Goal: Task Accomplishment & Management: Use online tool/utility

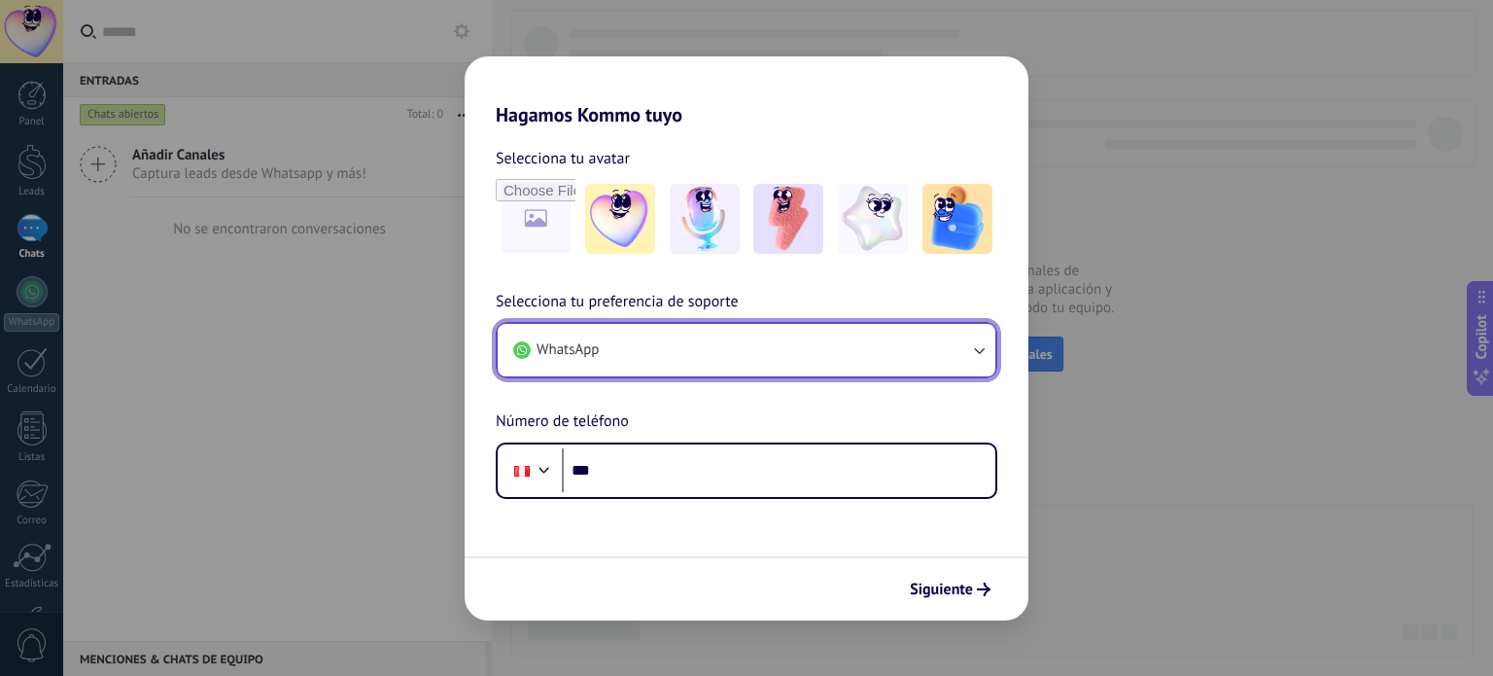
click at [720, 347] on button "WhatsApp" at bounding box center [747, 350] width 498 height 53
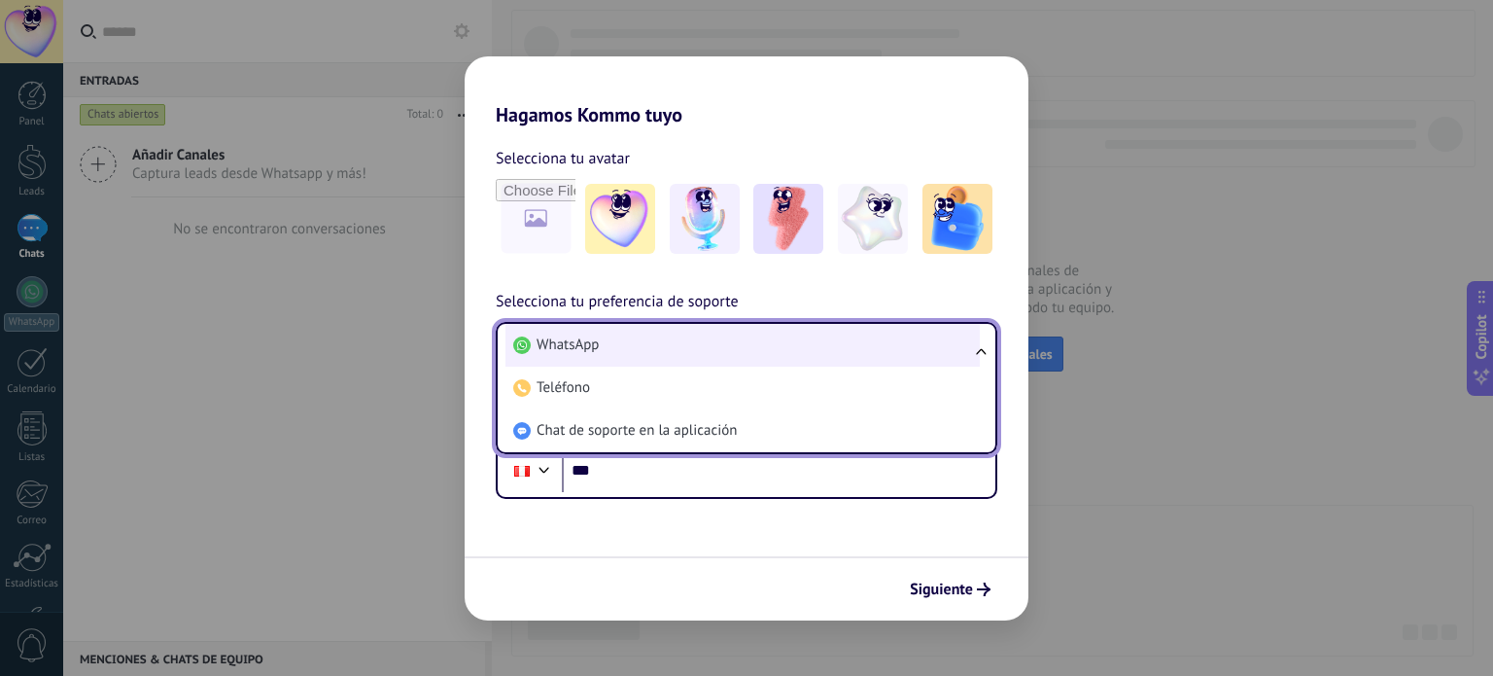
click at [714, 349] on li "WhatsApp" at bounding box center [743, 345] width 474 height 43
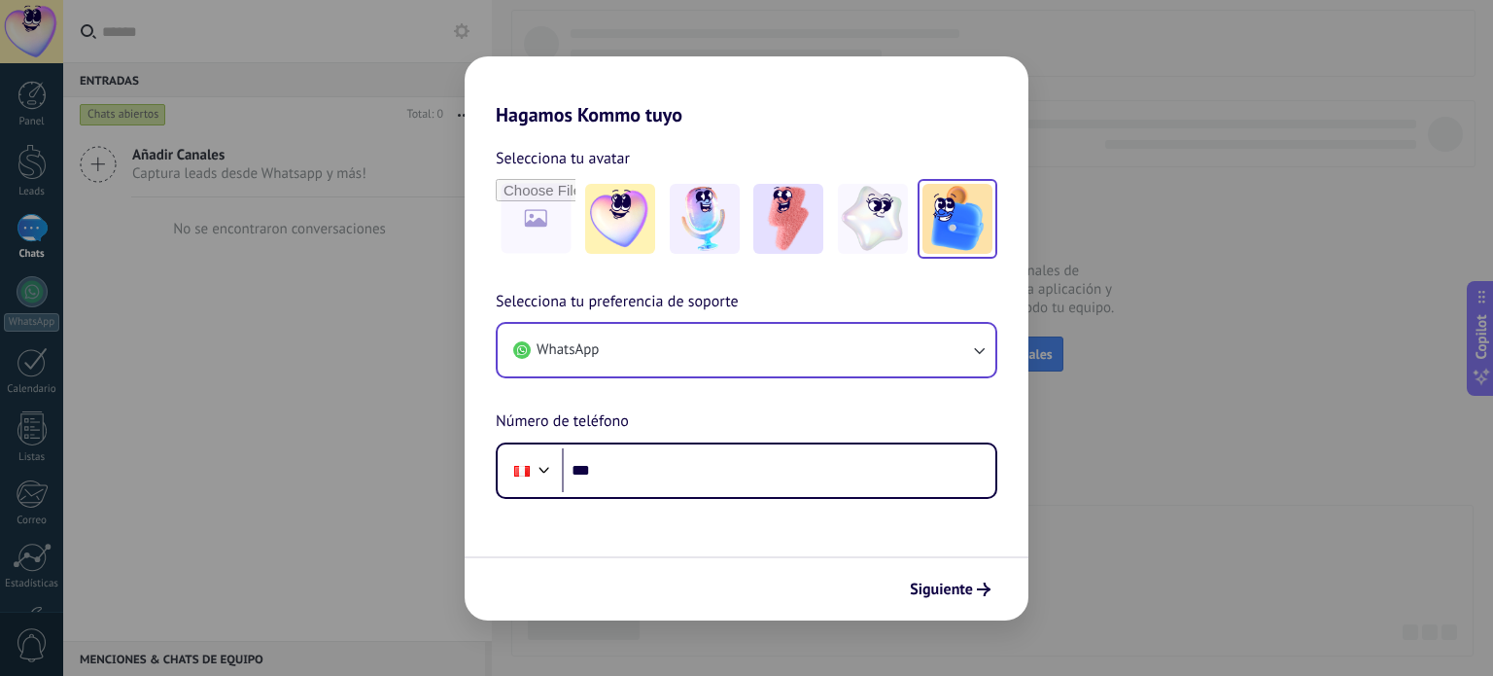
click at [956, 226] on img at bounding box center [958, 219] width 70 height 70
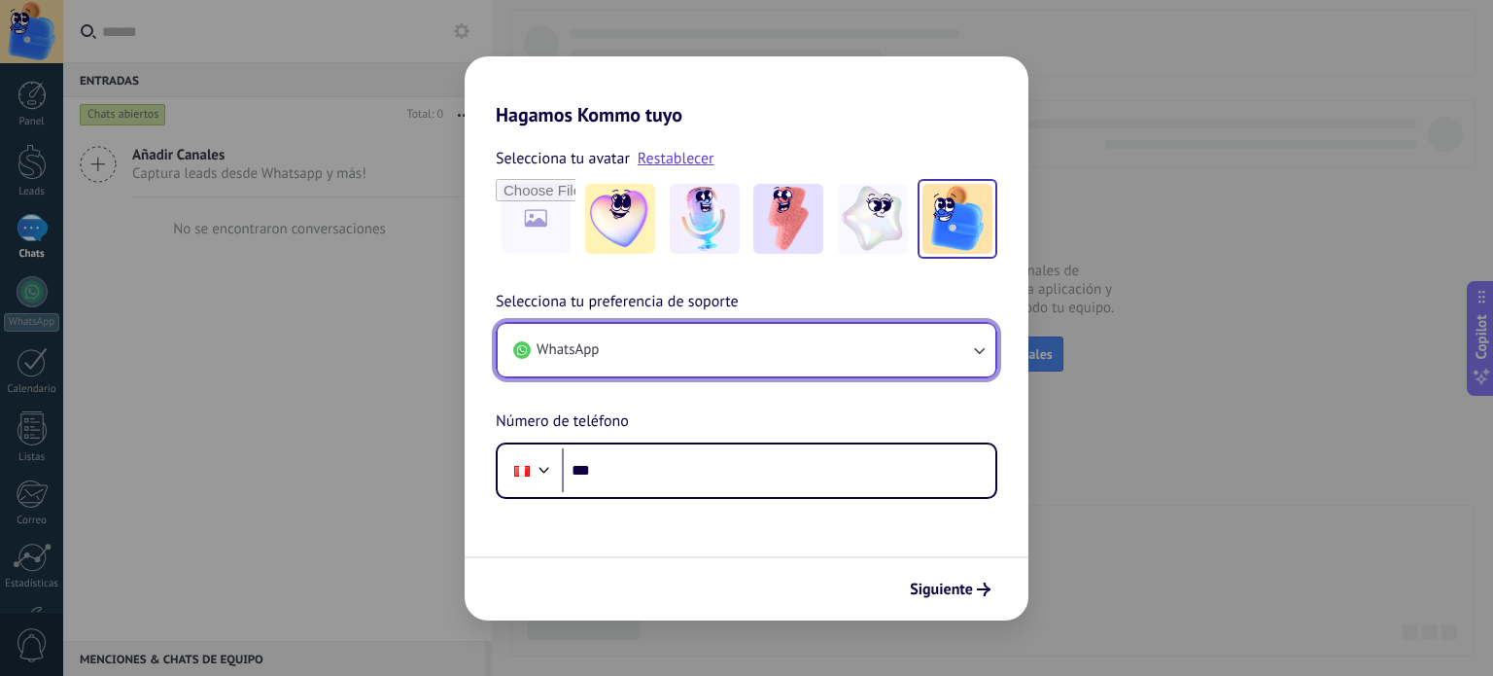
click at [692, 341] on button "WhatsApp" at bounding box center [747, 350] width 498 height 53
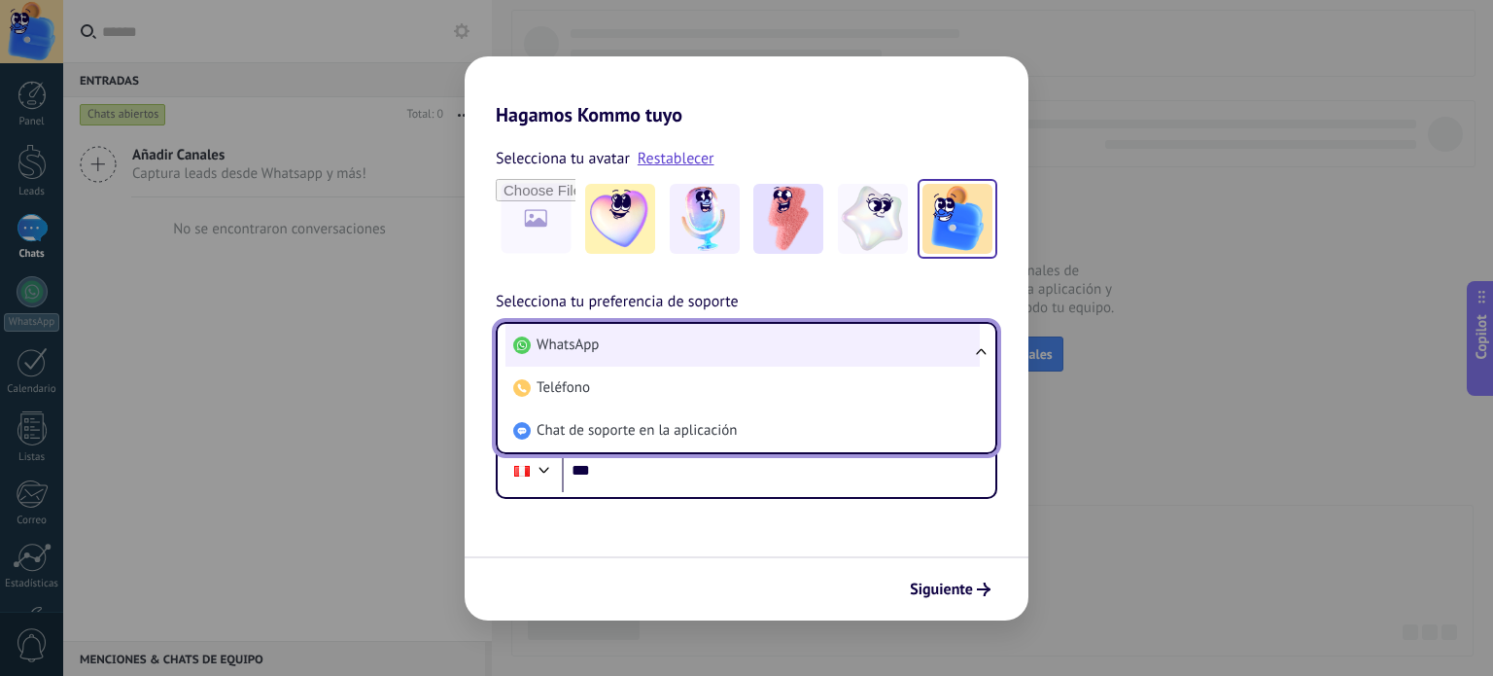
click at [682, 351] on li "WhatsApp" at bounding box center [743, 345] width 474 height 43
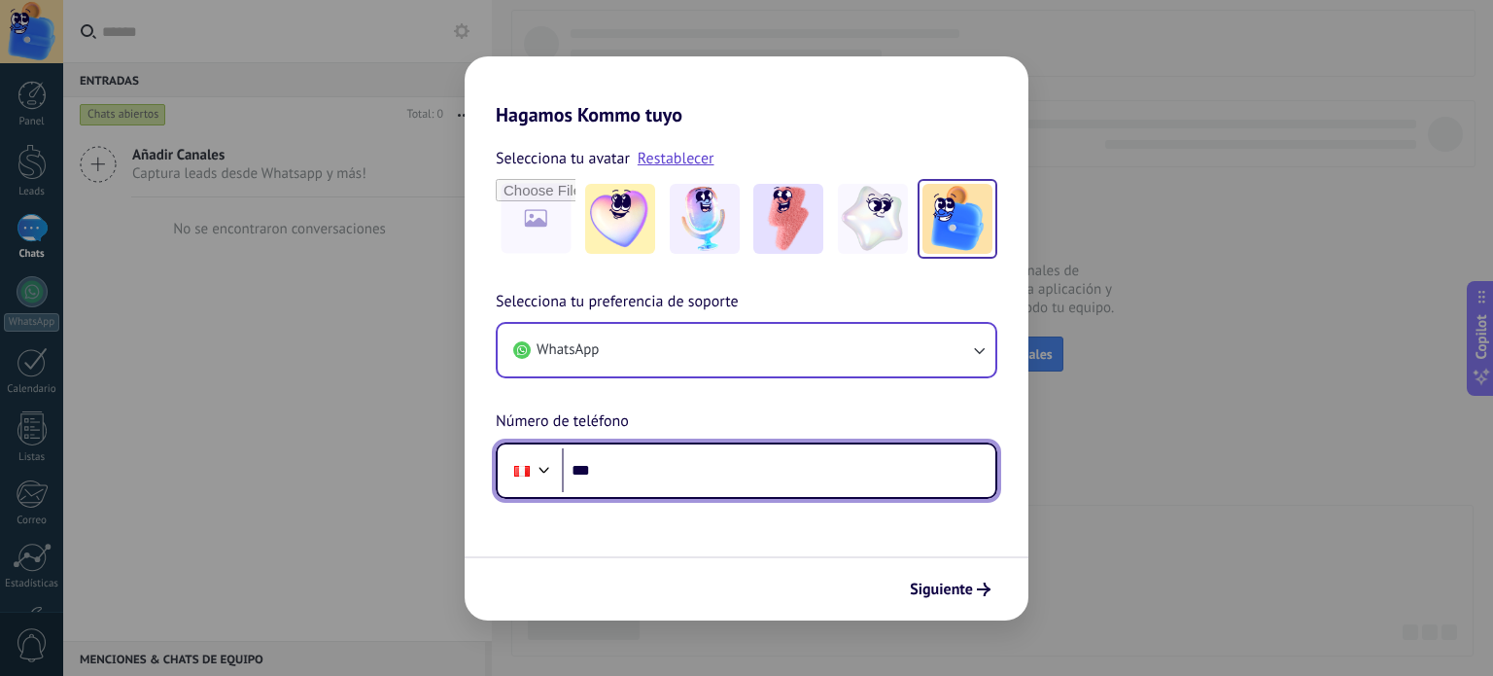
click at [649, 486] on input "***" at bounding box center [779, 470] width 434 height 45
type input "**********"
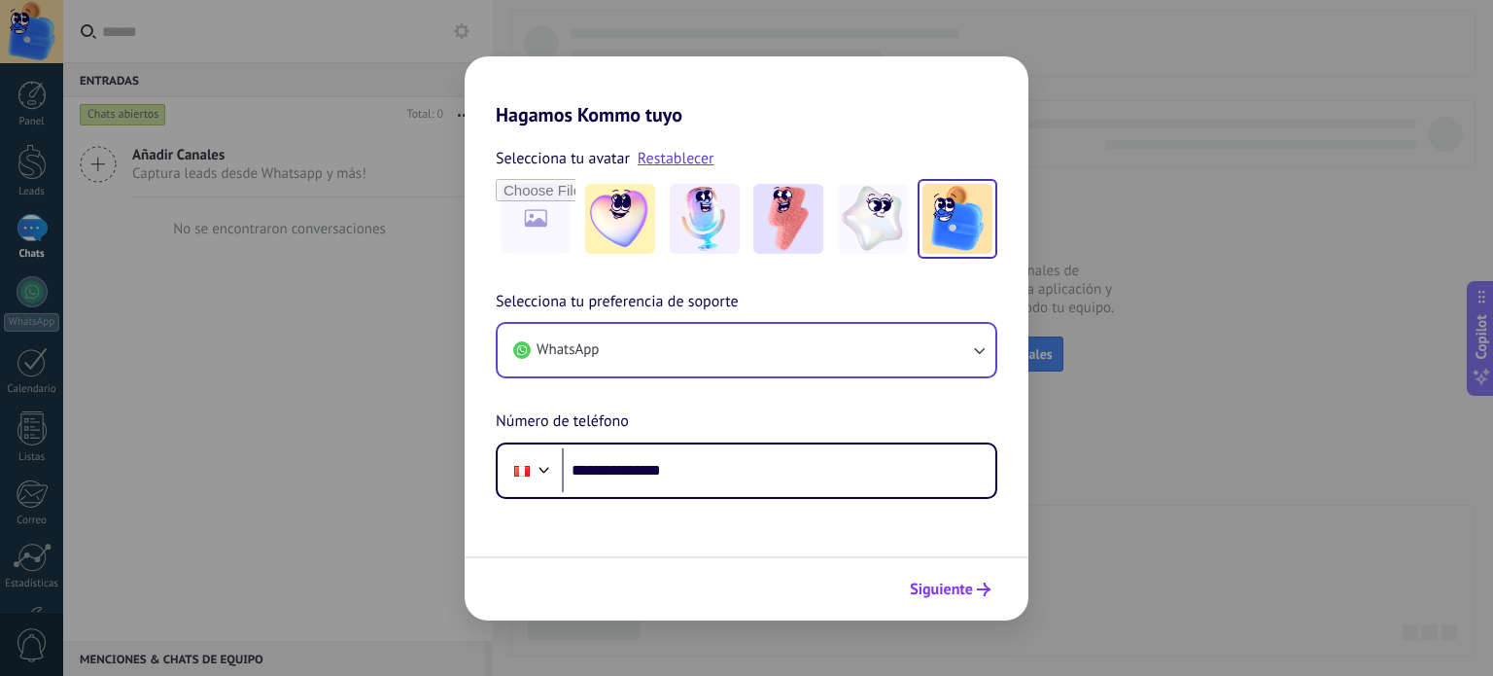
click at [923, 574] on button "Siguiente" at bounding box center [950, 589] width 98 height 33
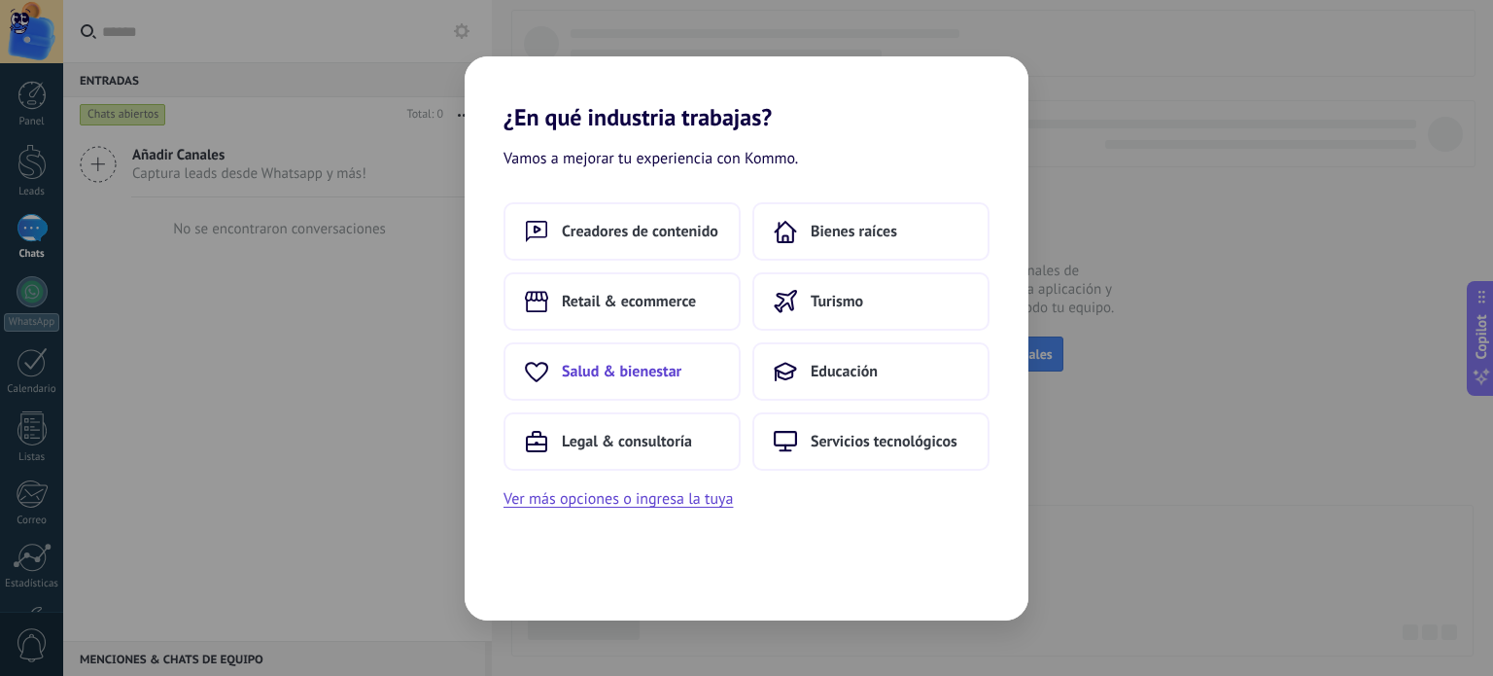
click at [646, 371] on span "Salud & bienestar" at bounding box center [622, 371] width 120 height 19
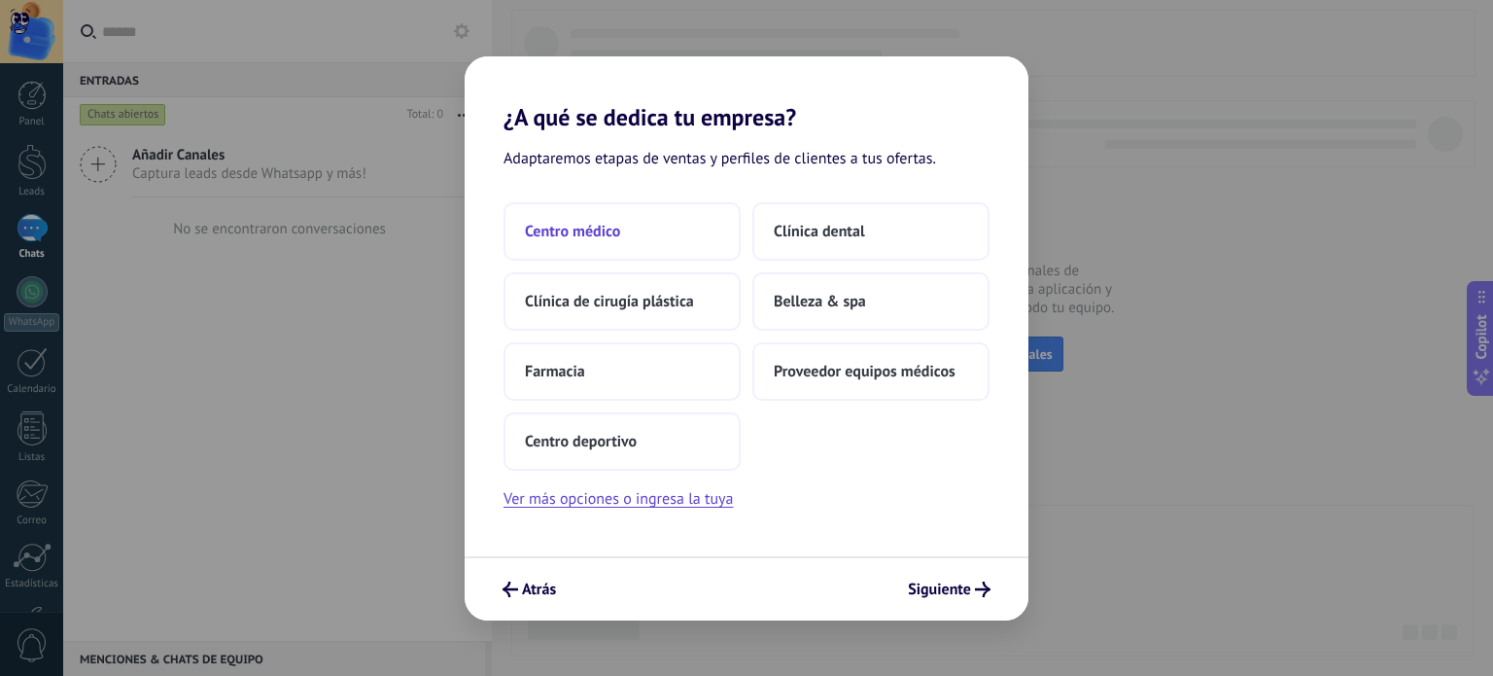
click at [591, 222] on span "Centro médico" at bounding box center [572, 231] width 95 height 19
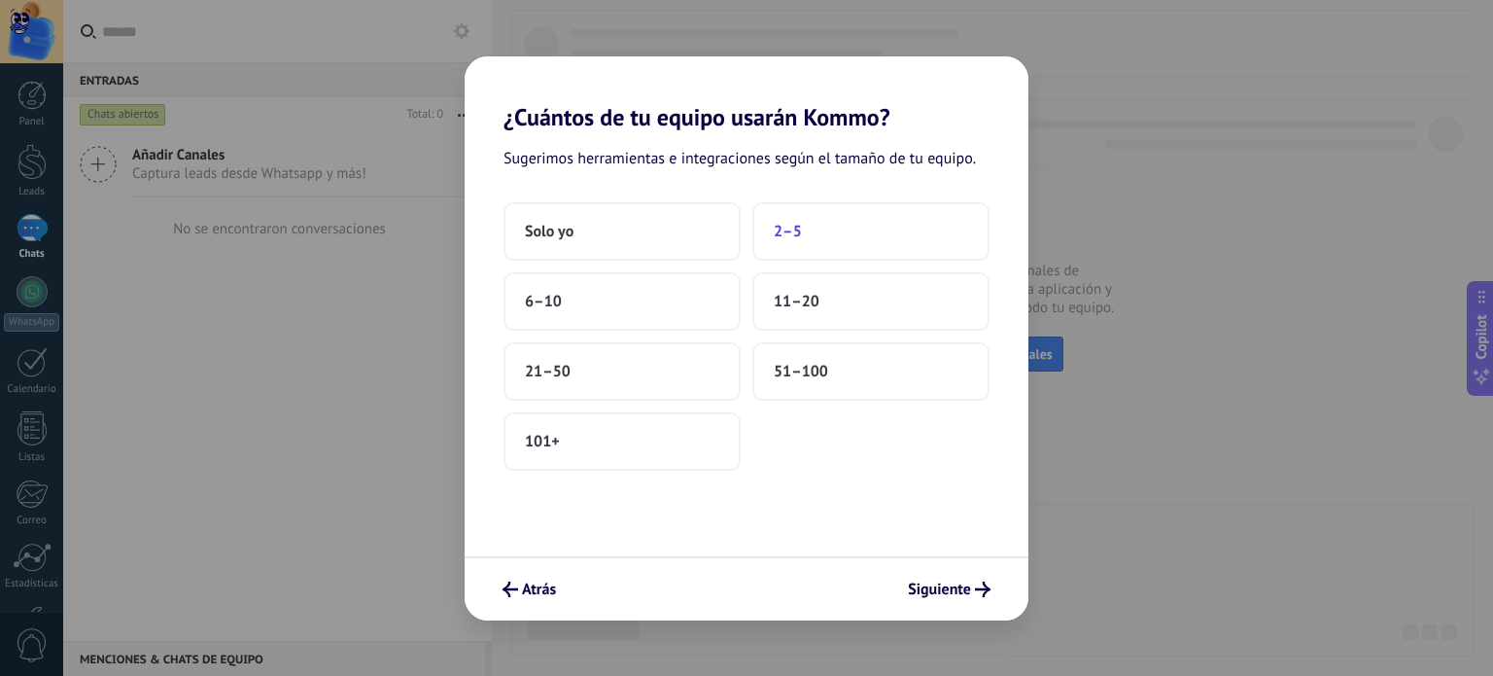
click at [828, 235] on button "2–5" at bounding box center [871, 231] width 237 height 58
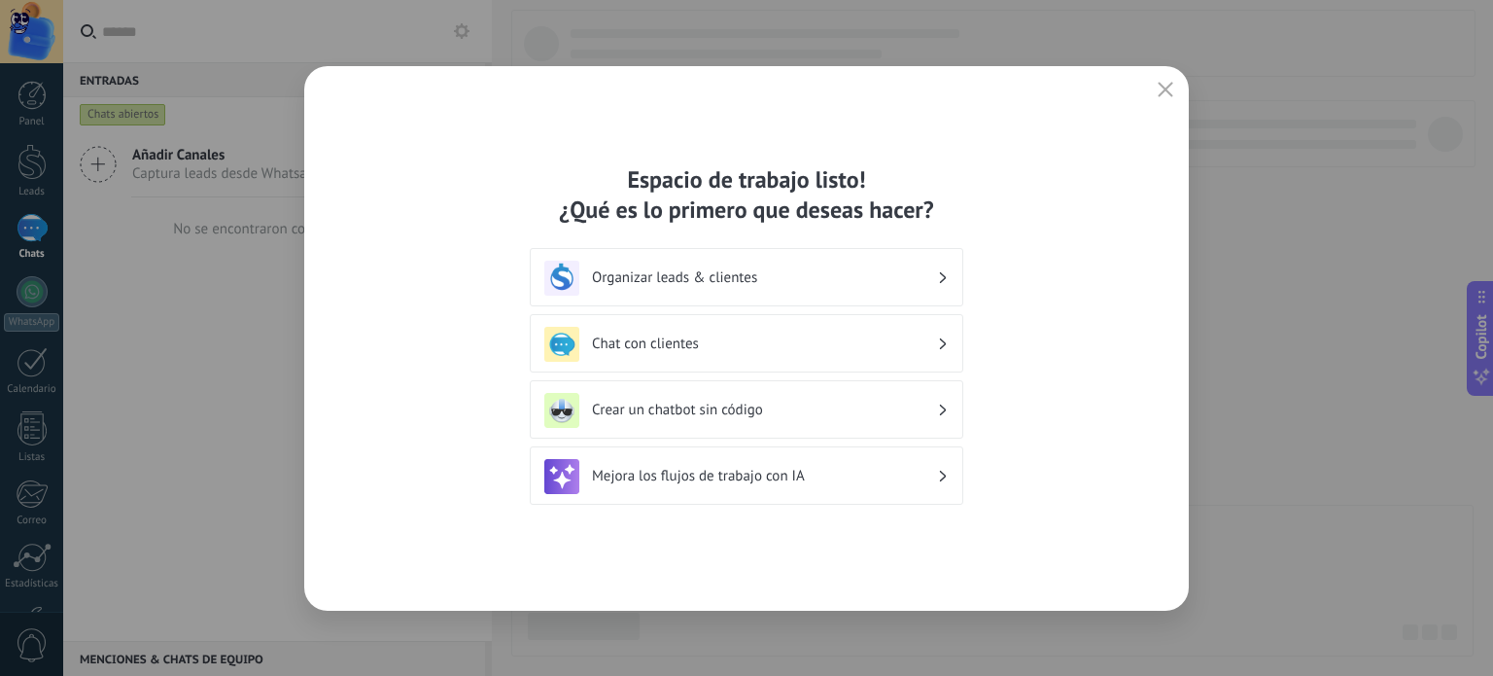
click at [803, 281] on h3 "Organizar leads & clientes" at bounding box center [764, 277] width 345 height 18
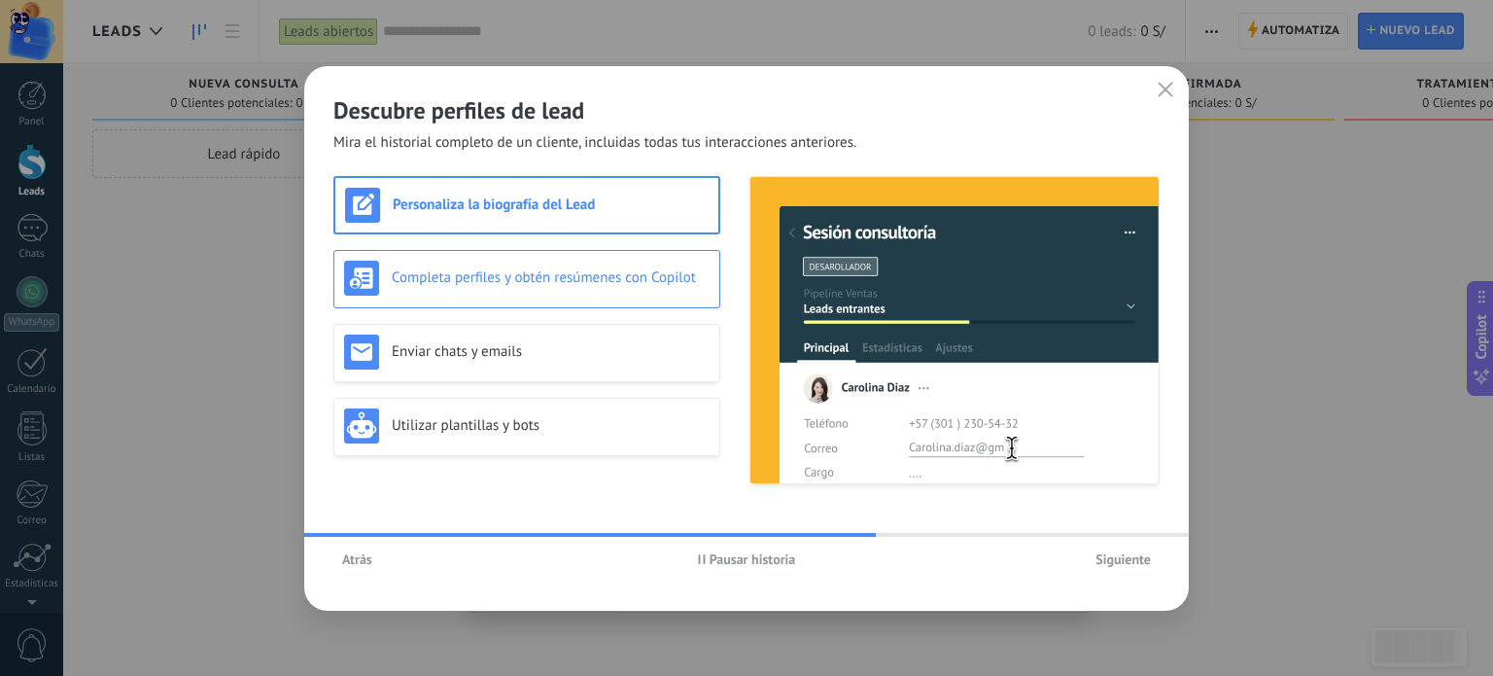
click at [498, 298] on div "Completa perfiles y obtén resúmenes con Copilot" at bounding box center [526, 279] width 387 height 58
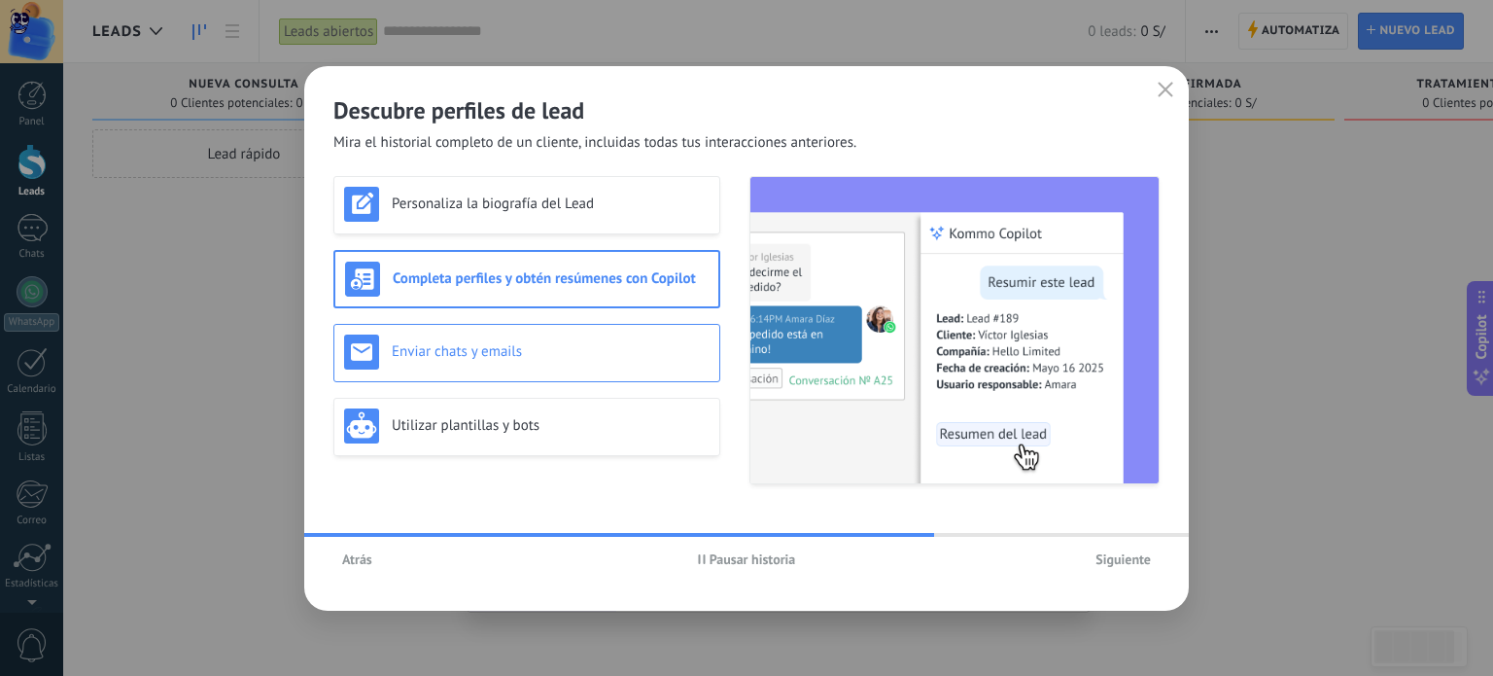
click at [493, 342] on h3 "Enviar chats y emails" at bounding box center [551, 351] width 318 height 18
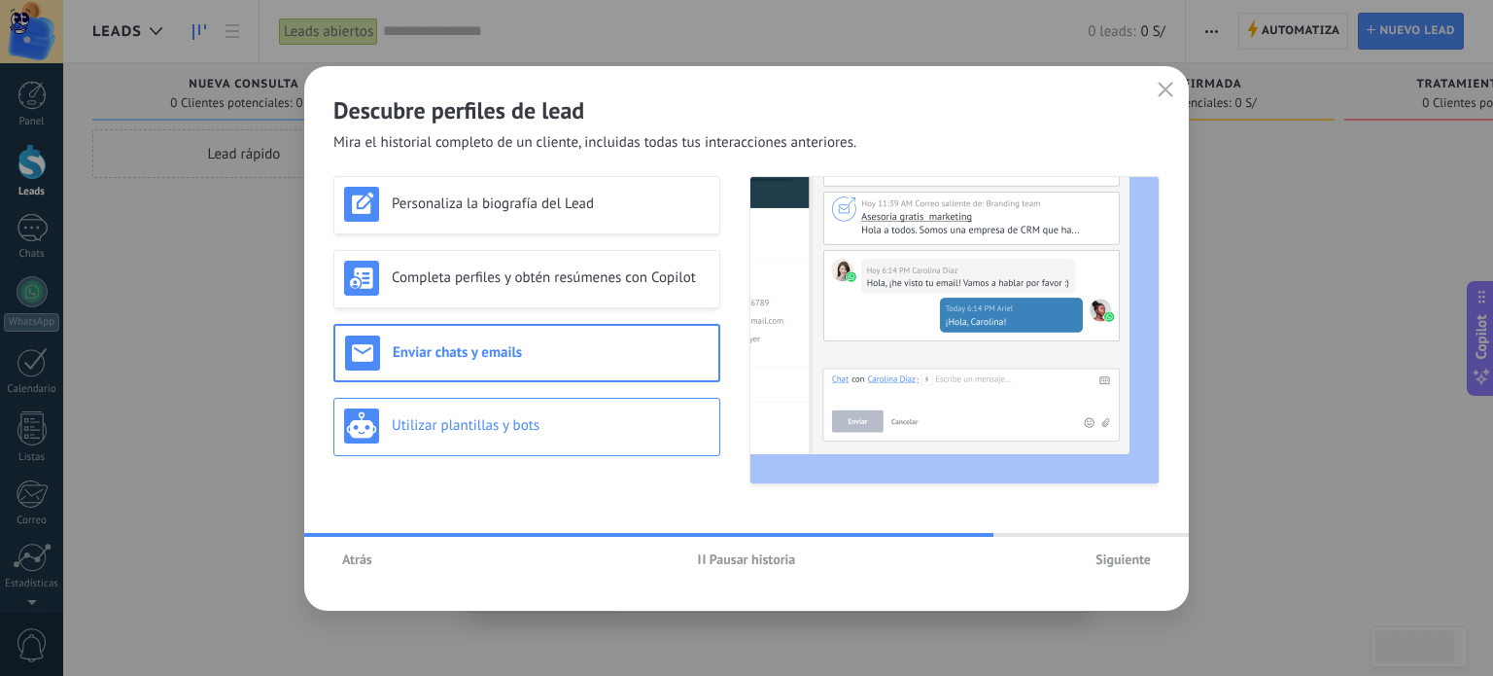
click at [533, 427] on h3 "Utilizar plantillas y bots" at bounding box center [551, 425] width 318 height 18
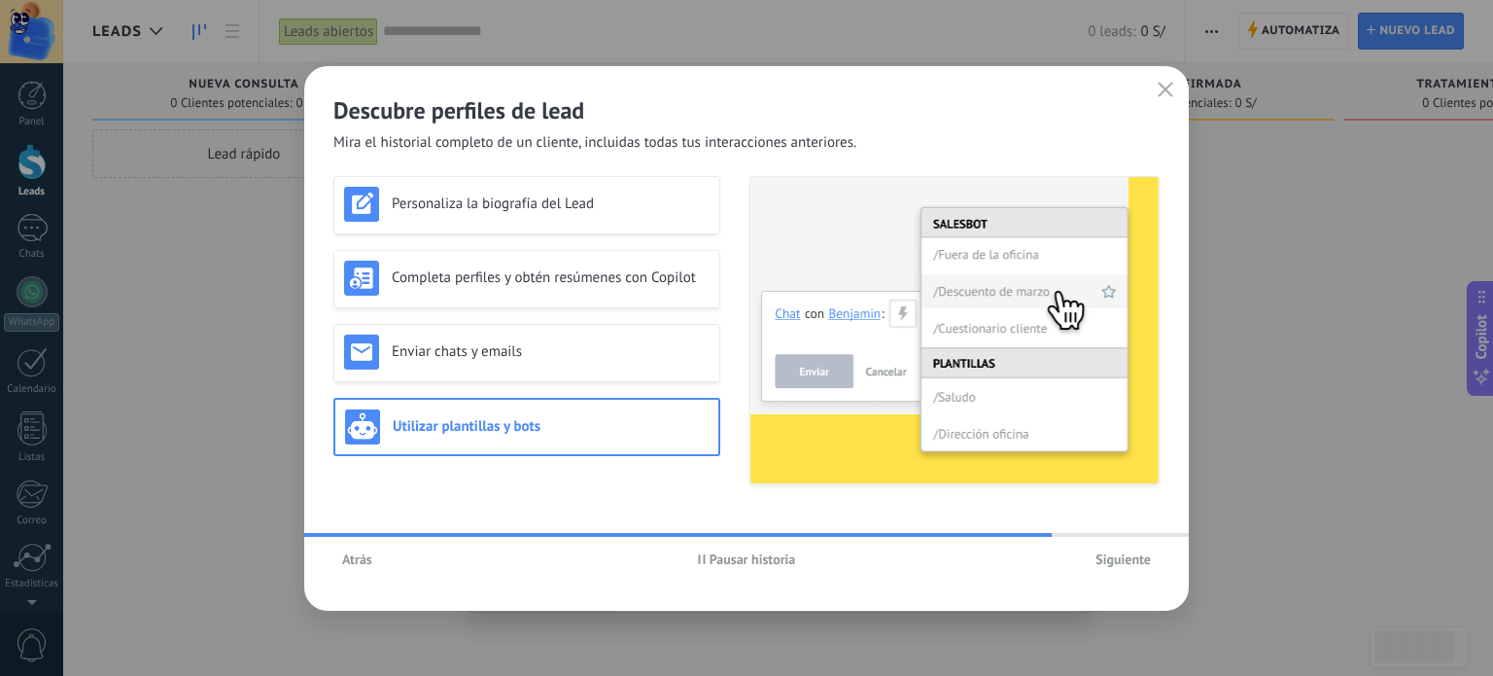
click at [1117, 564] on span "Siguiente" at bounding box center [1123, 559] width 55 height 14
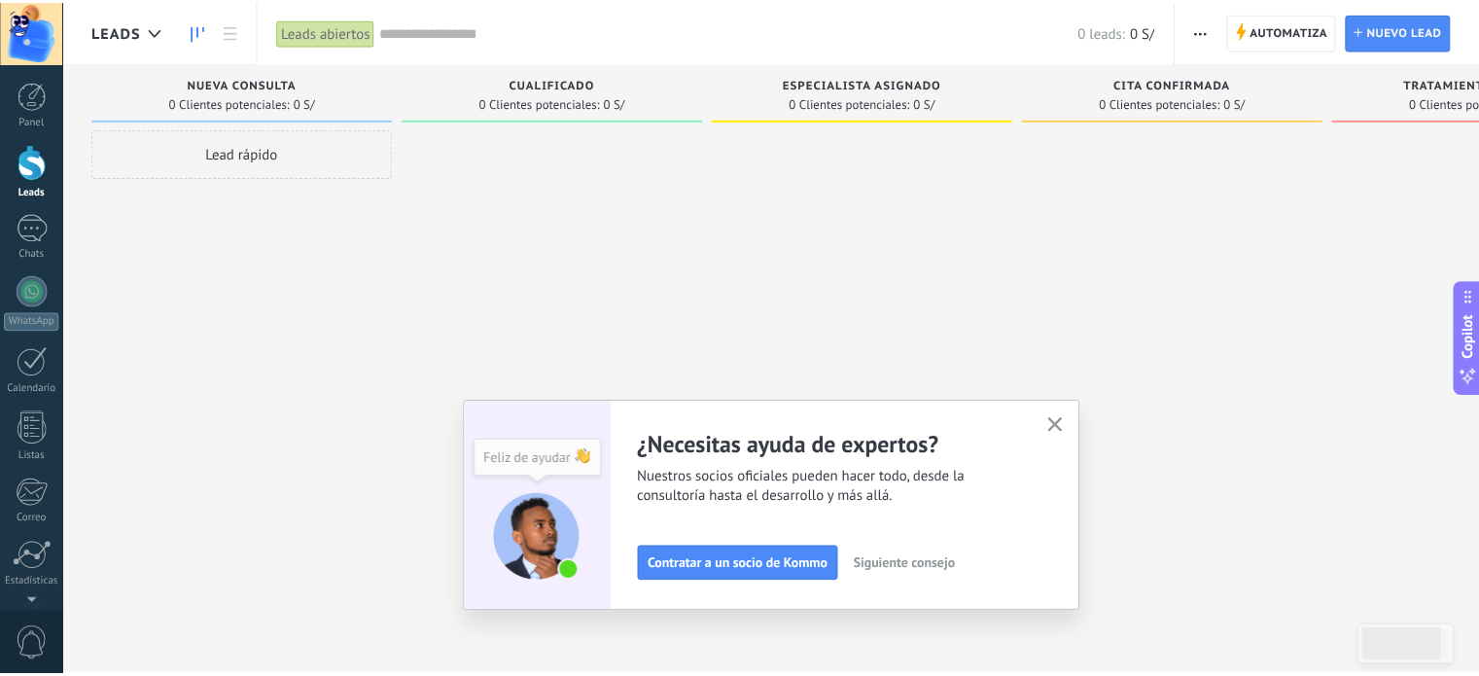
scroll to position [132, 0]
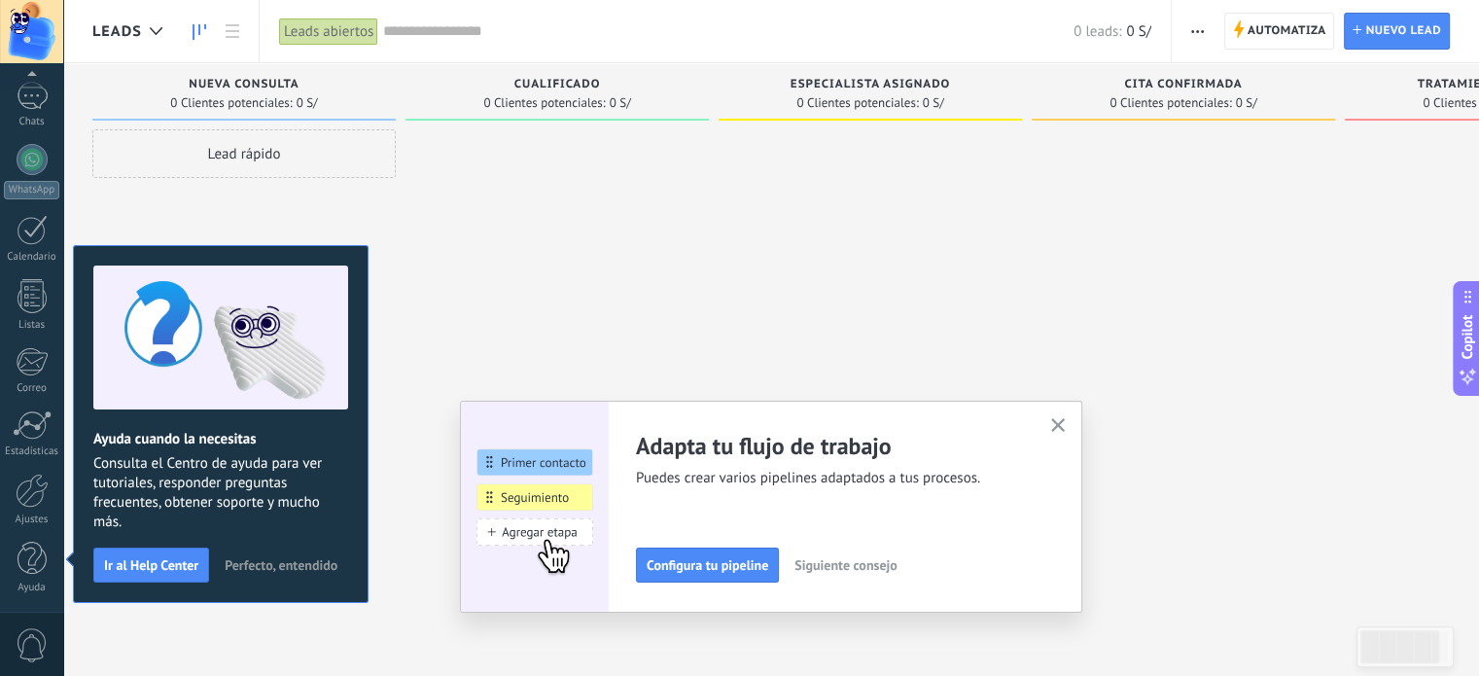
click at [303, 558] on span "Perfecto, entendido" at bounding box center [281, 565] width 113 height 14
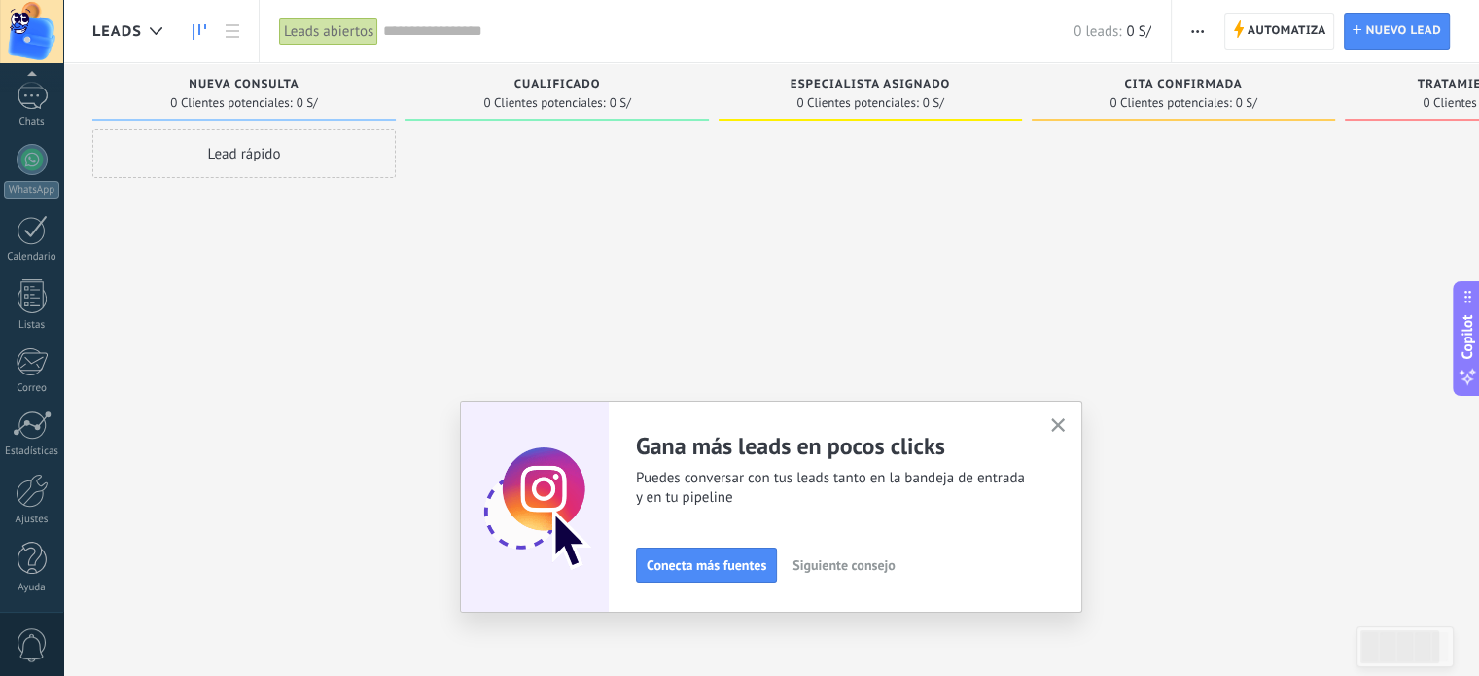
click at [1064, 421] on icon "button" at bounding box center [1058, 425] width 15 height 15
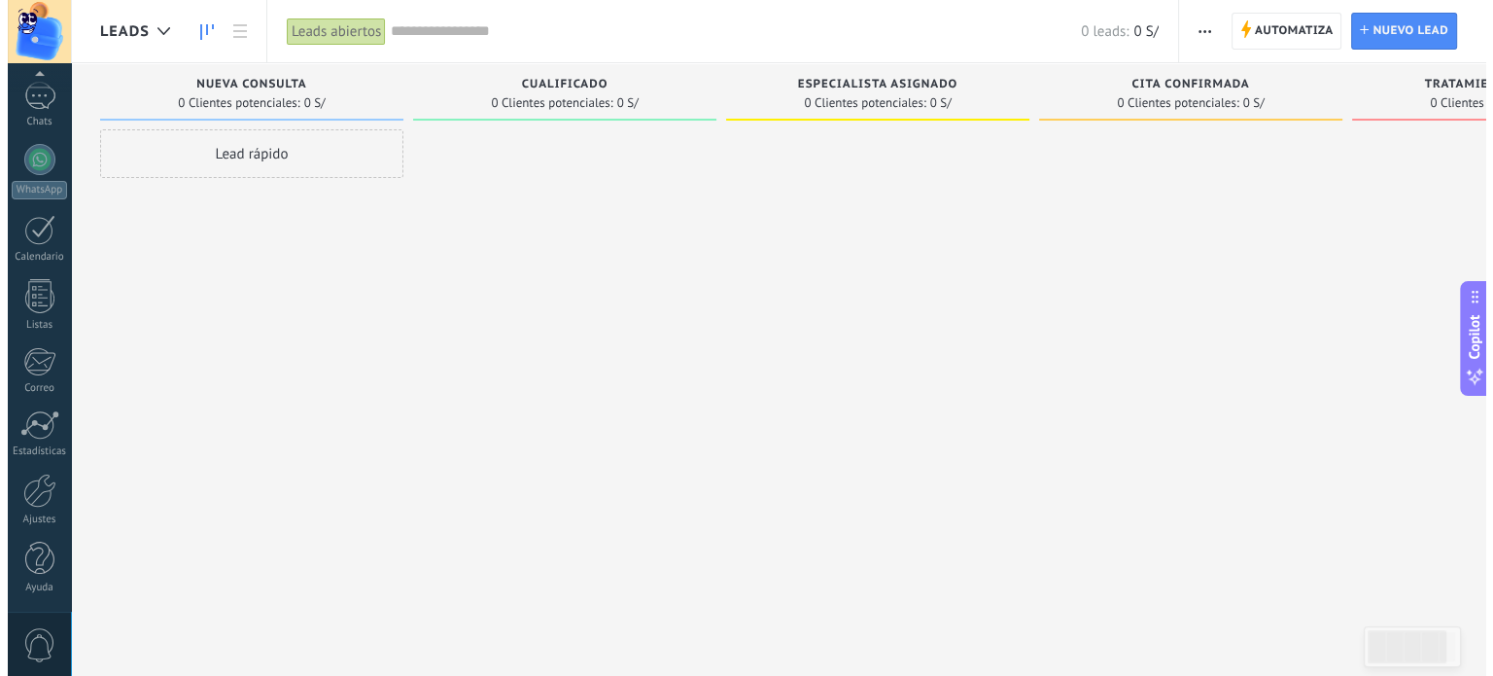
scroll to position [0, 0]
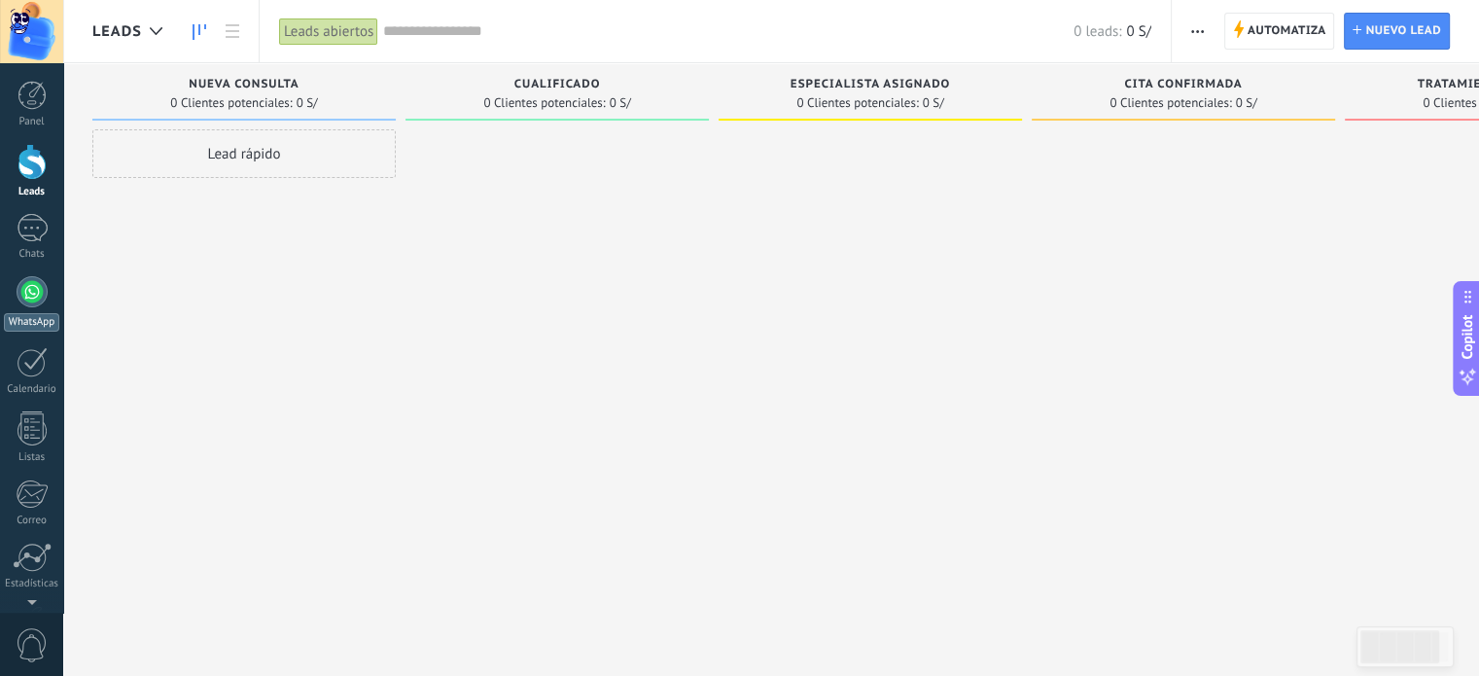
click at [32, 316] on div "WhatsApp" at bounding box center [31, 322] width 55 height 18
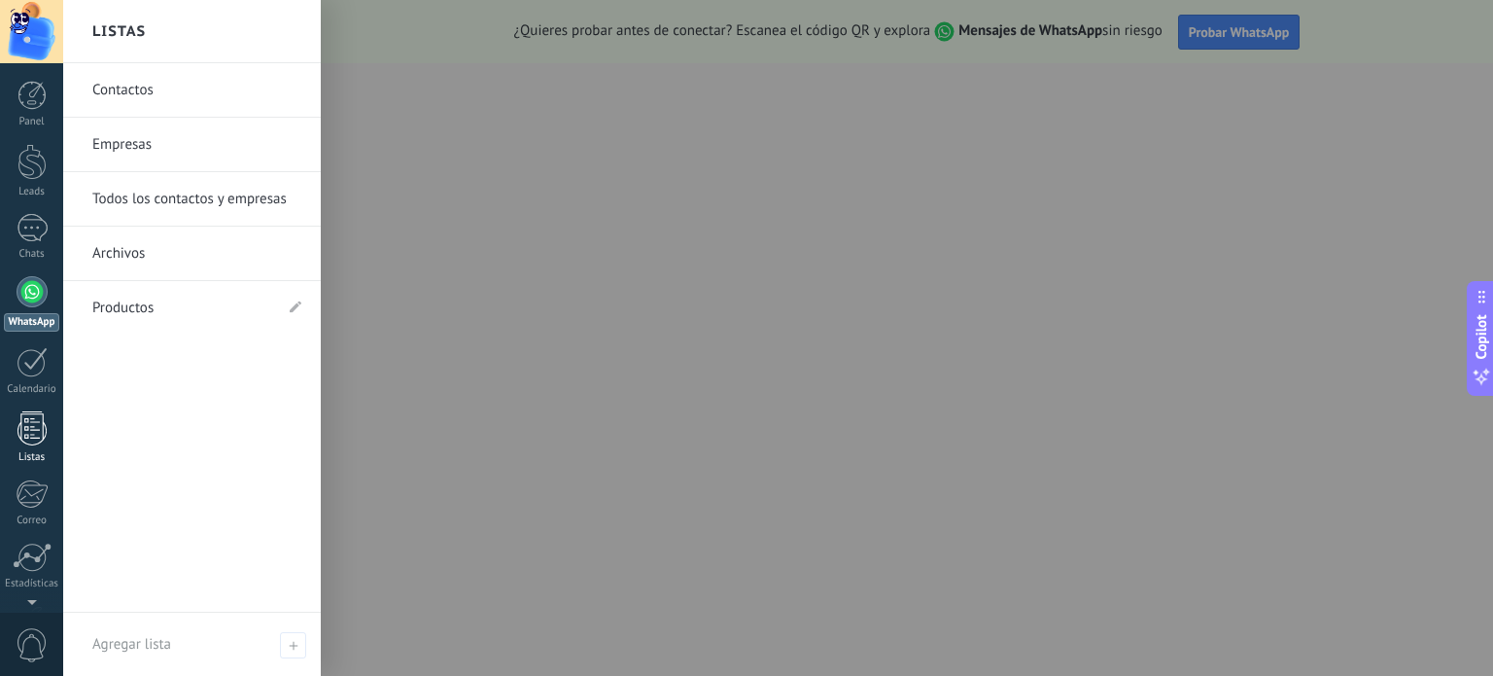
click at [32, 443] on div at bounding box center [32, 428] width 29 height 34
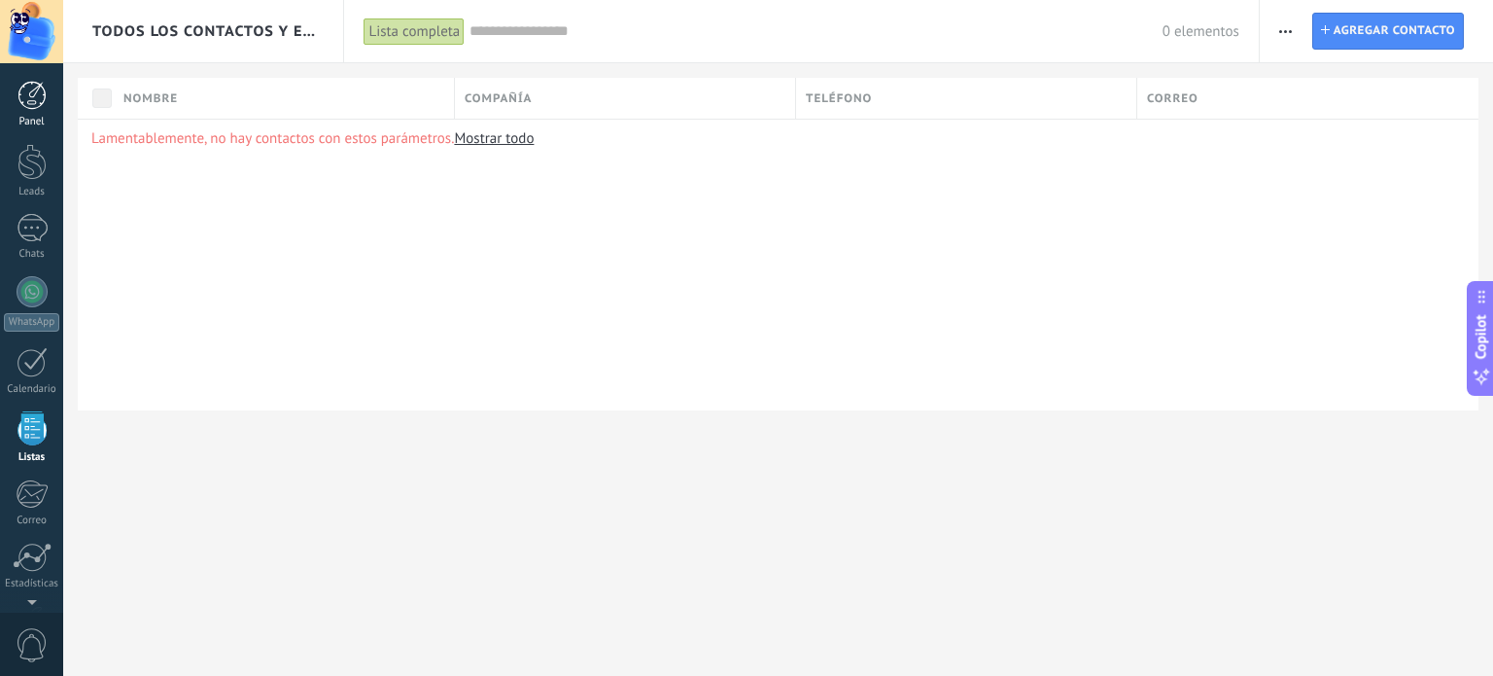
click at [33, 107] on div at bounding box center [32, 95] width 29 height 29
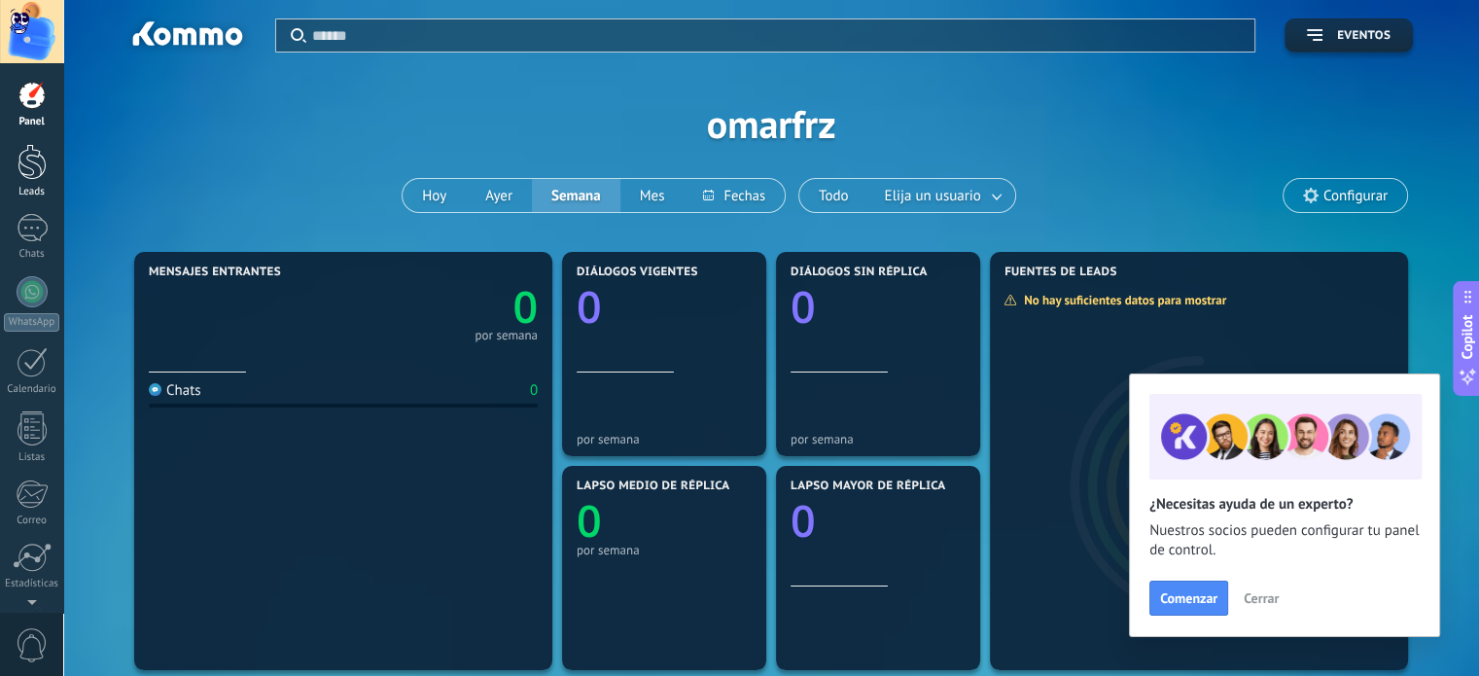
click at [28, 164] on div at bounding box center [32, 162] width 29 height 36
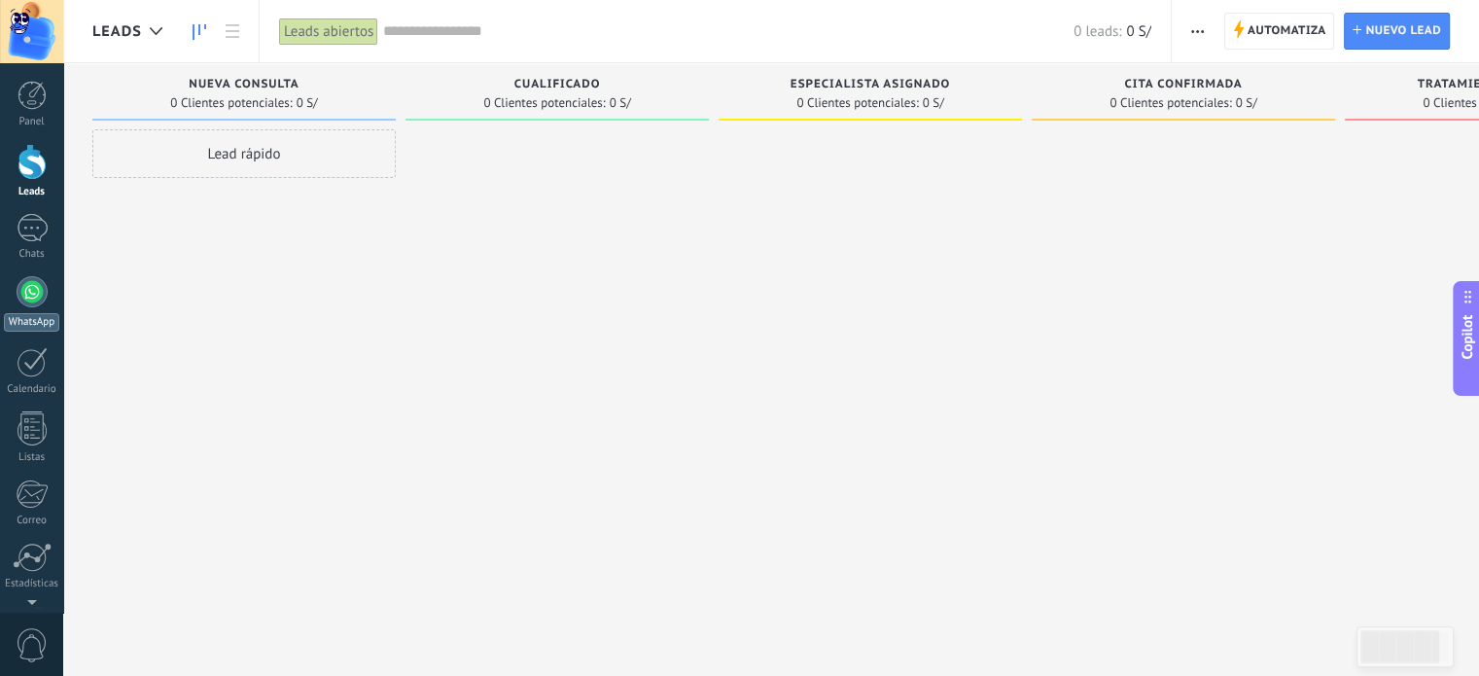
click at [39, 298] on div at bounding box center [32, 291] width 31 height 31
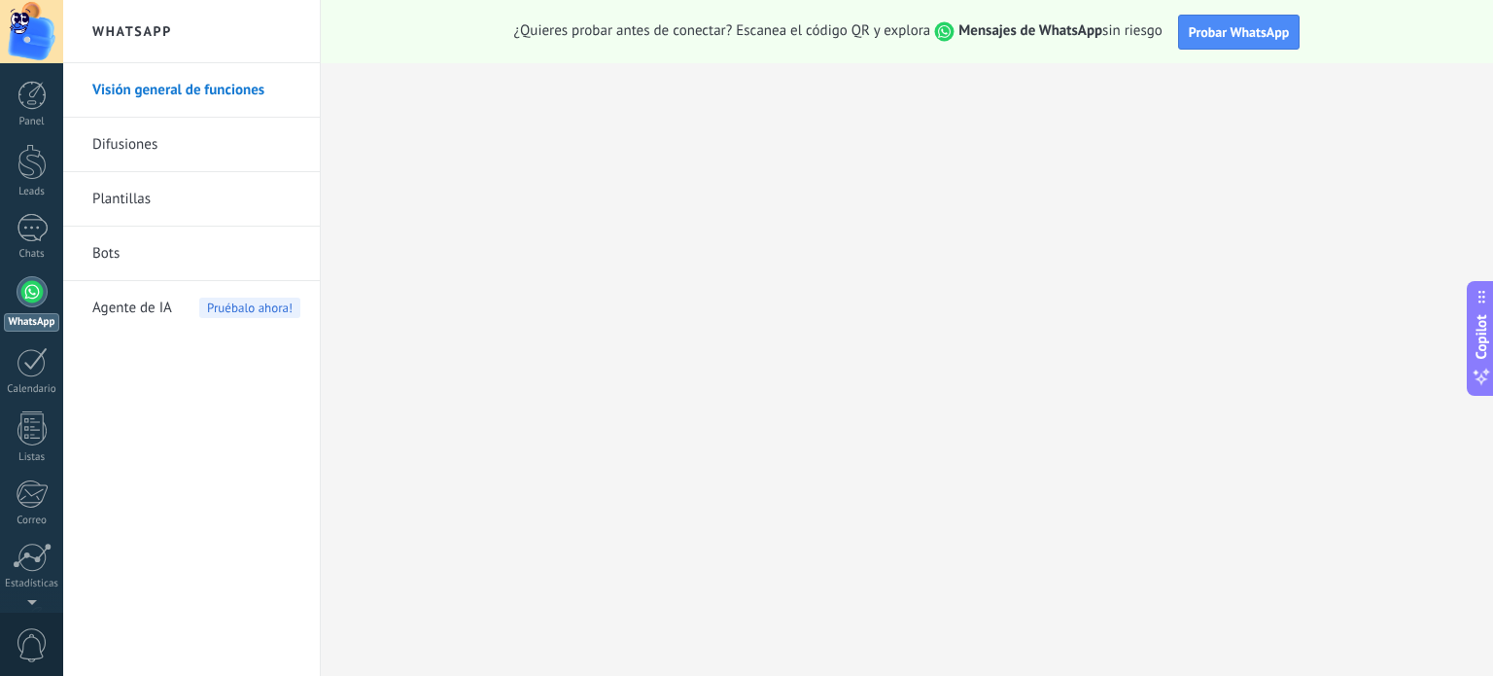
click at [179, 195] on link "Plantillas" at bounding box center [196, 199] width 208 height 54
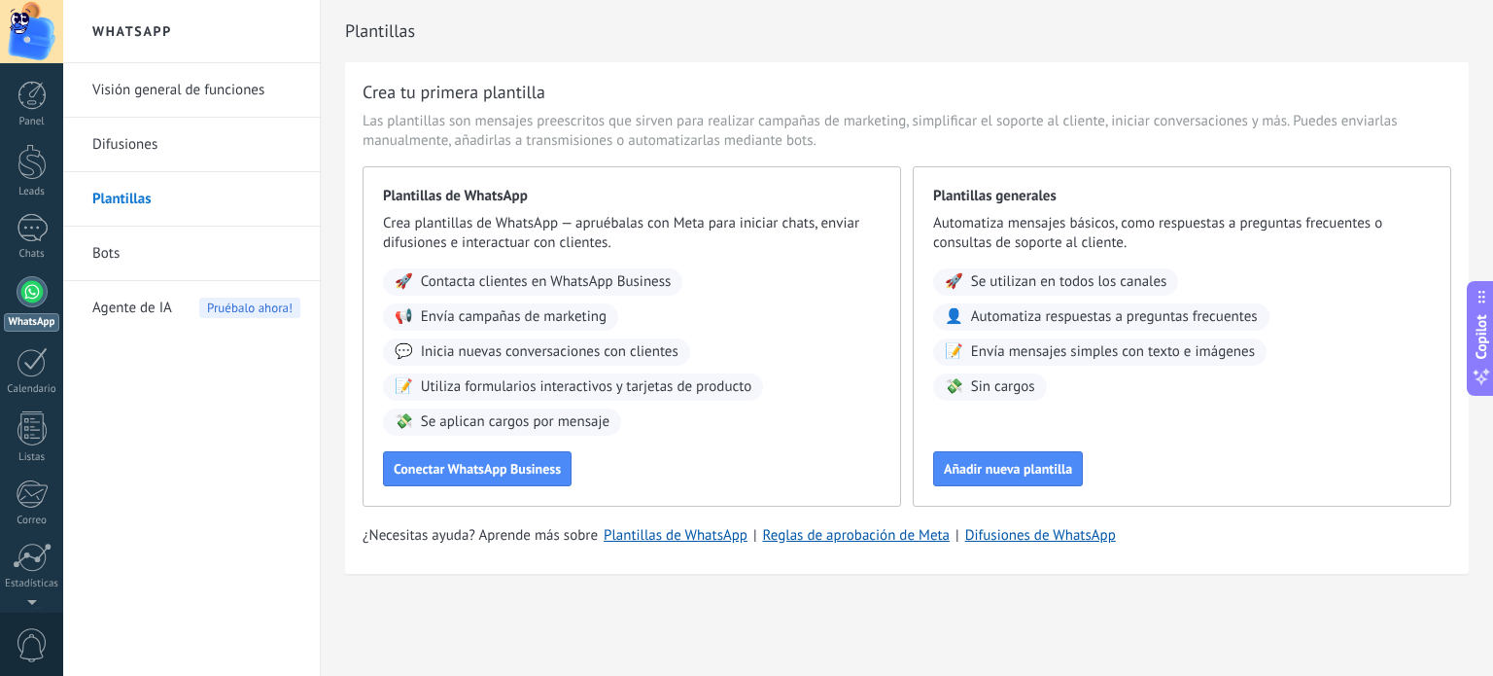
click at [171, 236] on link "Bots" at bounding box center [196, 254] width 208 height 54
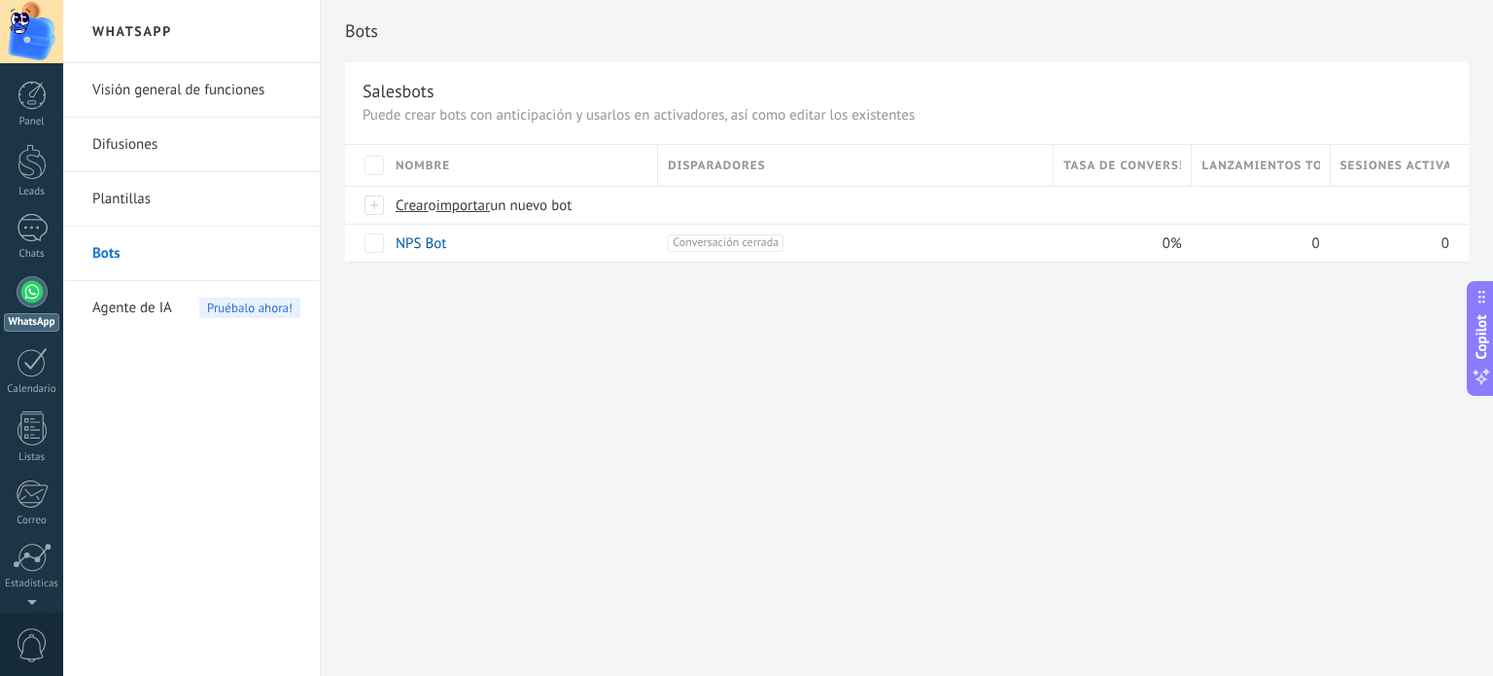
click at [121, 309] on span "Agente de IA" at bounding box center [132, 308] width 80 height 54
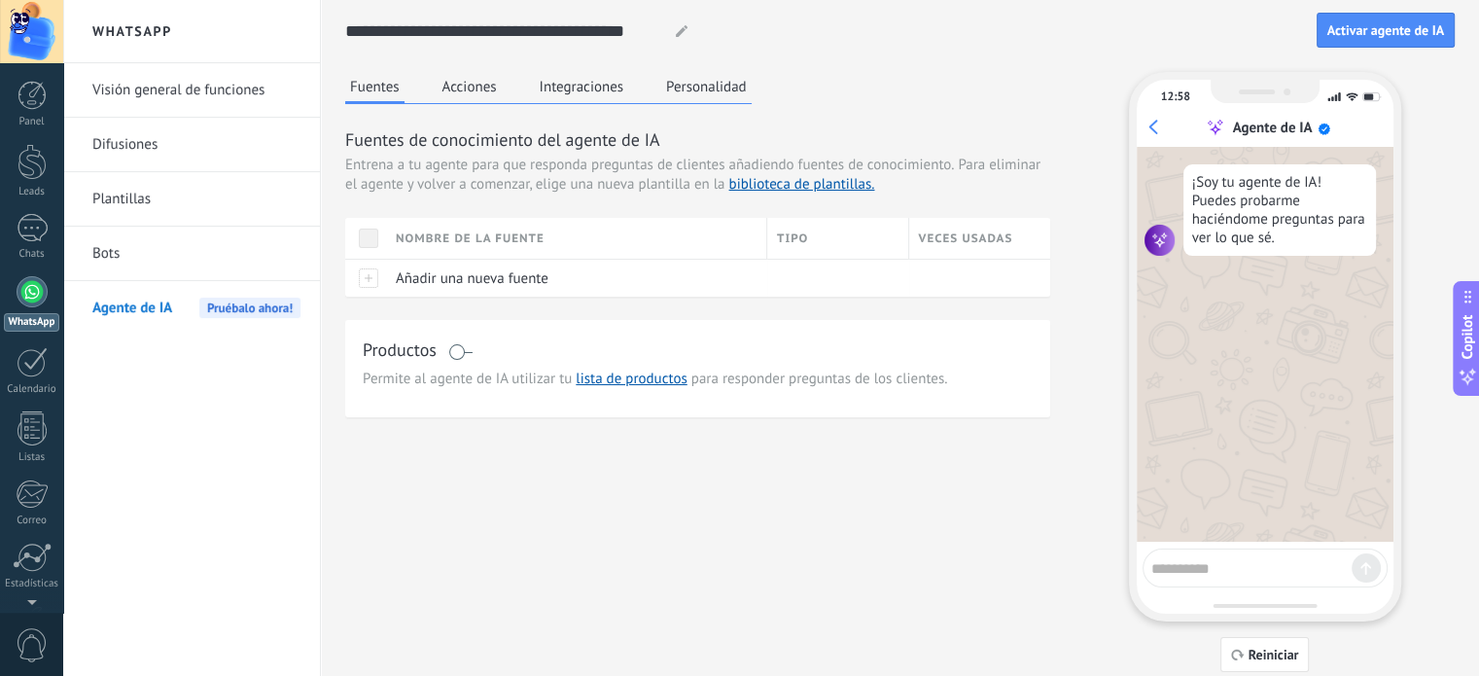
click at [466, 81] on button "Acciones" at bounding box center [470, 86] width 64 height 29
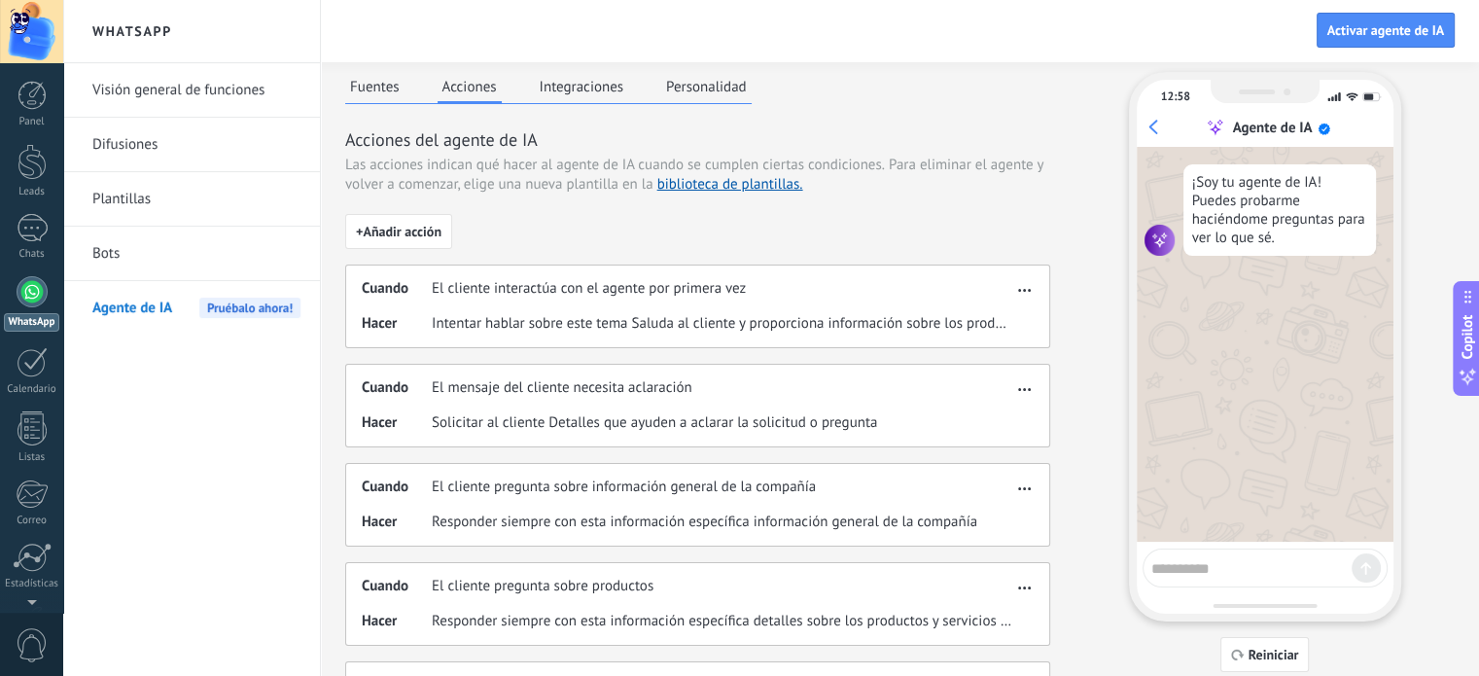
scroll to position [194, 0]
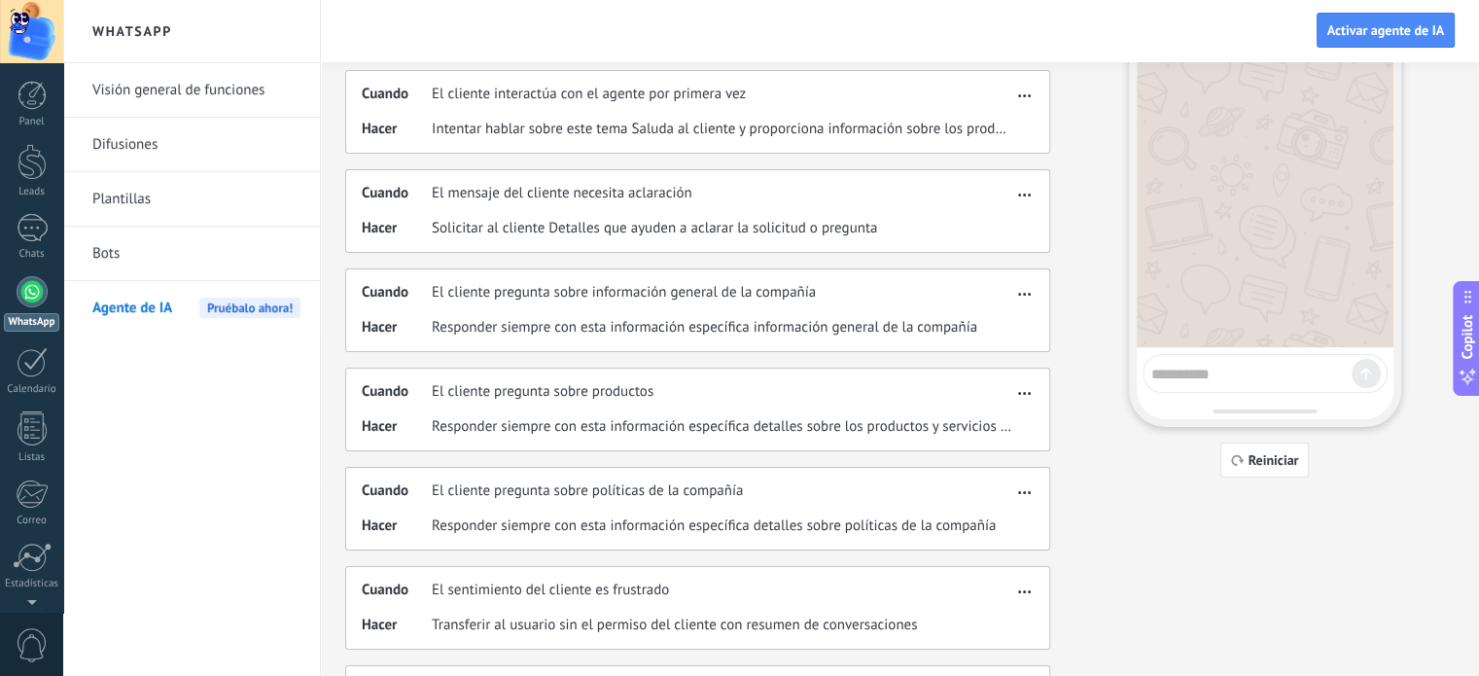
click at [202, 92] on link "Visión general de funciones" at bounding box center [196, 90] width 208 height 54
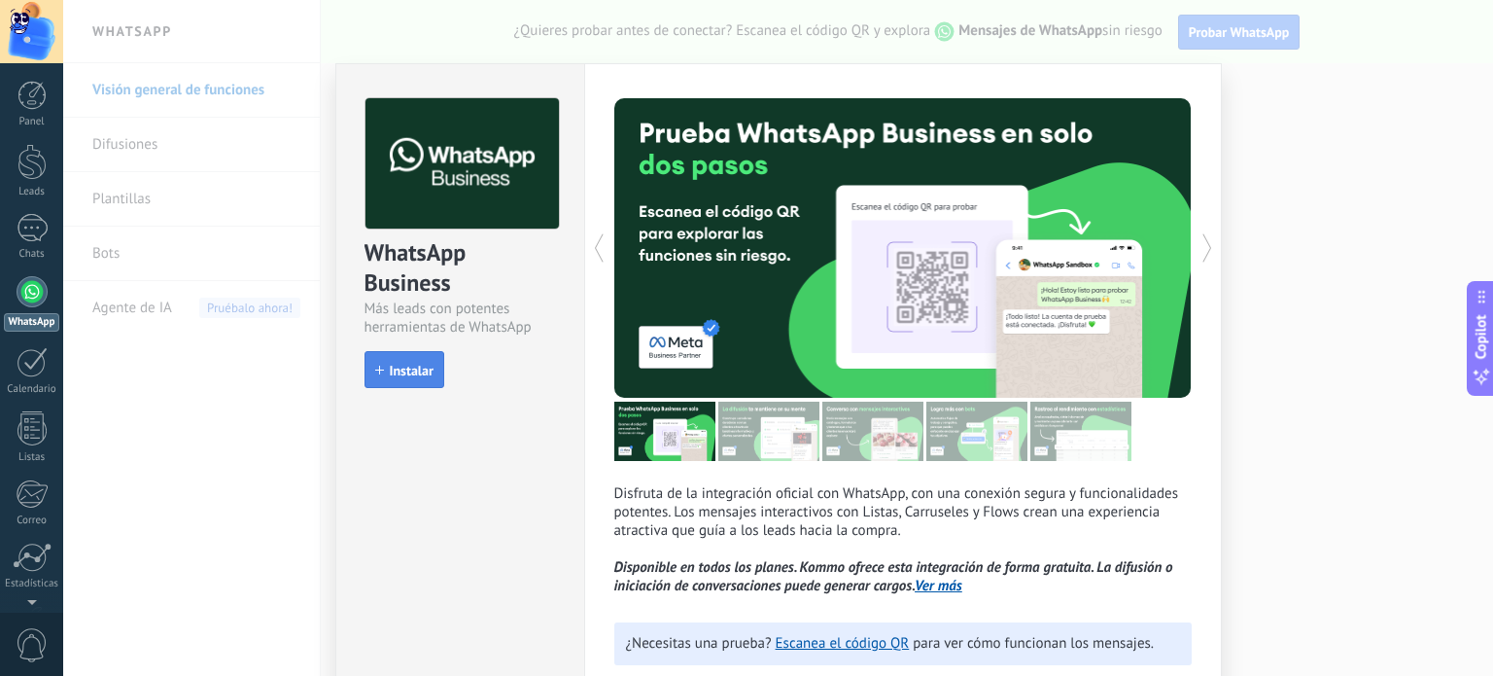
click at [416, 374] on span "Instalar" at bounding box center [412, 371] width 44 height 14
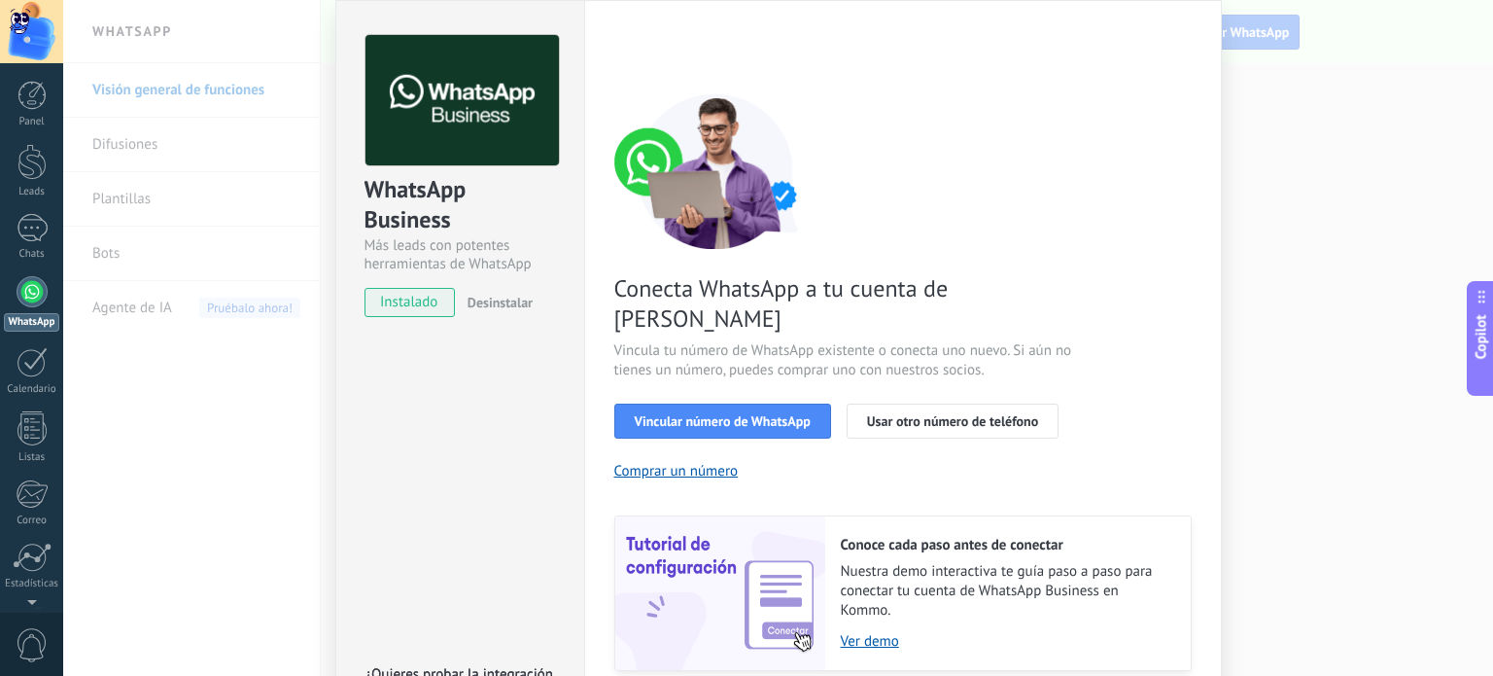
scroll to position [187, 0]
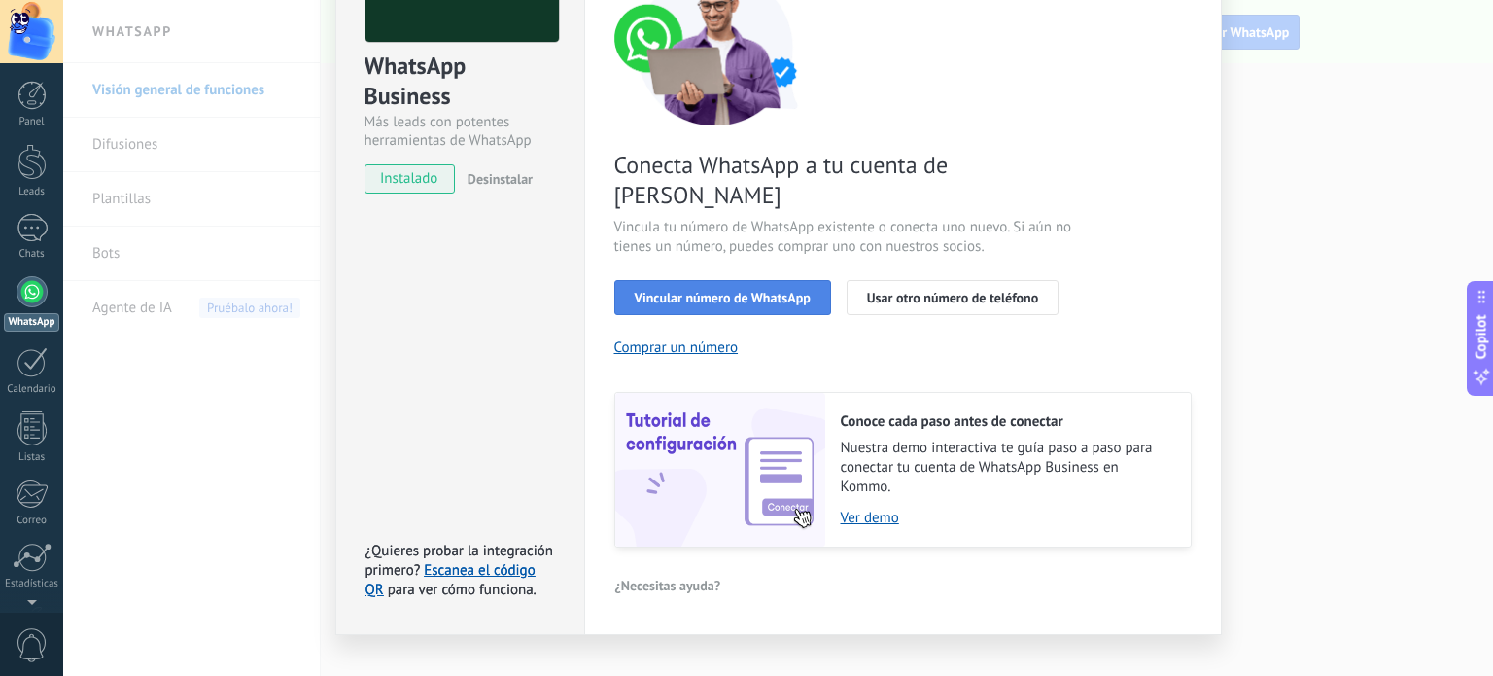
click at [793, 291] on span "Vincular número de WhatsApp" at bounding box center [723, 298] width 176 height 14
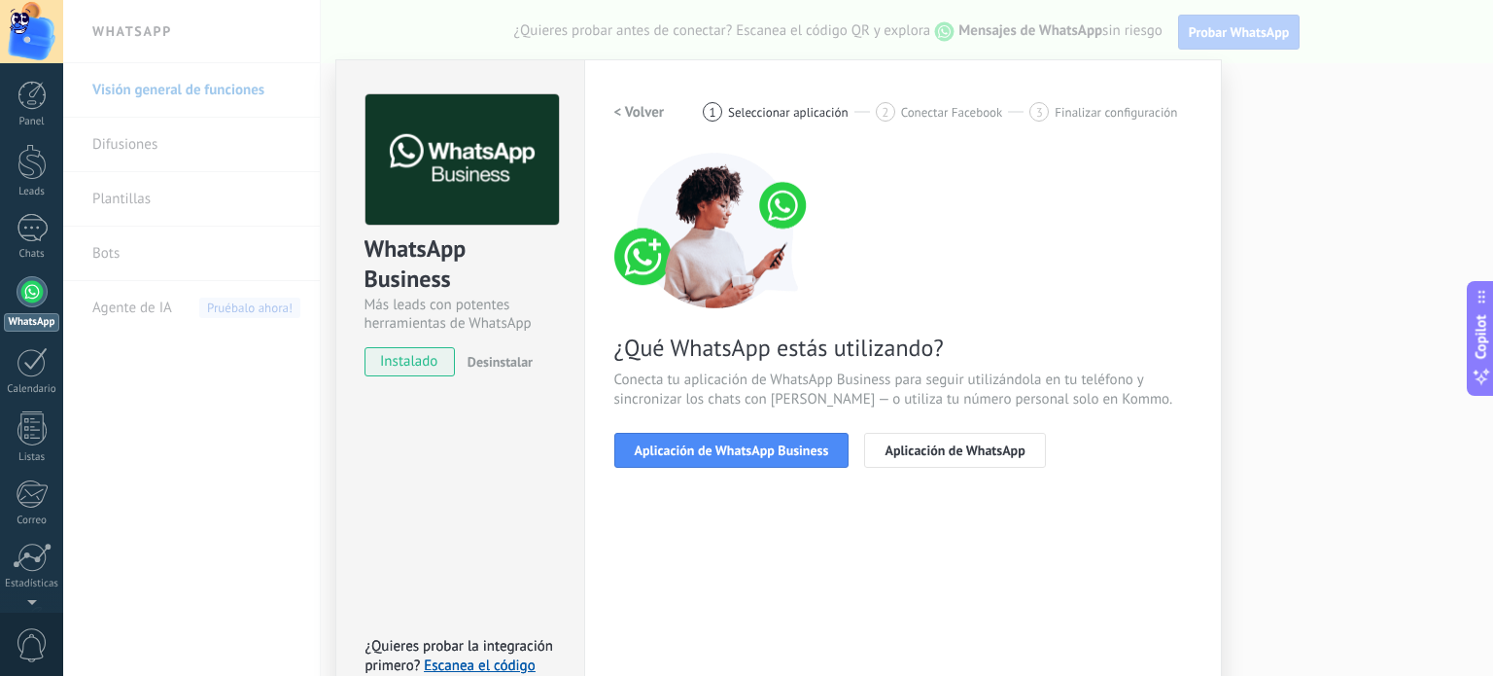
scroll to position [0, 0]
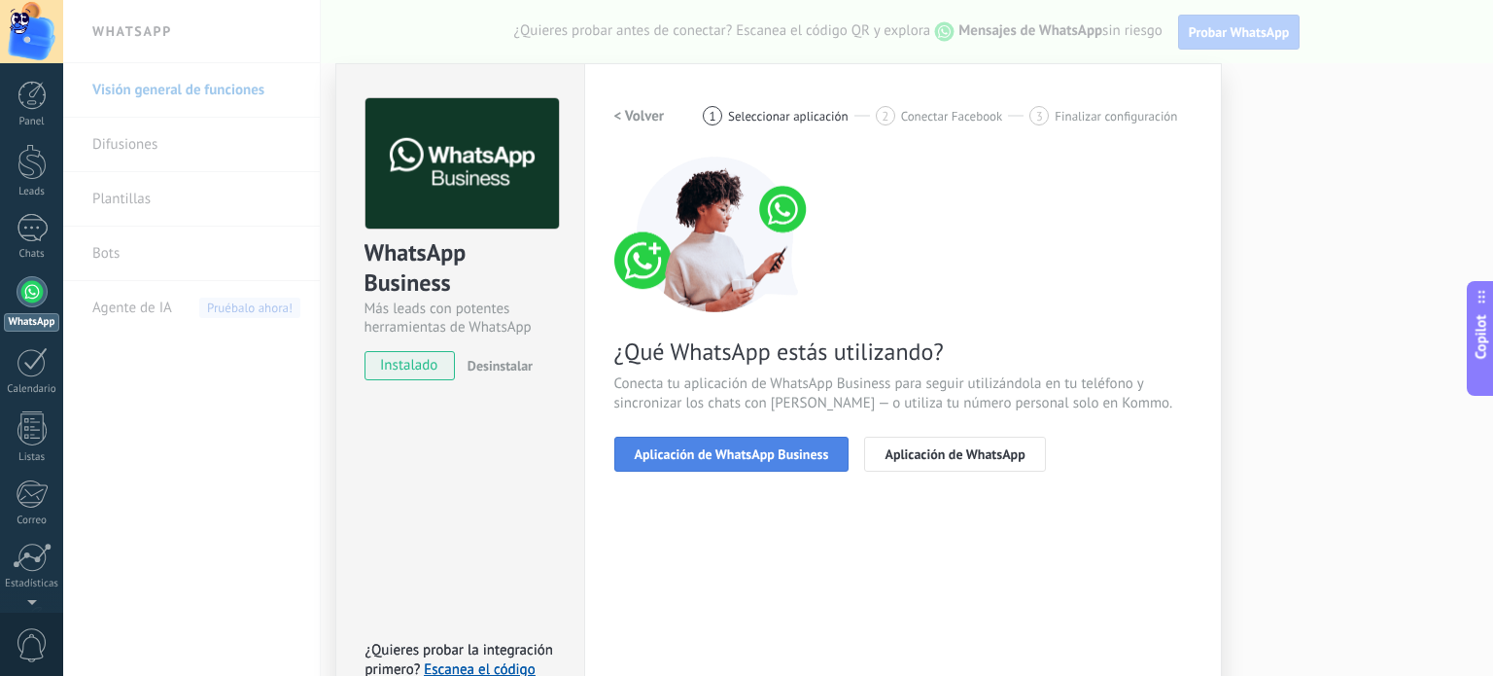
click at [807, 462] on button "Aplicación de WhatsApp Business" at bounding box center [731, 454] width 235 height 35
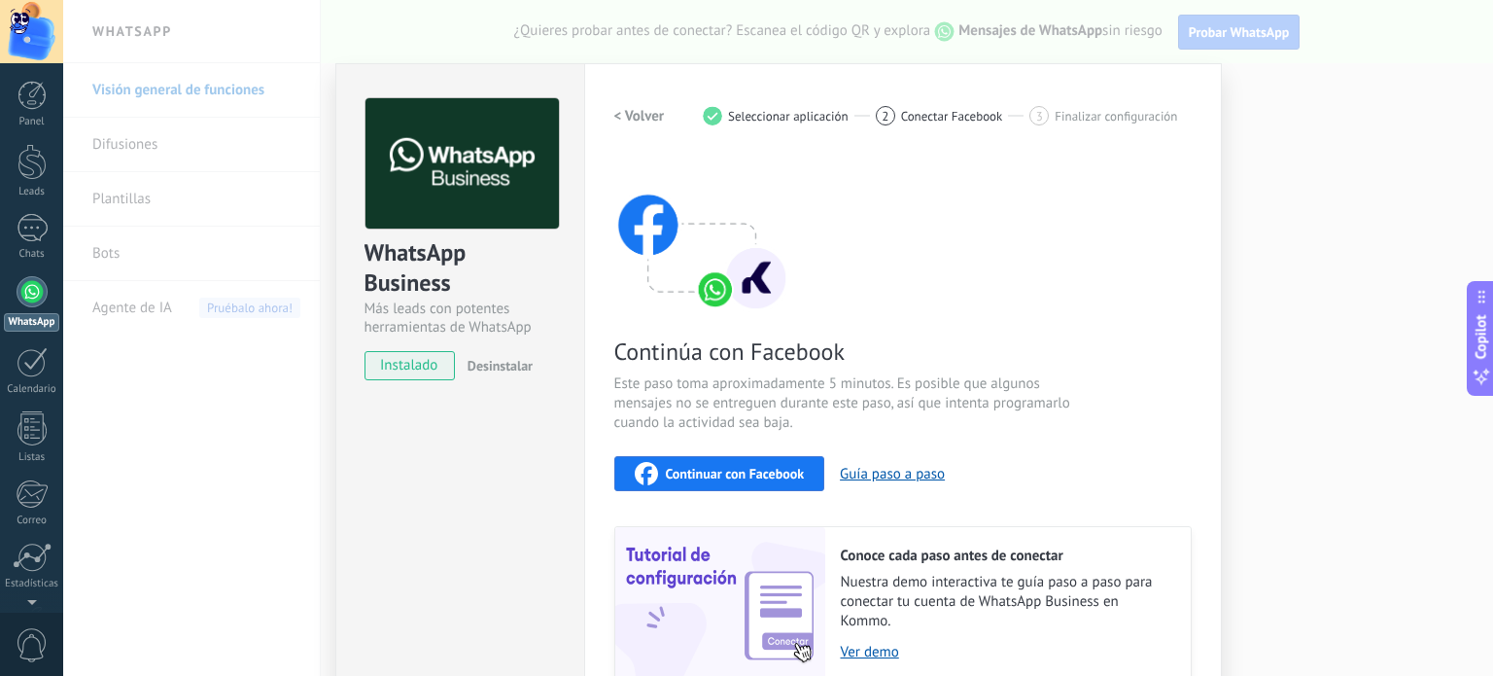
click at [751, 480] on span "Continuar con Facebook" at bounding box center [735, 474] width 139 height 14
click at [902, 120] on span "Conectar Facebook" at bounding box center [952, 116] width 102 height 15
click at [1093, 118] on span "Finalizar configuración" at bounding box center [1116, 116] width 123 height 15
click at [782, 109] on span "Seleccionar aplicación" at bounding box center [788, 116] width 121 height 15
drag, startPoint x: 914, startPoint y: 122, endPoint x: 1005, endPoint y: 119, distance: 91.4
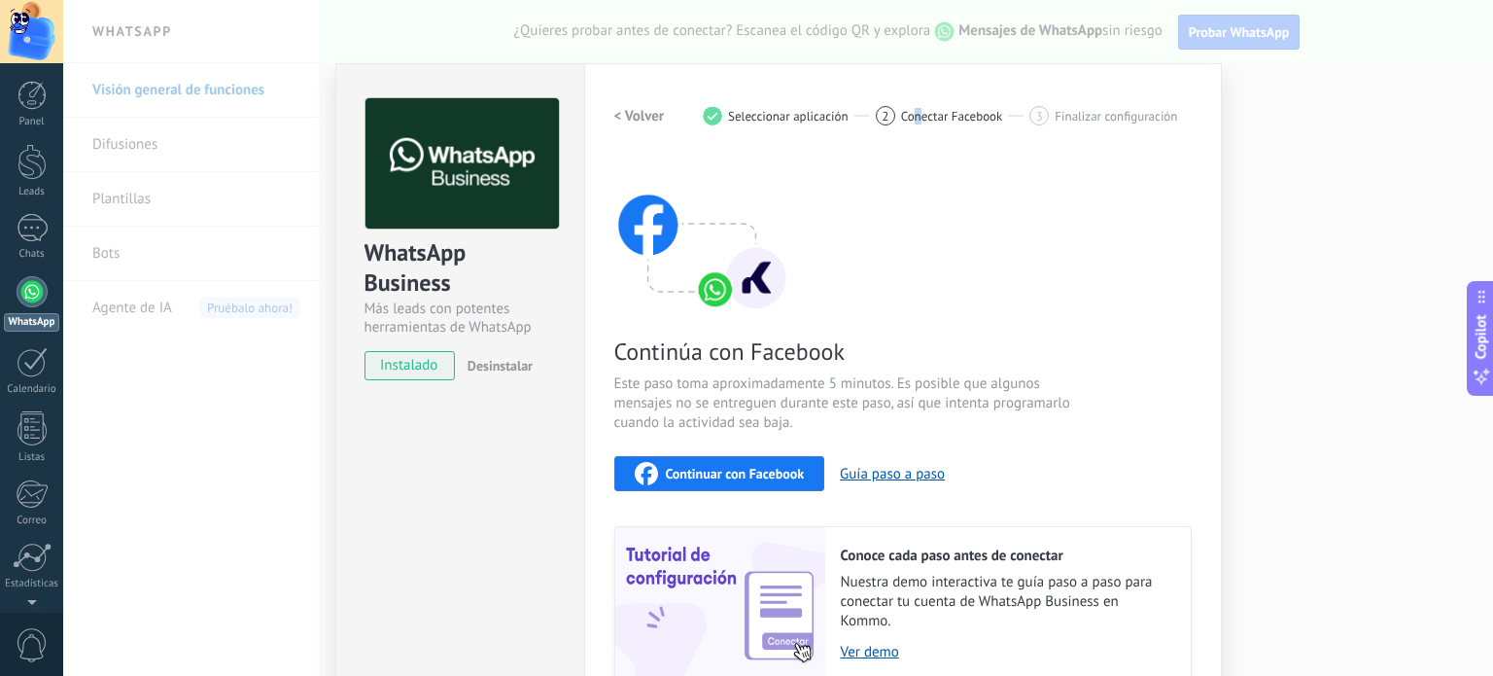
click at [916, 121] on span "Conectar Facebook" at bounding box center [952, 116] width 102 height 15
click at [1021, 118] on div "2 Conectar Facebook" at bounding box center [953, 115] width 155 height 19
click at [416, 367] on span "instalado" at bounding box center [410, 365] width 88 height 29
click at [249, 232] on div "WhatsApp Business Más leads con potentes herramientas de WhatsApp instalado Des…" at bounding box center [778, 338] width 1430 height 676
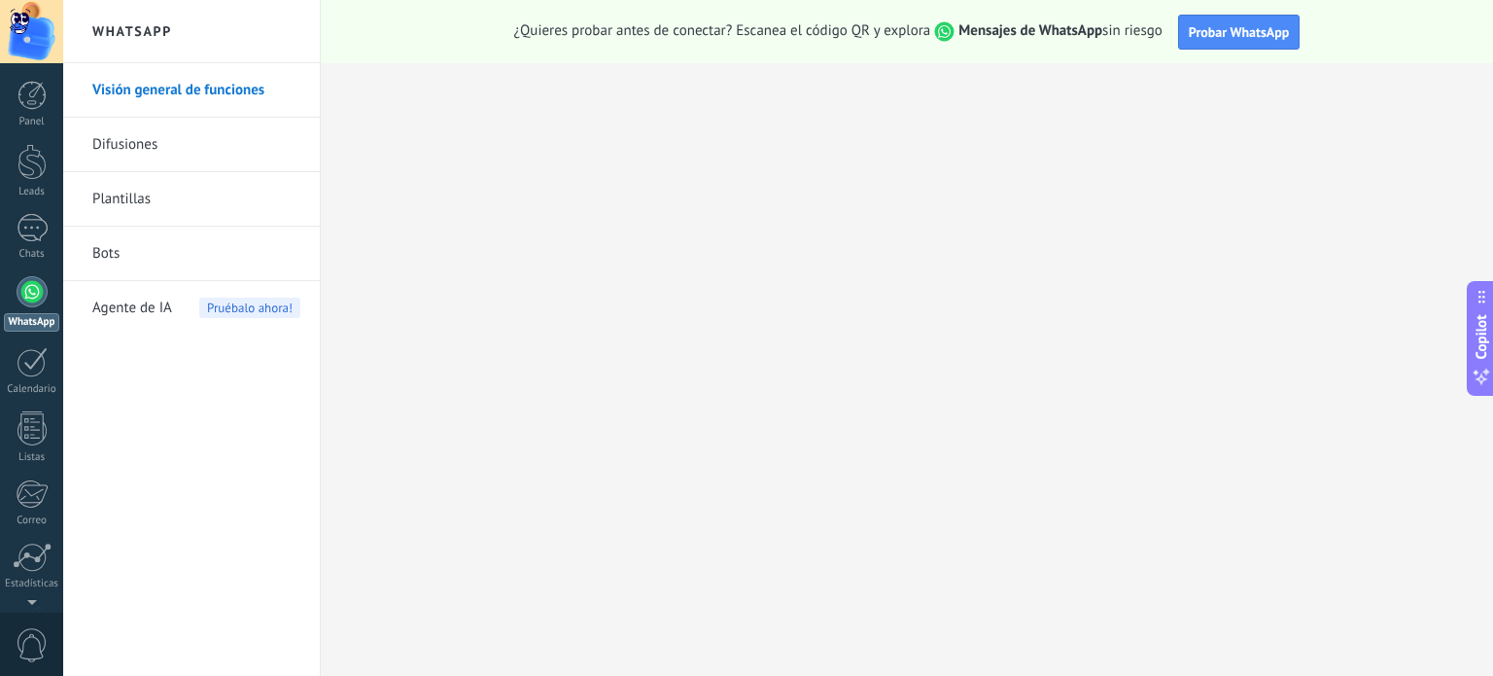
click at [20, 36] on div at bounding box center [31, 31] width 63 height 63
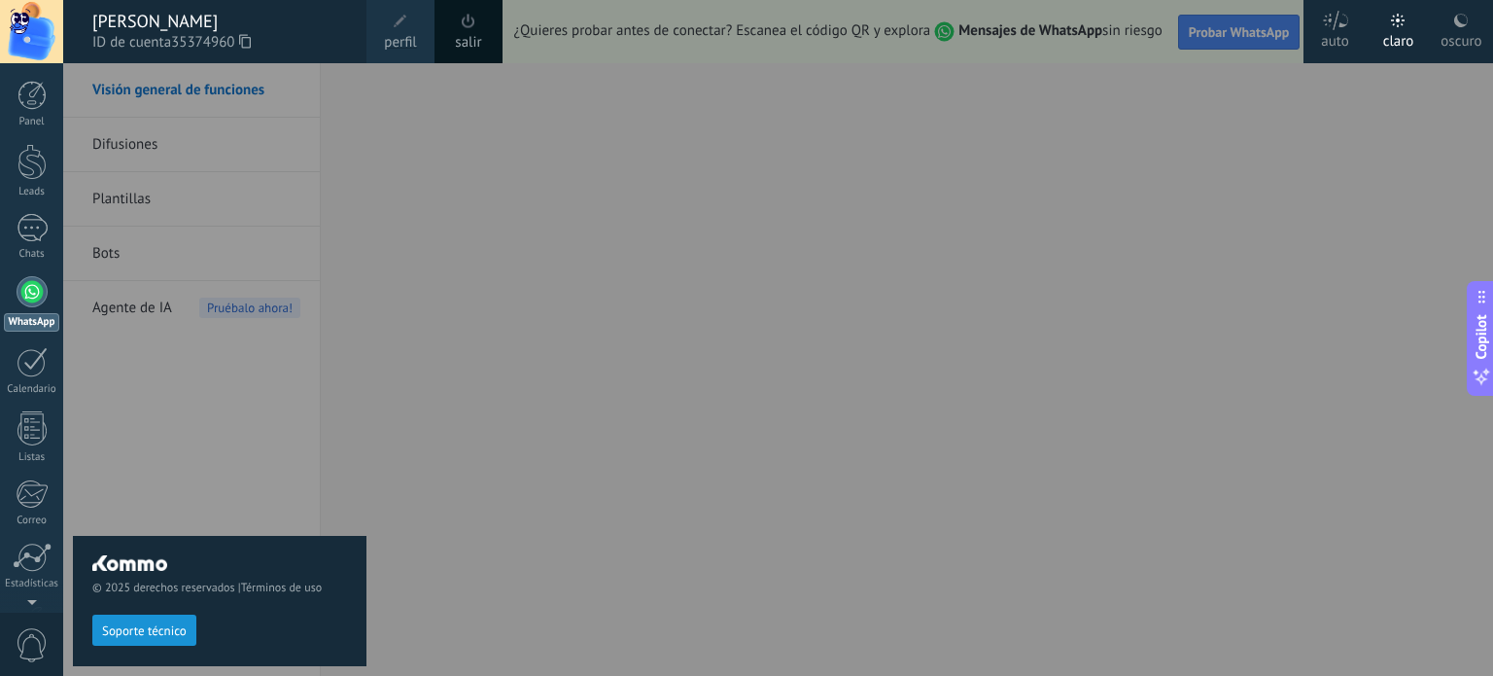
click at [1447, 41] on div "oscuro" at bounding box center [1461, 38] width 41 height 51
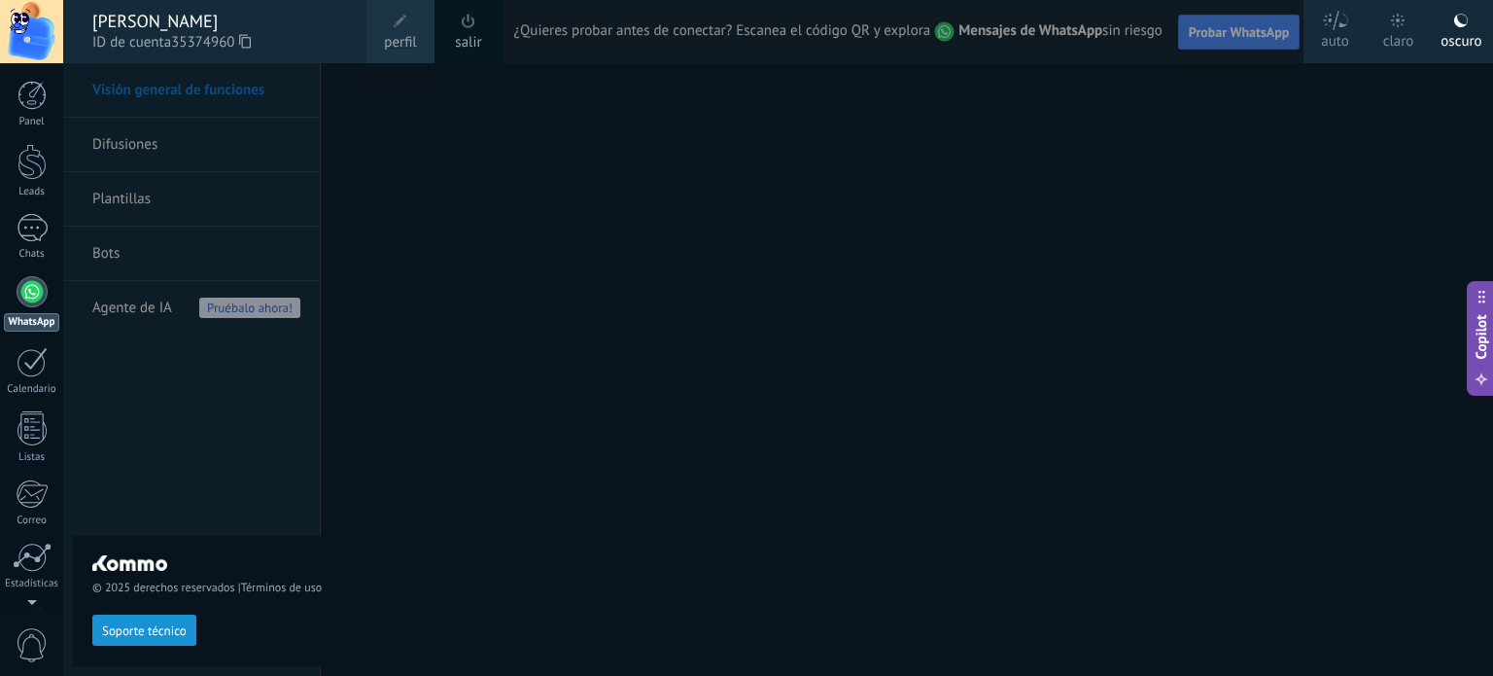
click at [554, 232] on div at bounding box center [809, 338] width 1493 height 676
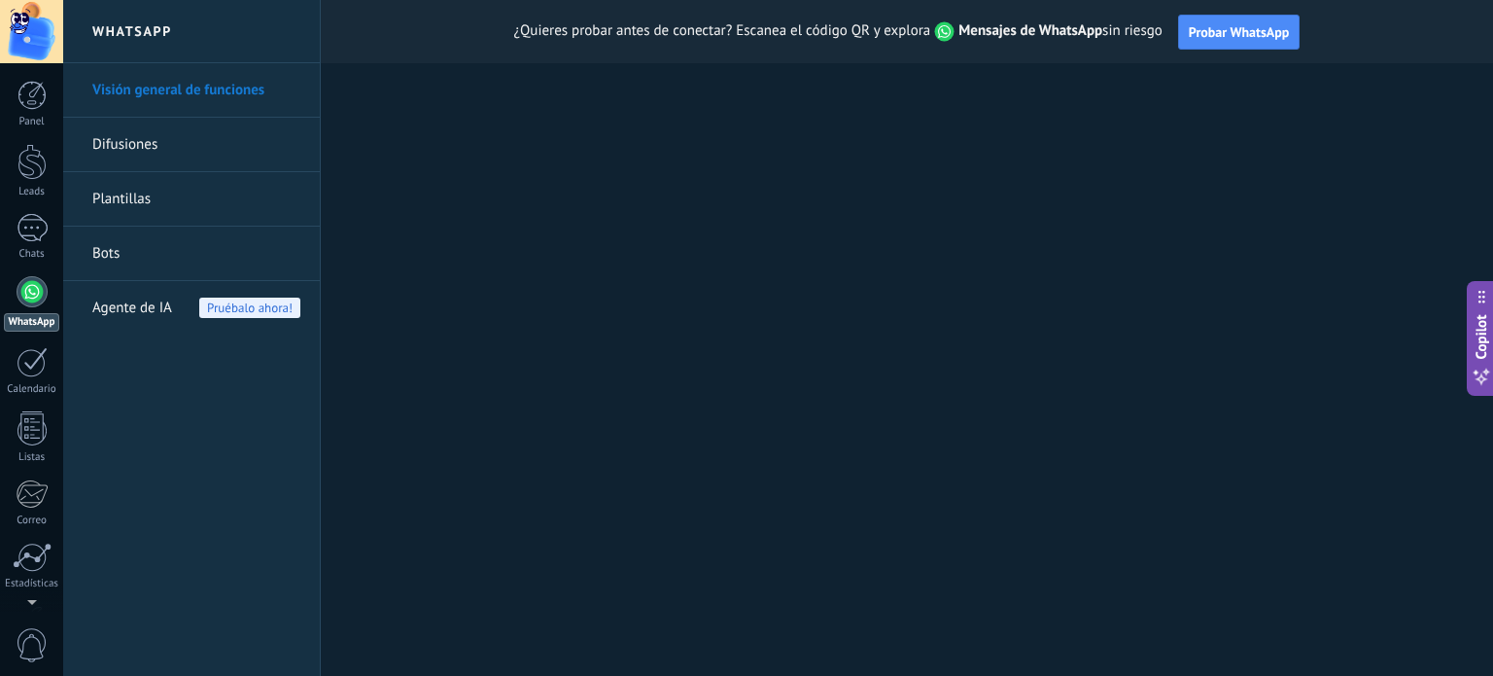
click at [156, 131] on link "Difusiones" at bounding box center [196, 145] width 208 height 54
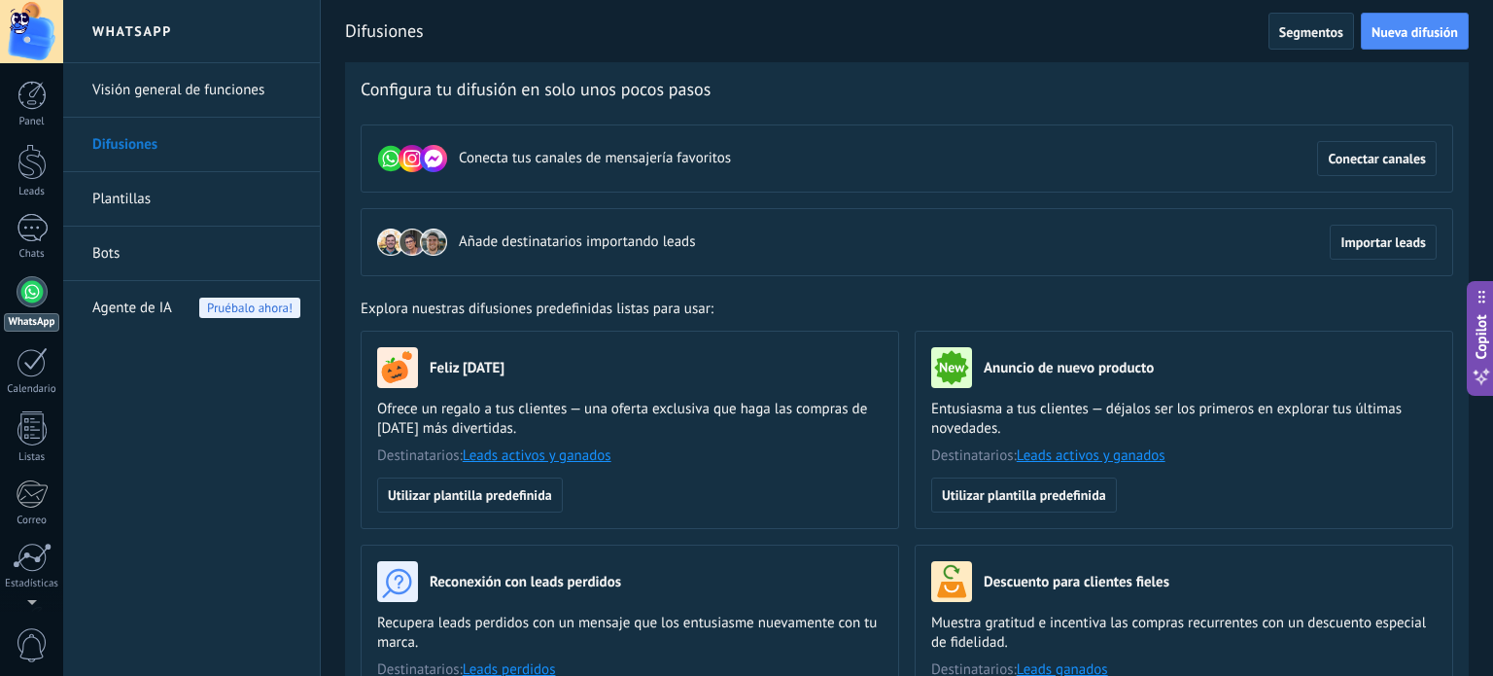
click at [37, 140] on div "Panel Leads Chats WhatsApp Clientes" at bounding box center [31, 413] width 63 height 665
click at [31, 167] on div at bounding box center [32, 162] width 29 height 36
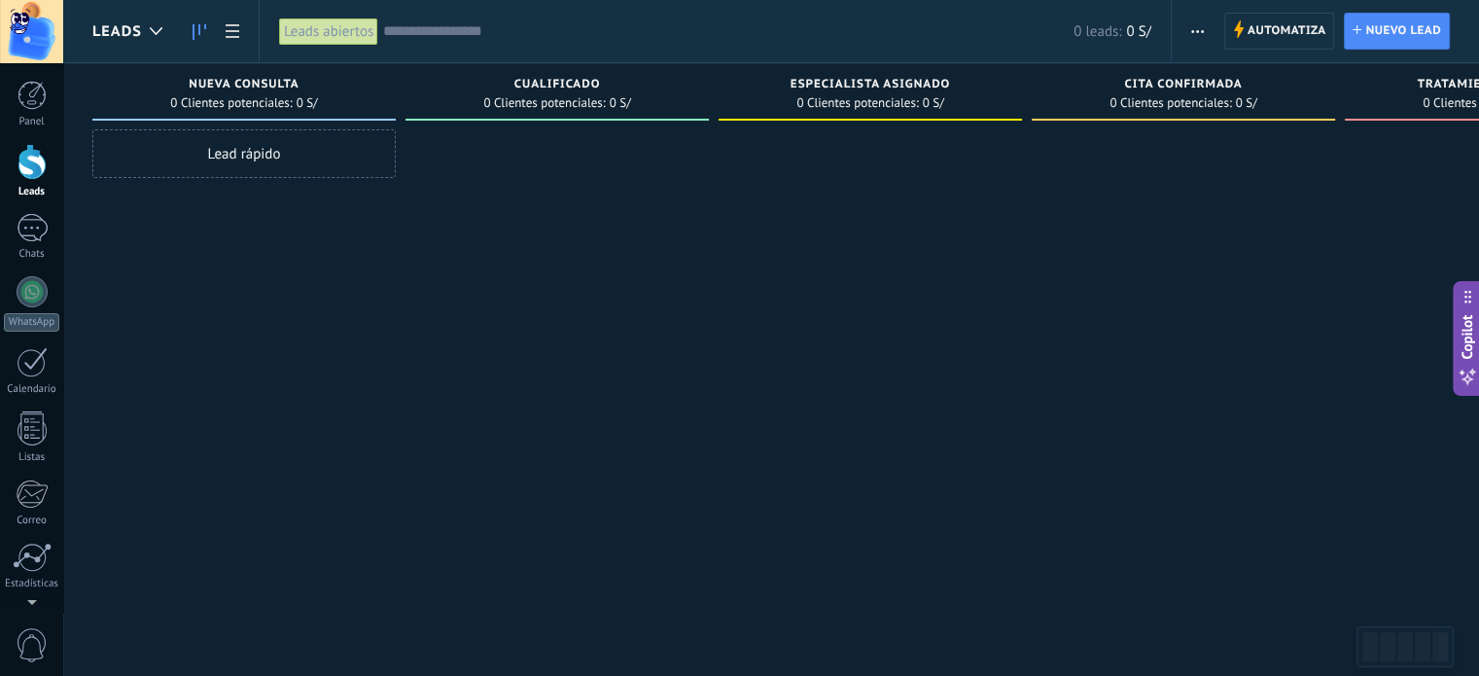
click at [191, 157] on div "Lead rápido" at bounding box center [243, 153] width 303 height 49
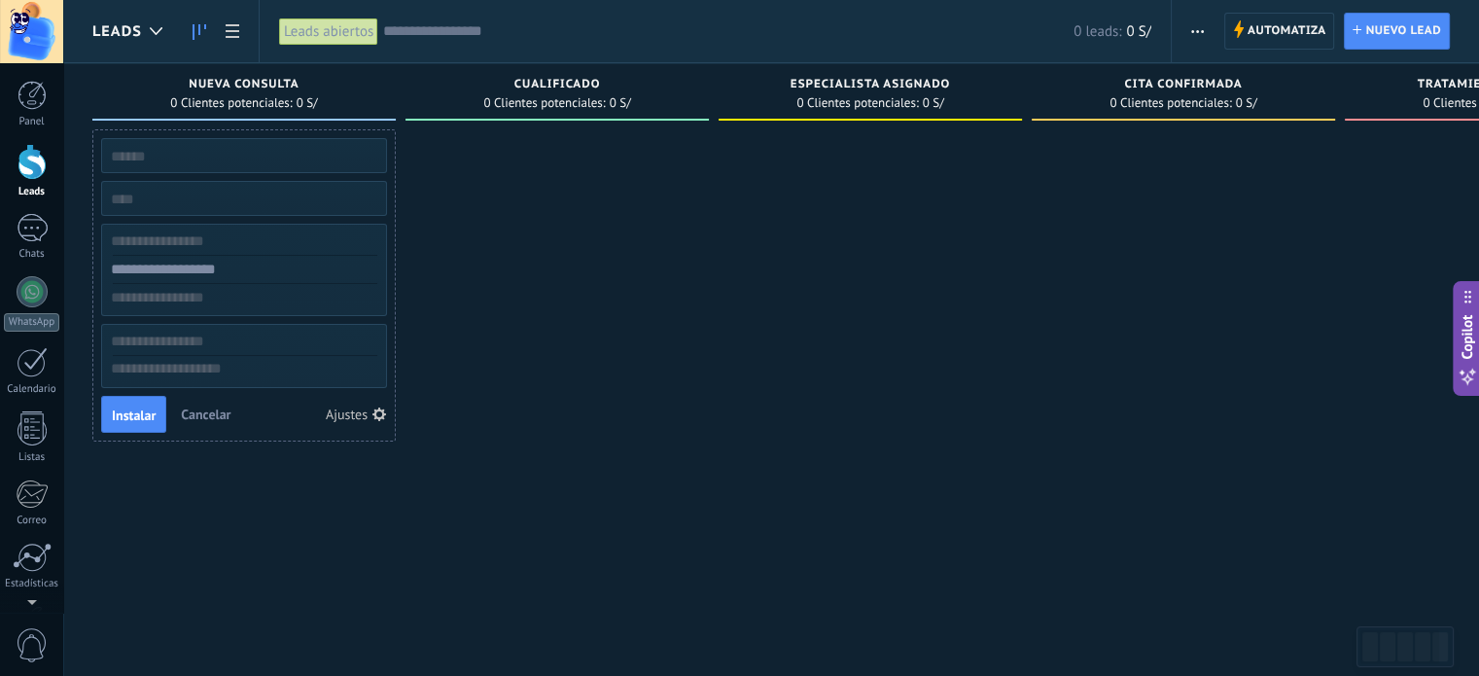
click at [222, 412] on span "Cancelar" at bounding box center [206, 414] width 50 height 18
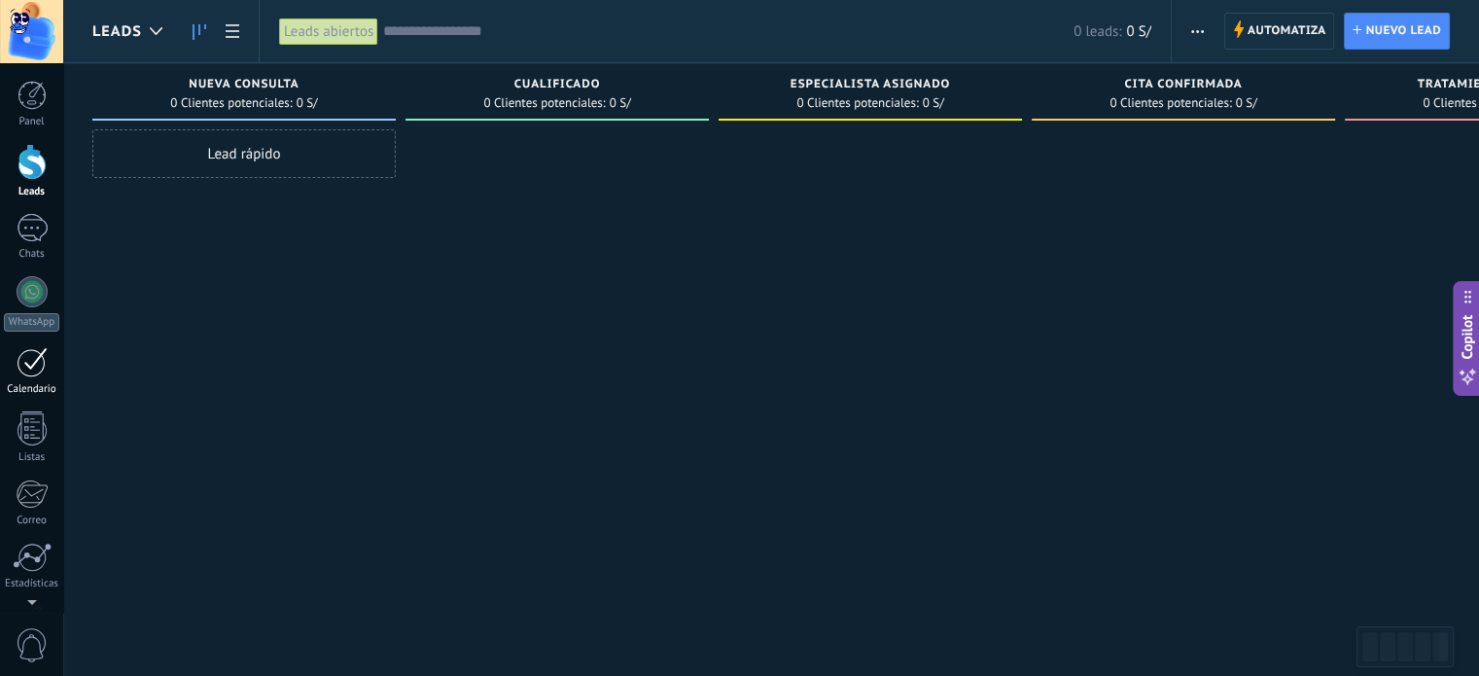
click at [35, 365] on div at bounding box center [32, 362] width 31 height 30
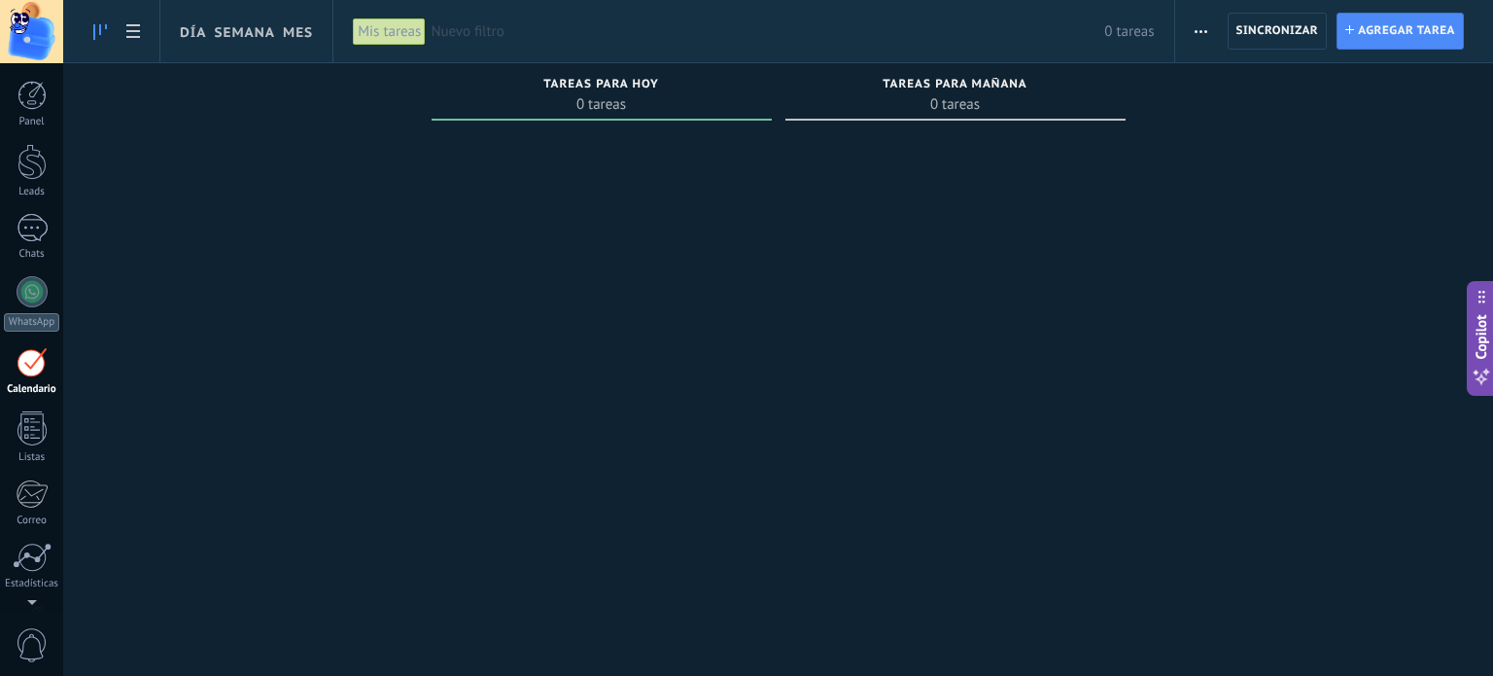
scroll to position [54, 0]
click at [37, 378] on div at bounding box center [32, 374] width 29 height 34
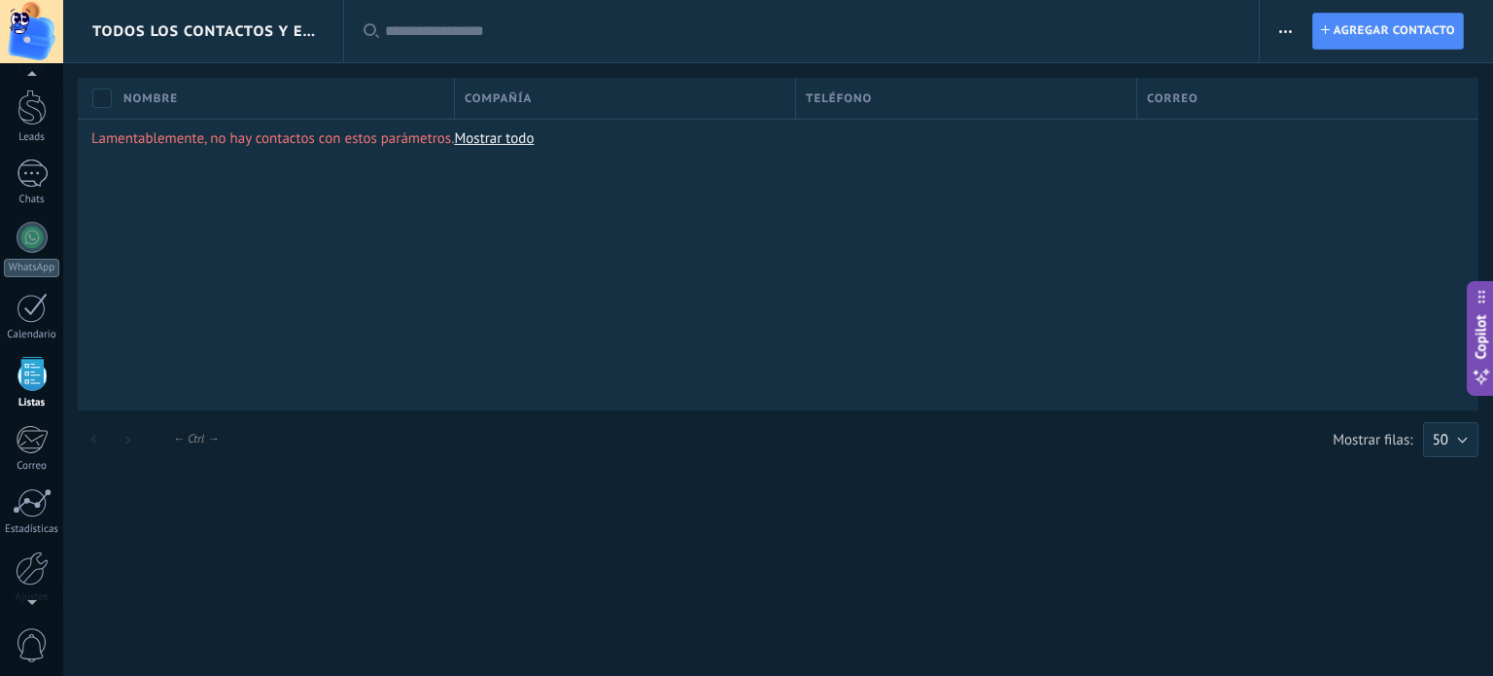
scroll to position [120, 0]
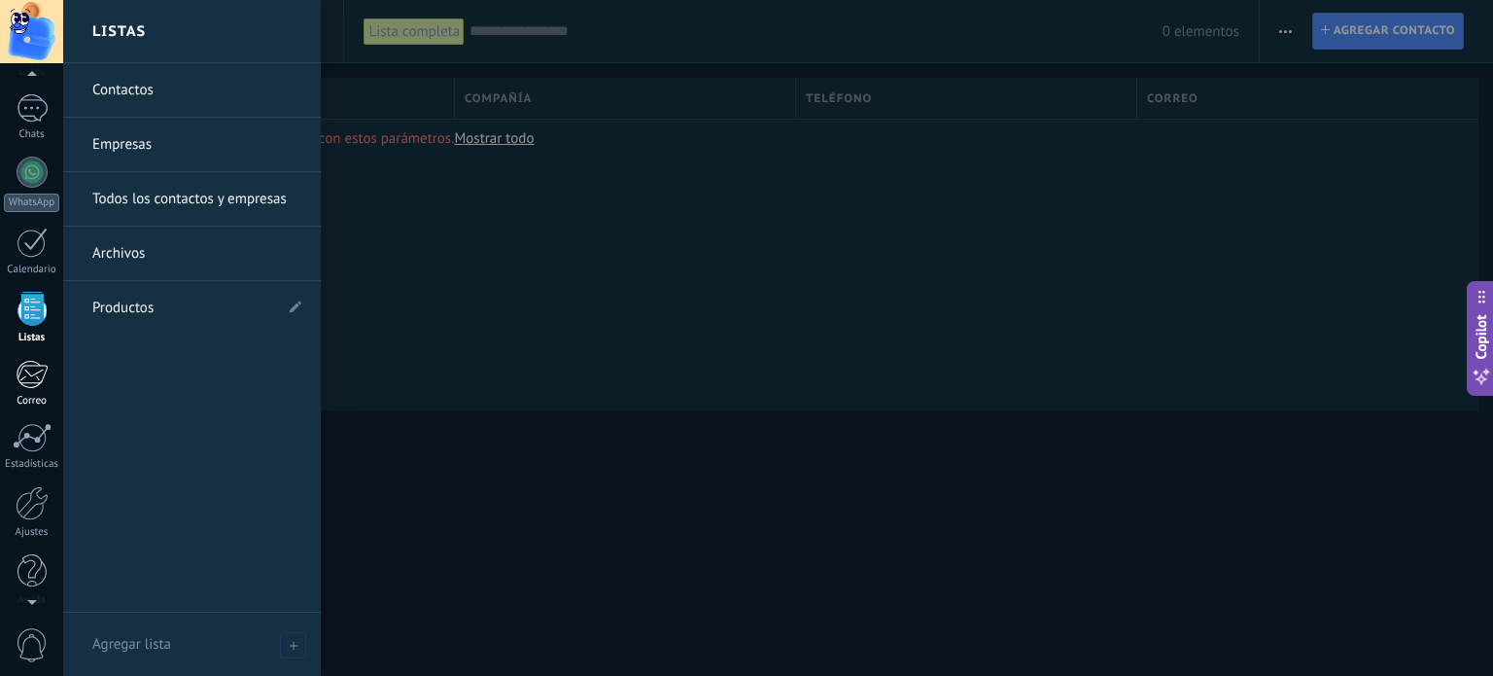
click at [35, 369] on div at bounding box center [32, 374] width 32 height 29
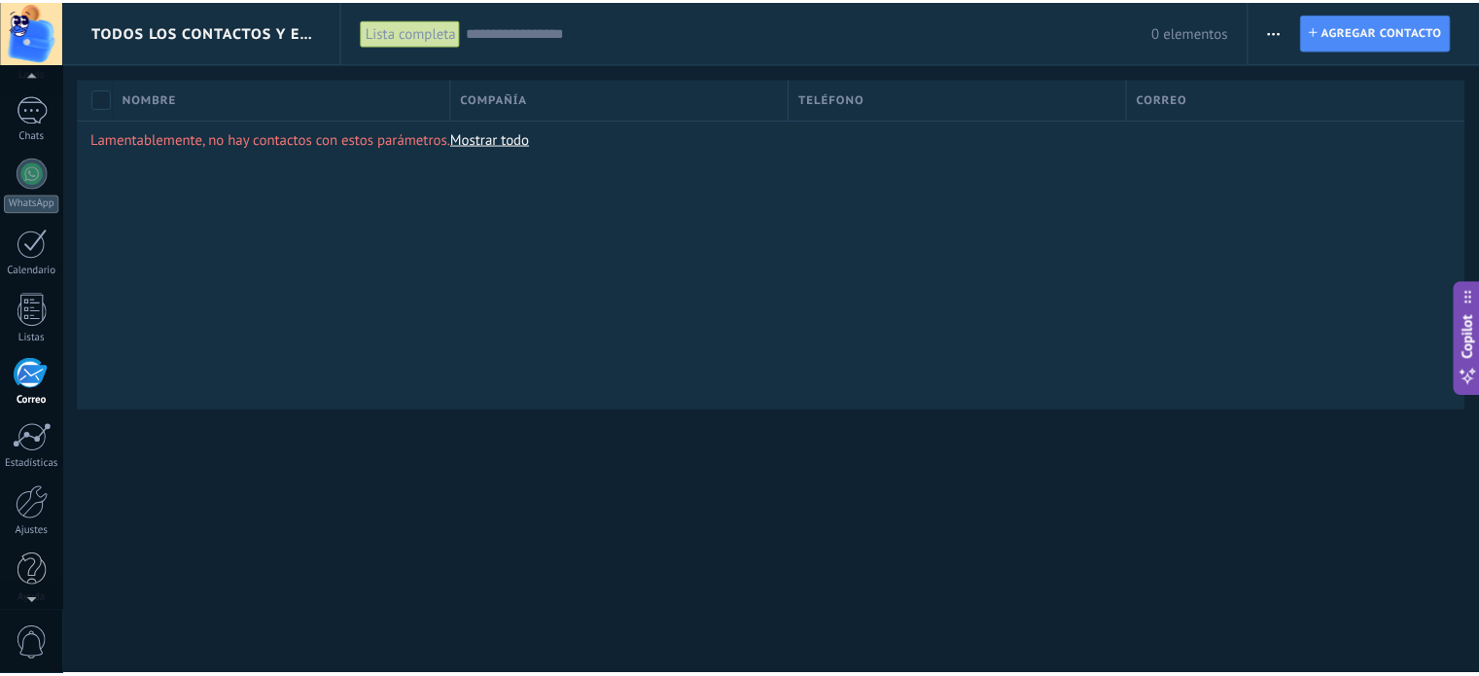
scroll to position [132, 0]
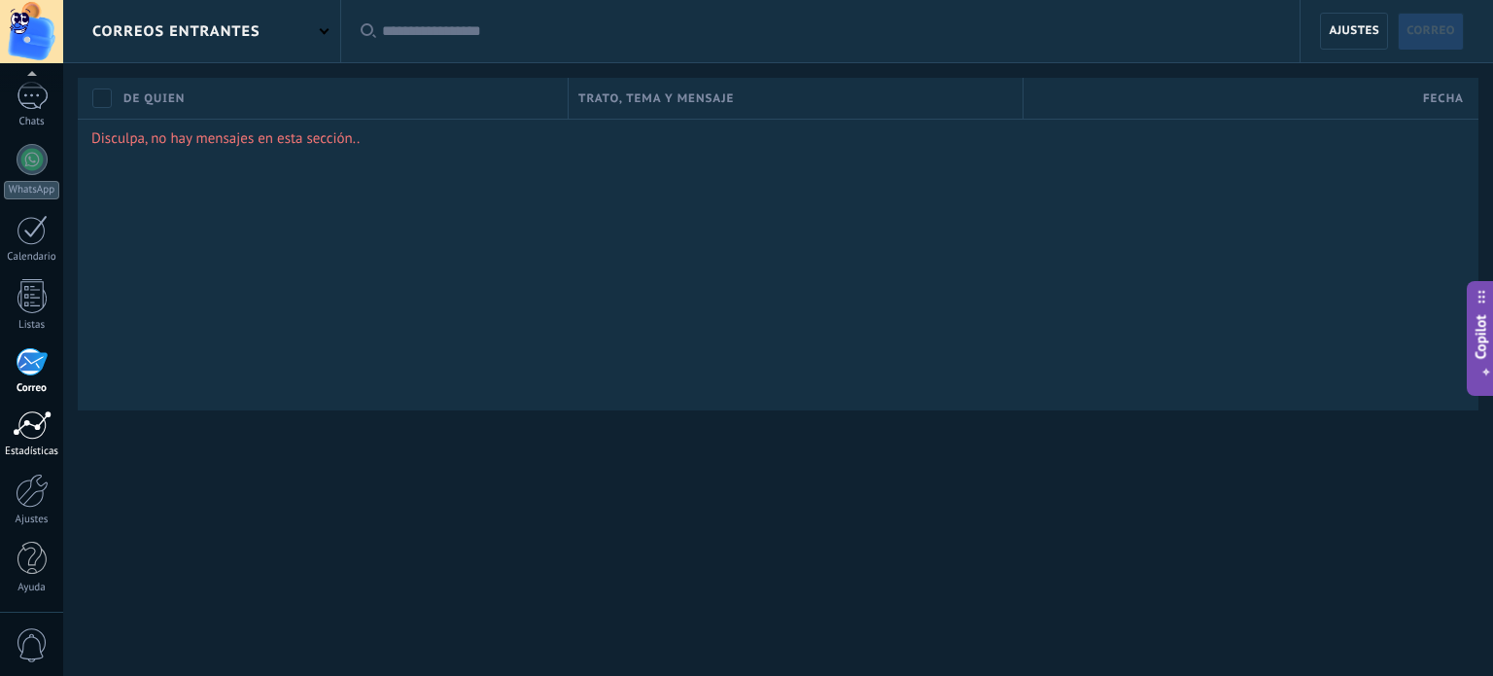
click at [26, 423] on div at bounding box center [32, 424] width 39 height 29
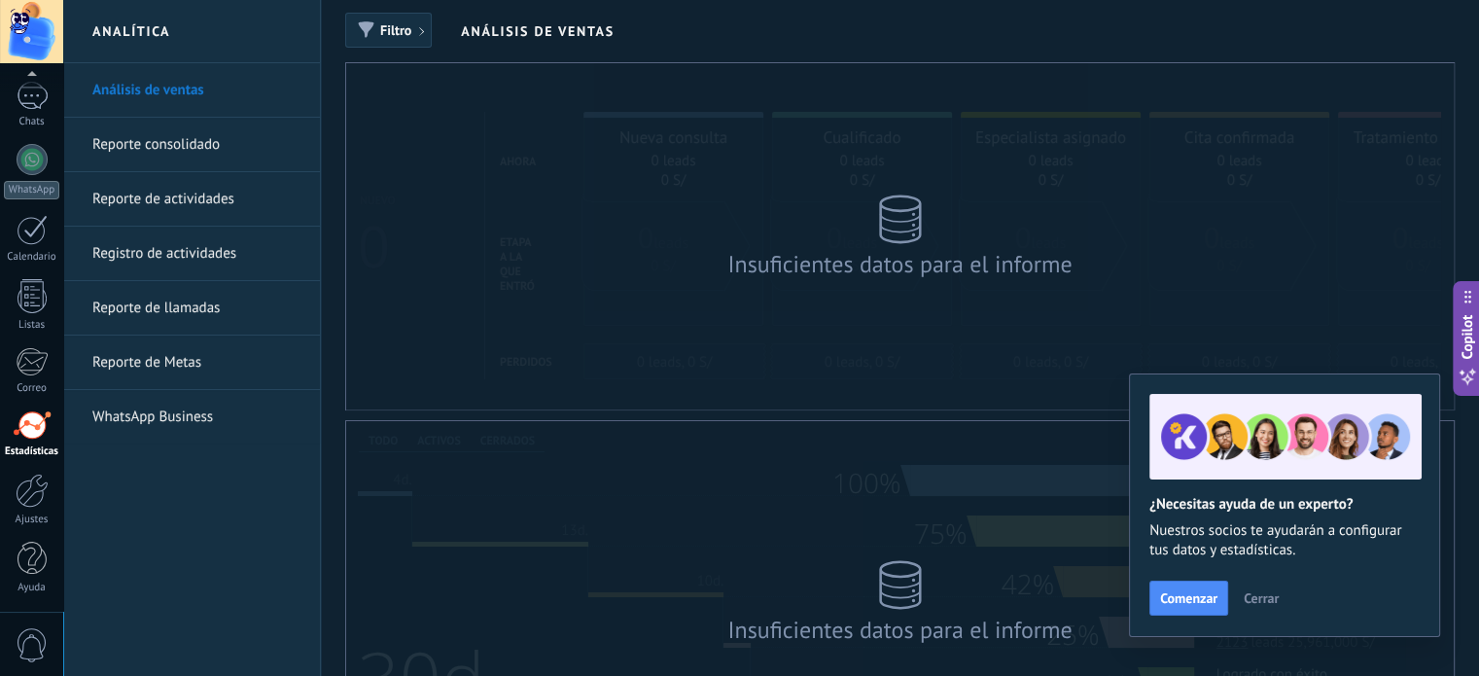
click at [217, 151] on link "Reporte consolidado" at bounding box center [196, 145] width 208 height 54
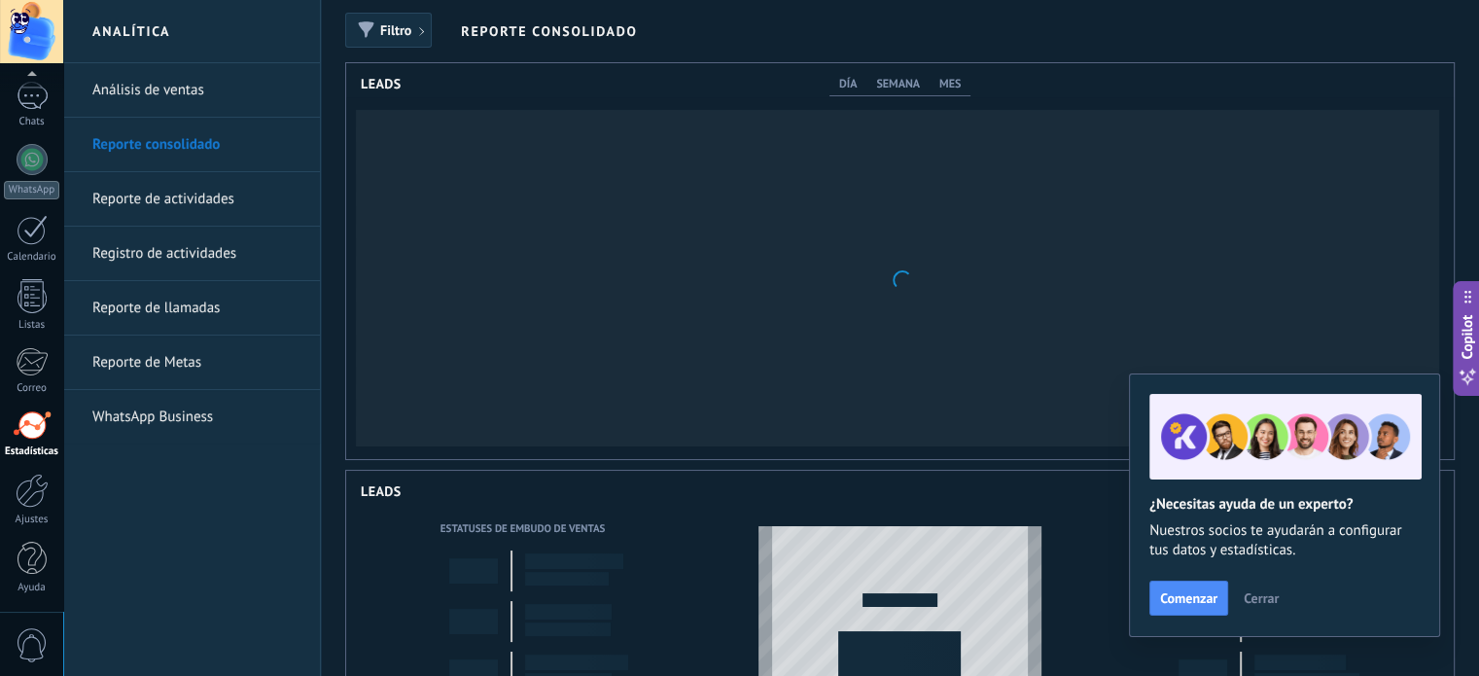
scroll to position [396, 1107]
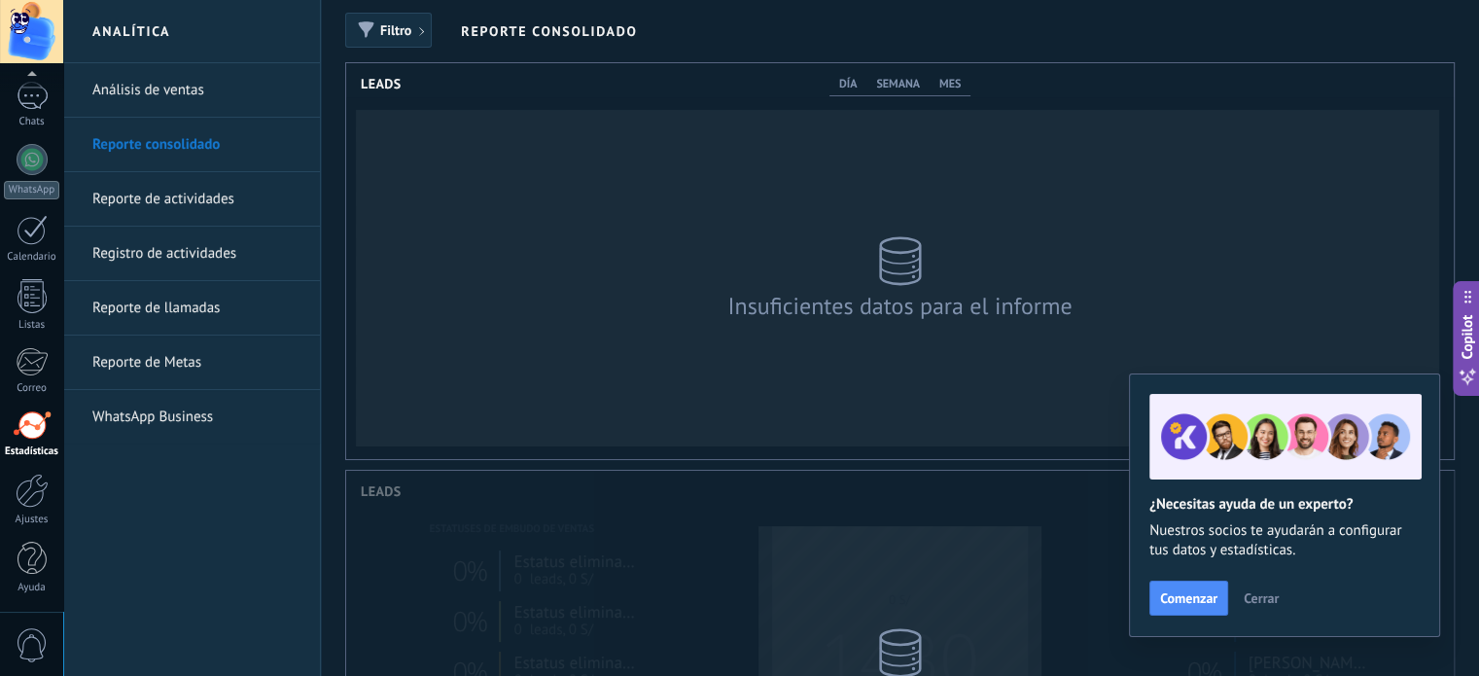
click at [213, 197] on link "Reporte de actividades" at bounding box center [196, 199] width 208 height 54
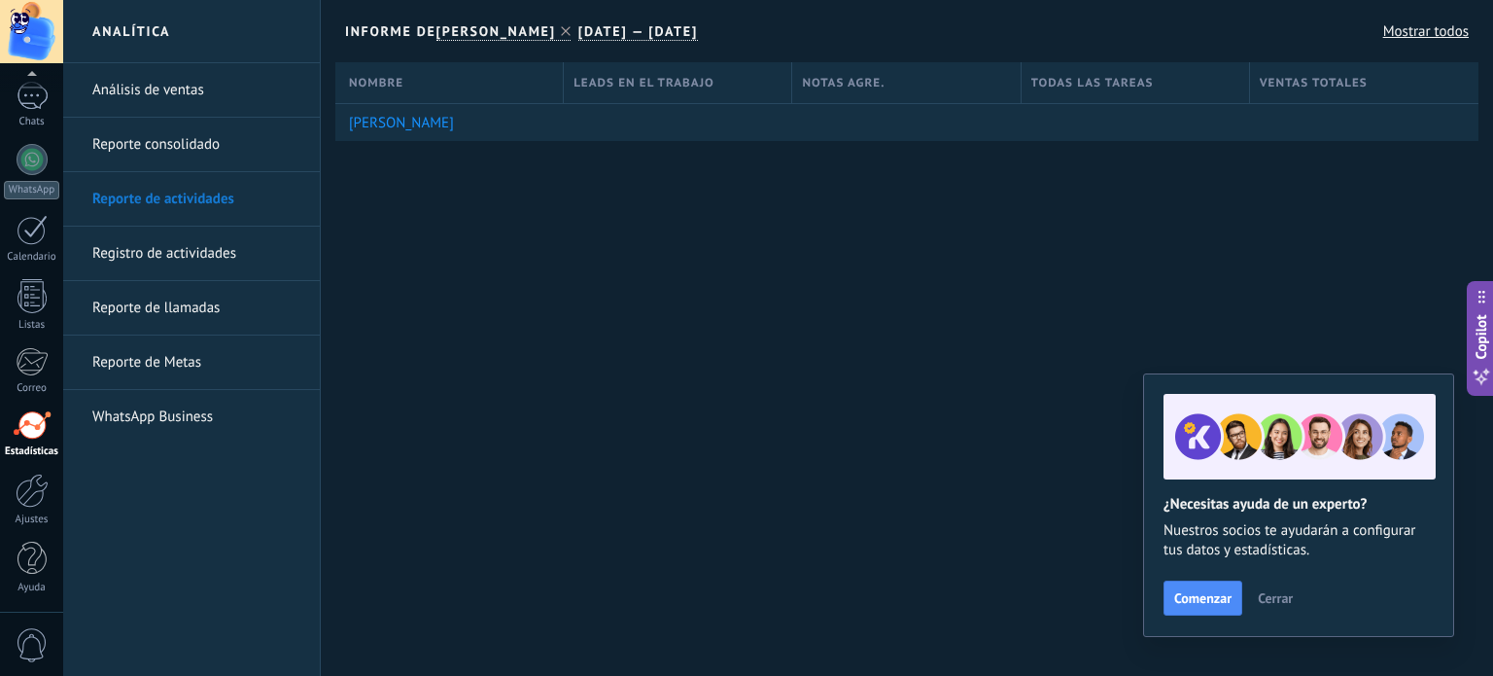
click at [200, 245] on link "Registro de actividades" at bounding box center [196, 254] width 208 height 54
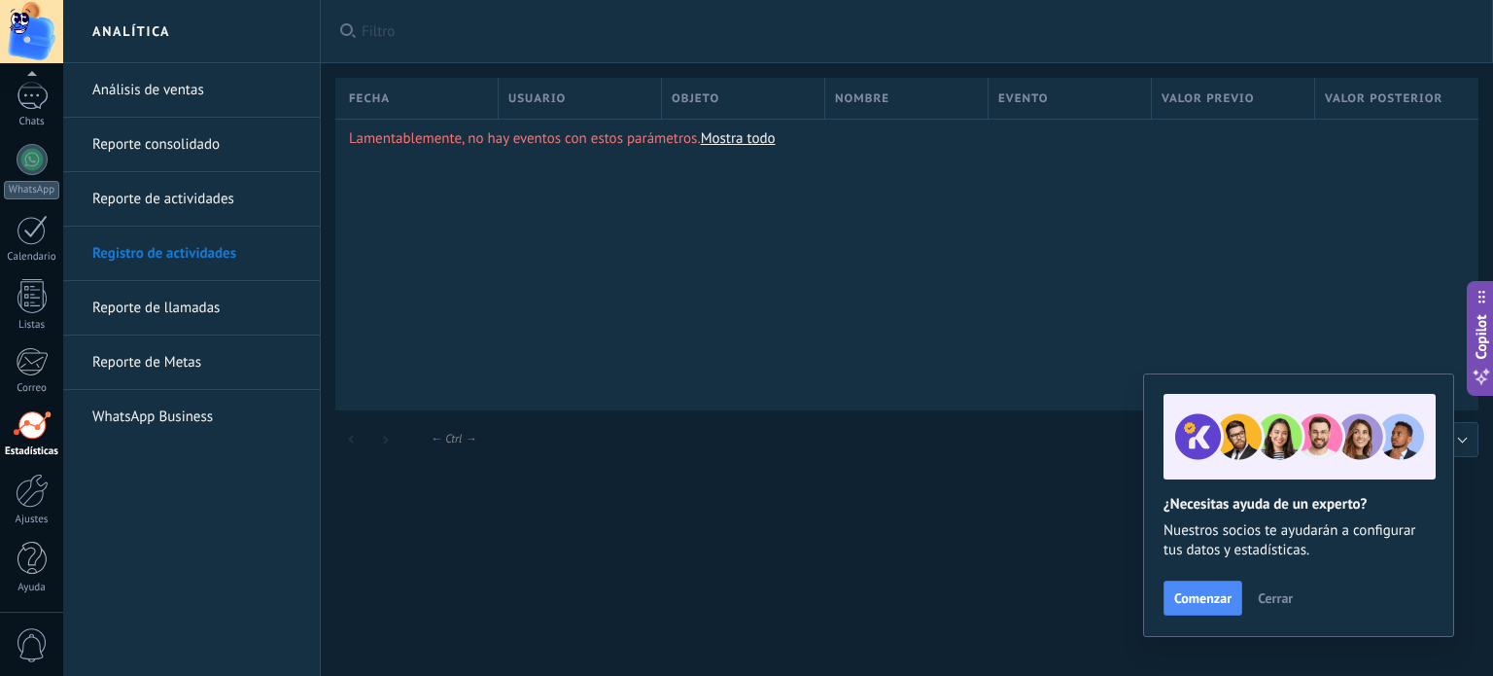
click at [185, 180] on link "Reporte de actividades" at bounding box center [196, 199] width 208 height 54
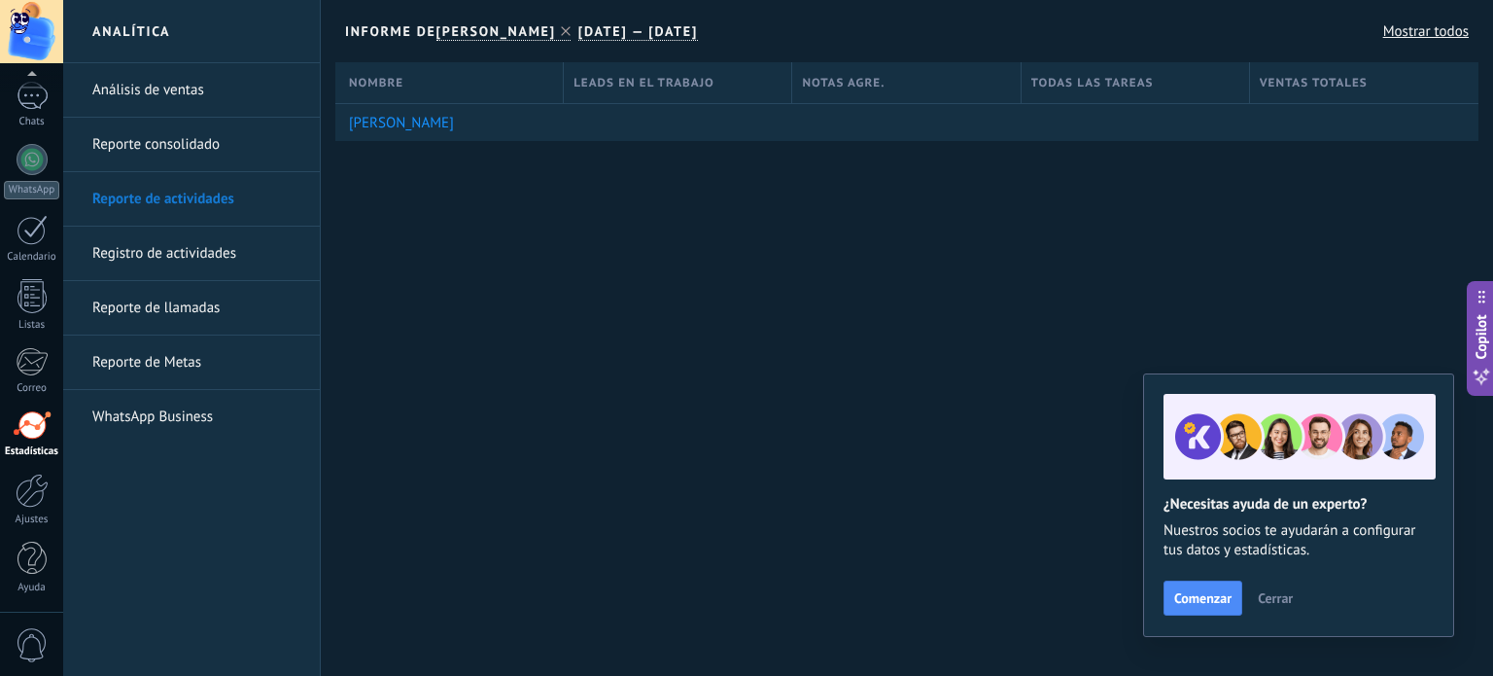
click at [412, 86] on div "Nombre" at bounding box center [456, 82] width 214 height 41
click at [202, 250] on link "Registro de actividades" at bounding box center [196, 254] width 208 height 54
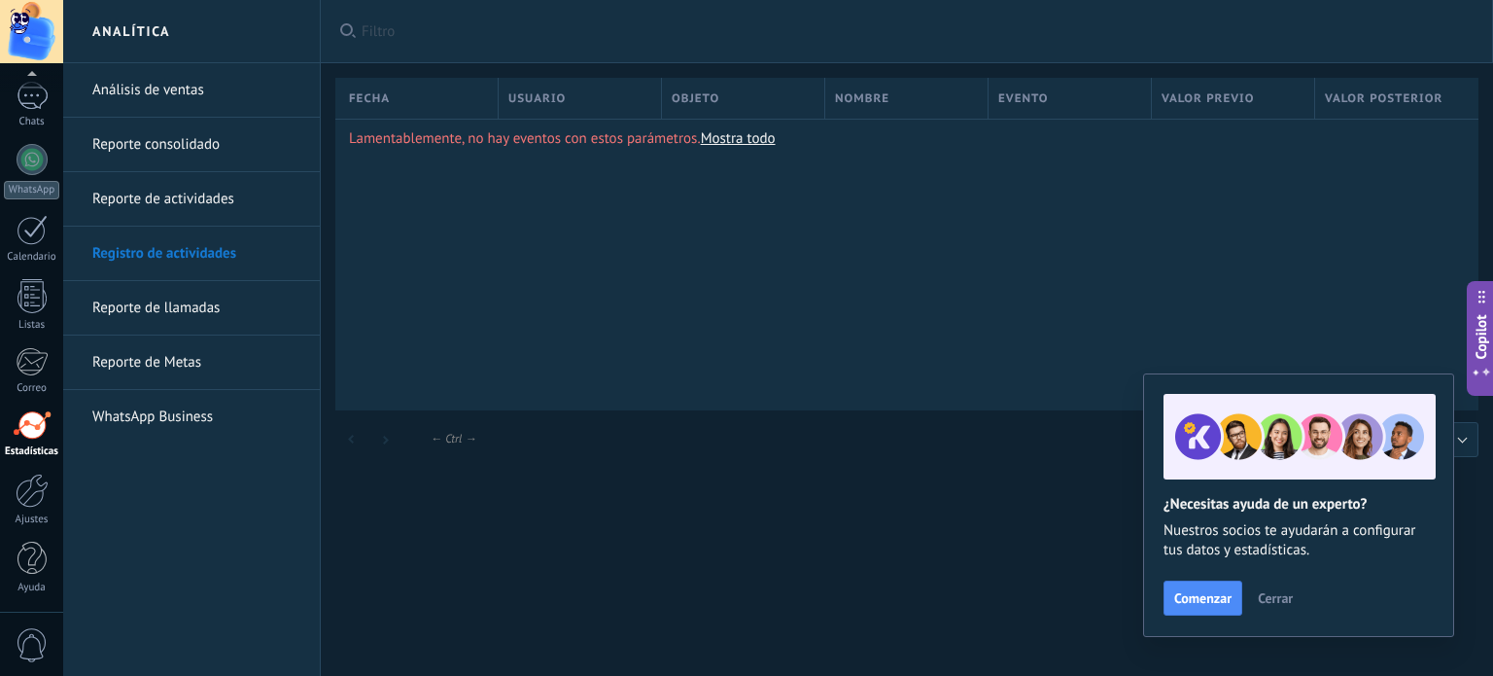
click at [170, 293] on link "Reporte de llamadas" at bounding box center [196, 308] width 208 height 54
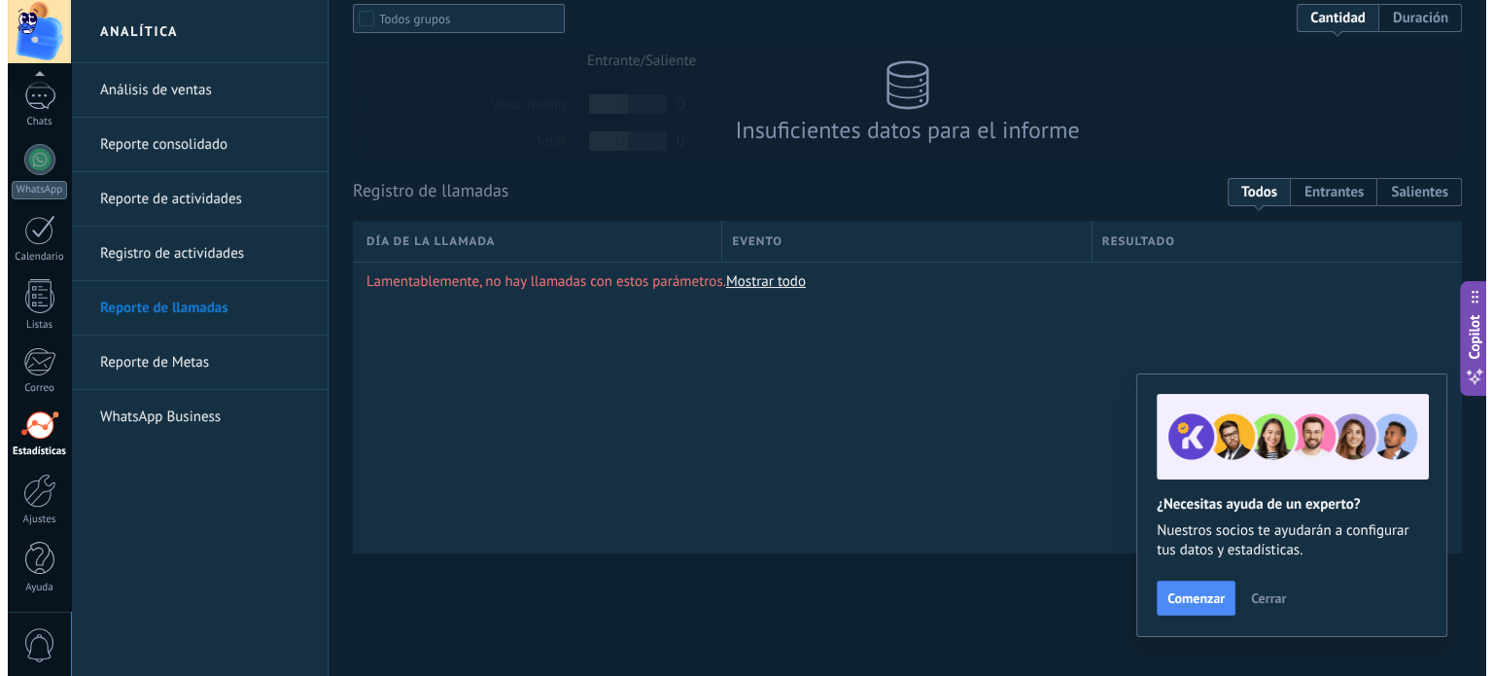
scroll to position [148, 0]
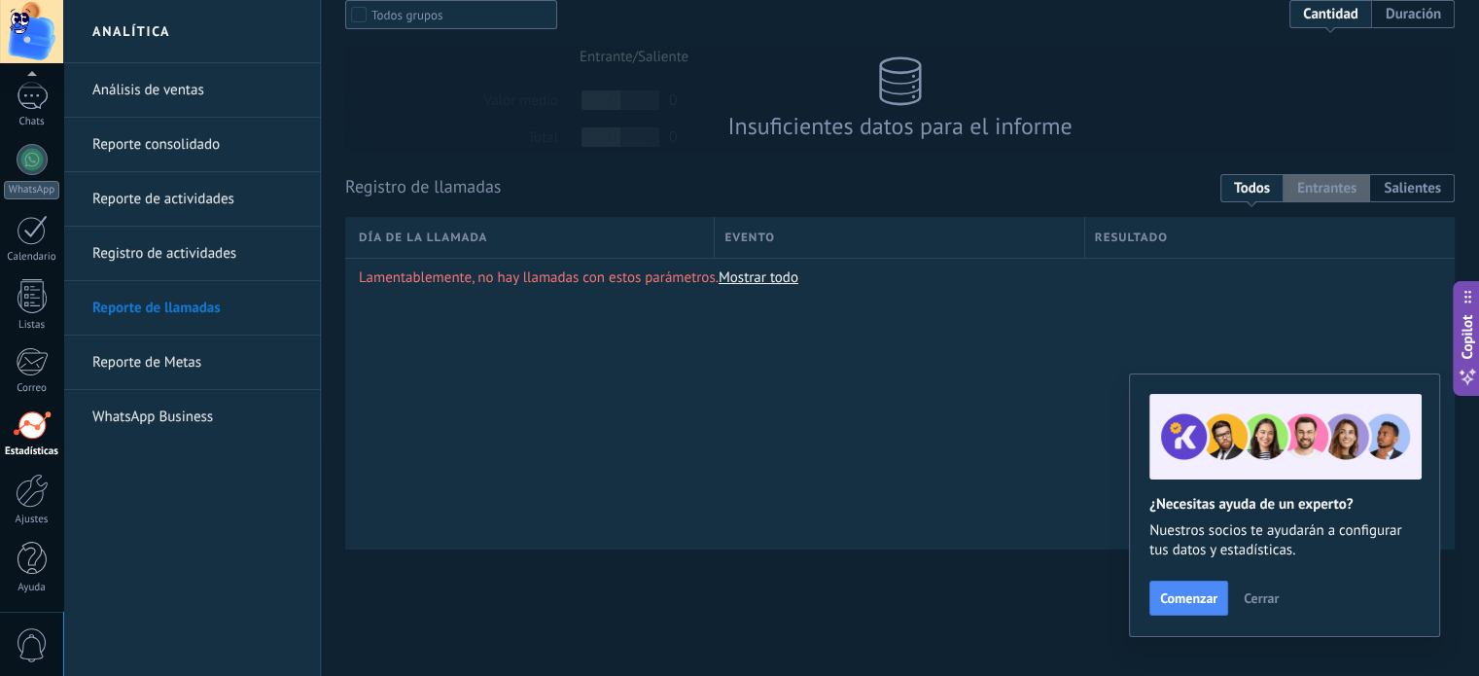
click at [1334, 190] on span "Entrantes" at bounding box center [1326, 188] width 87 height 28
click at [1408, 193] on span "Salientes" at bounding box center [1412, 188] width 85 height 28
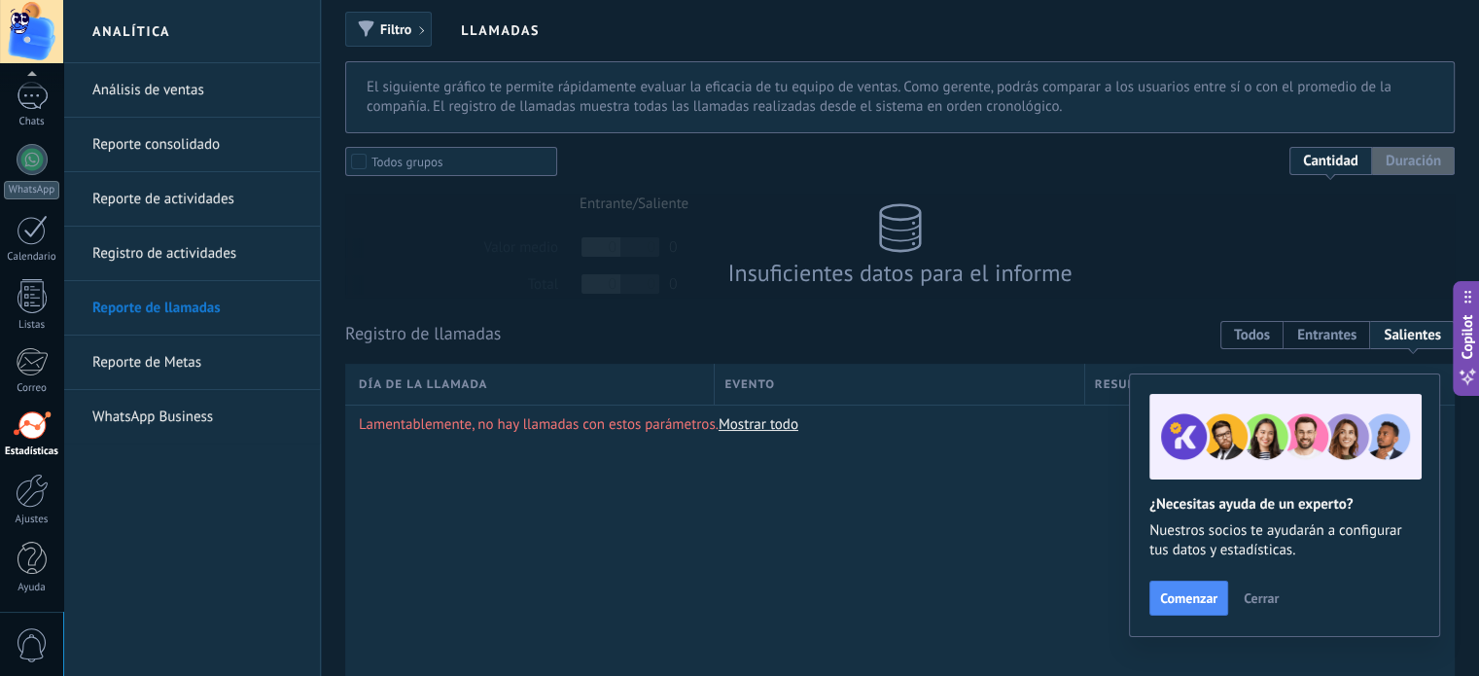
scroll to position [0, 0]
click at [1397, 167] on span "Duración" at bounding box center [1413, 162] width 83 height 28
click at [1334, 161] on span "Cantidad" at bounding box center [1330, 162] width 83 height 28
click at [680, 116] on p "El siguiente gráfico te permite rápidamente evaluar la eficacia de tu equipo de…" at bounding box center [900, 98] width 1067 height 39
click at [708, 104] on p "El siguiente gráfico te permite rápidamente evaluar la eficacia de tu equipo de…" at bounding box center [900, 98] width 1067 height 39
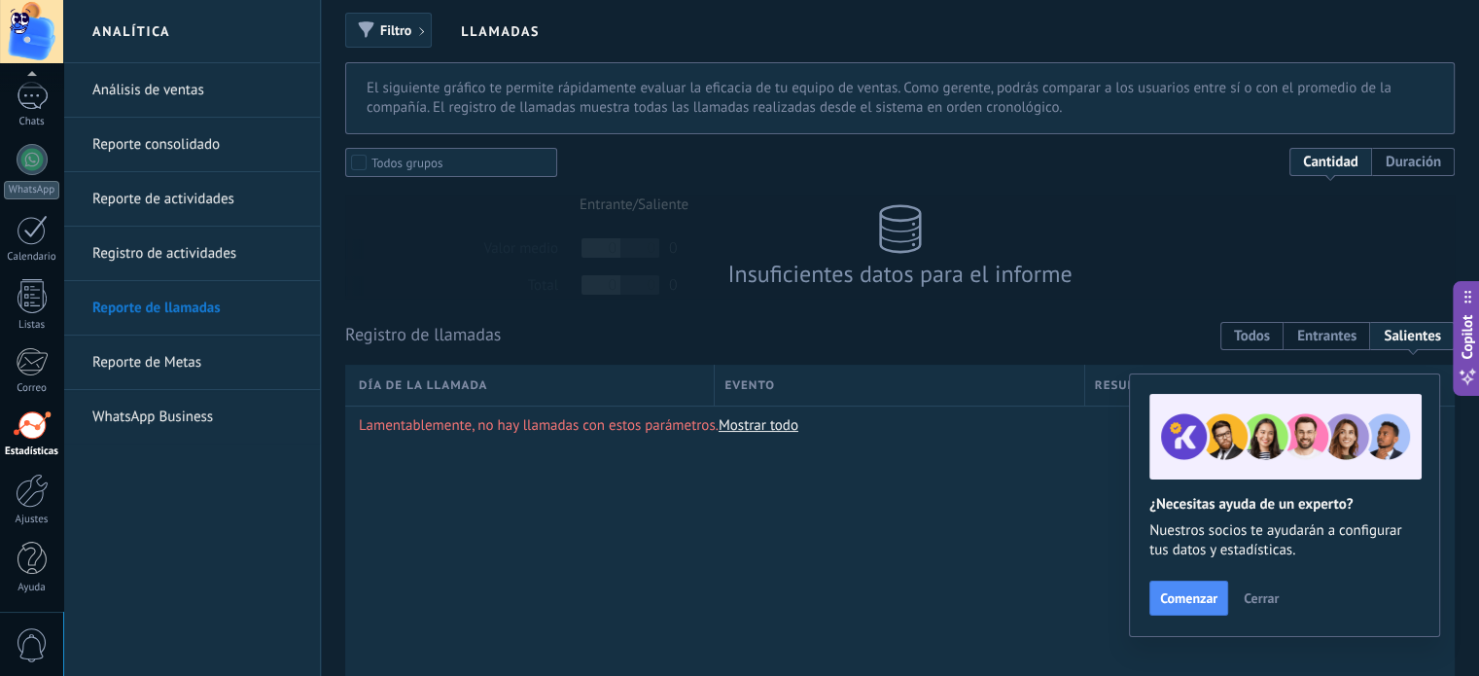
click at [184, 354] on link "Reporte de Metas" at bounding box center [196, 362] width 208 height 54
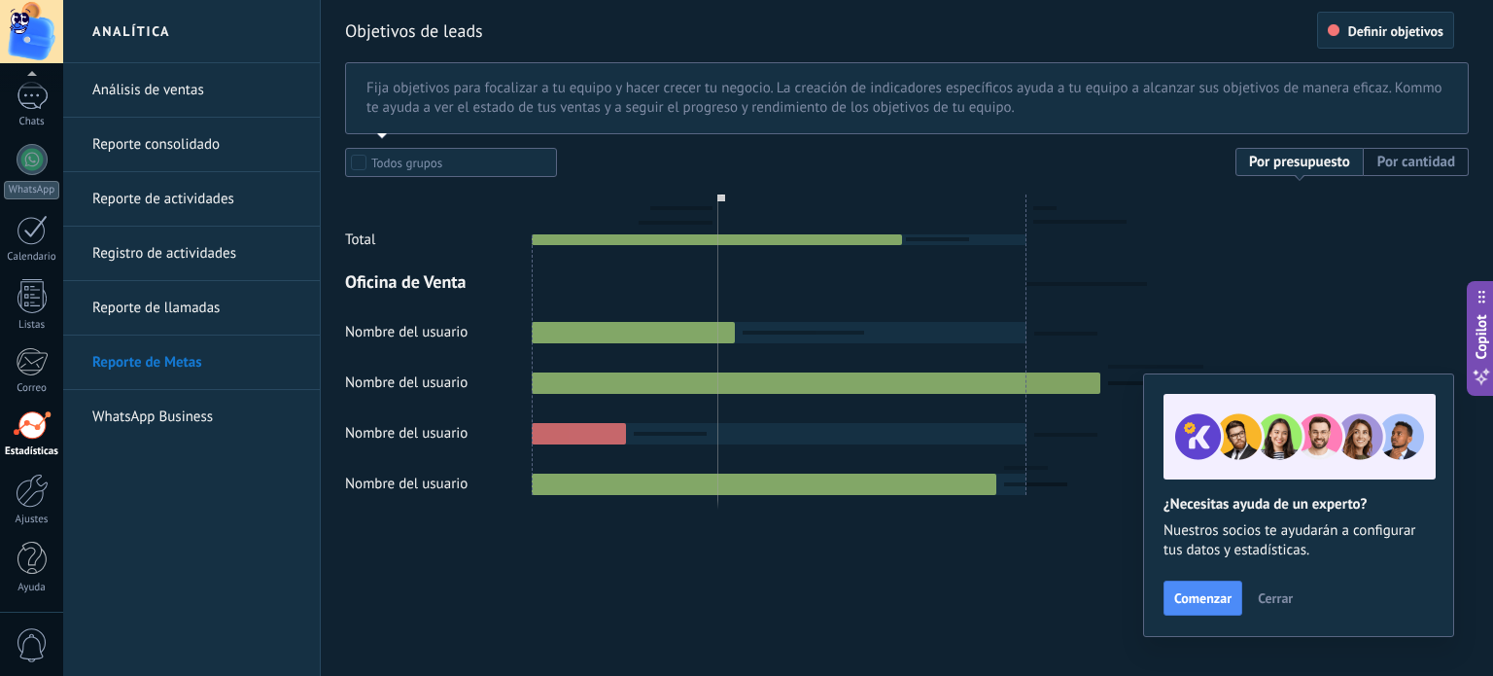
click at [185, 420] on link "WhatsApp Business" at bounding box center [196, 417] width 208 height 54
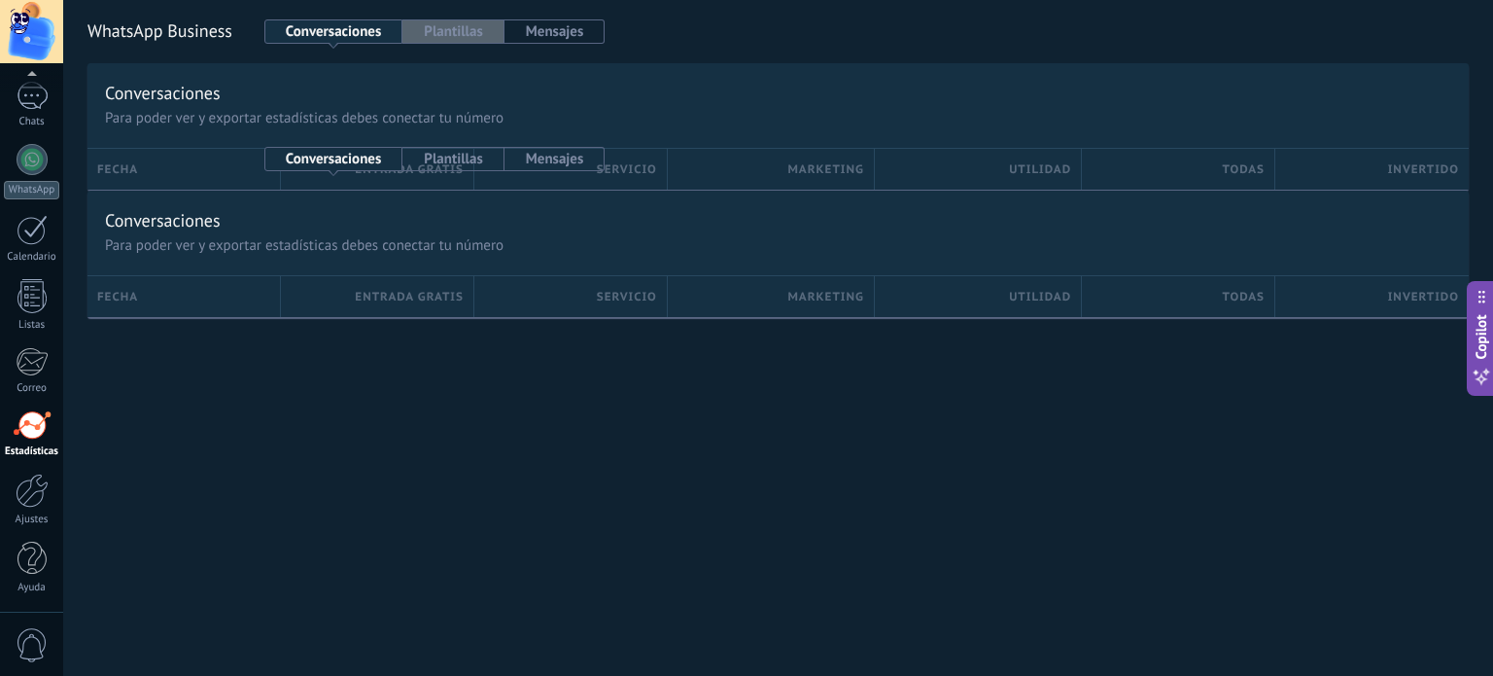
click at [434, 33] on button "Plantillas" at bounding box center [453, 31] width 101 height 24
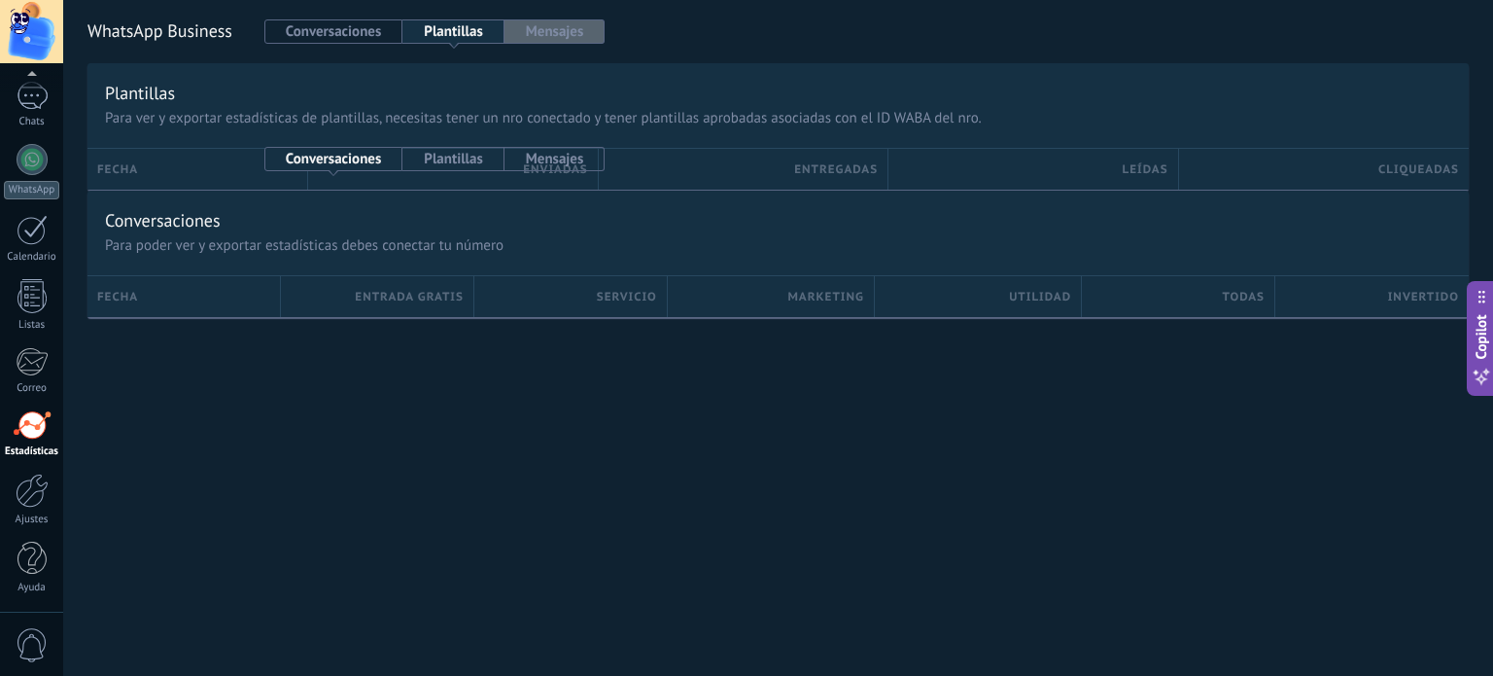
click at [564, 38] on button "Mensajes" at bounding box center [555, 31] width 101 height 24
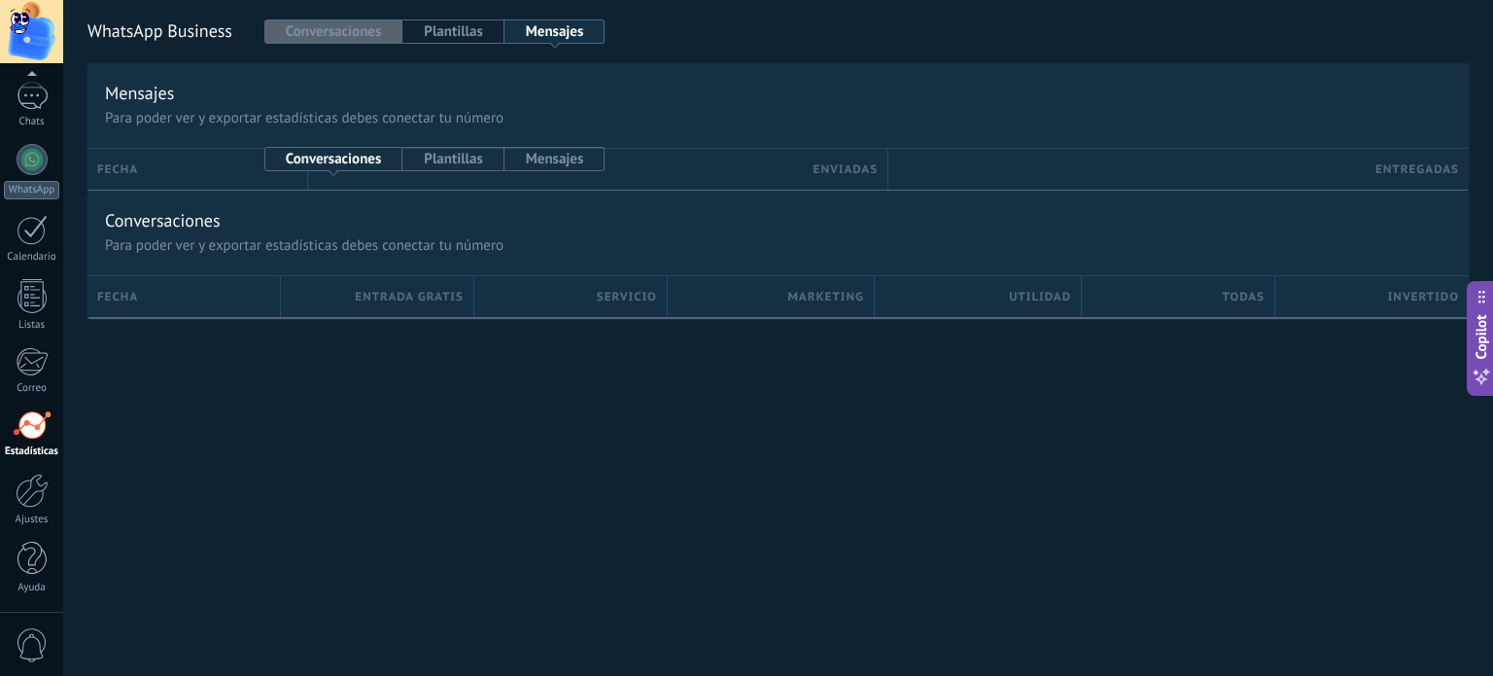
click at [371, 30] on button "Conversaciones" at bounding box center [333, 31] width 139 height 24
click at [32, 509] on link "Ajustes" at bounding box center [31, 500] width 63 height 53
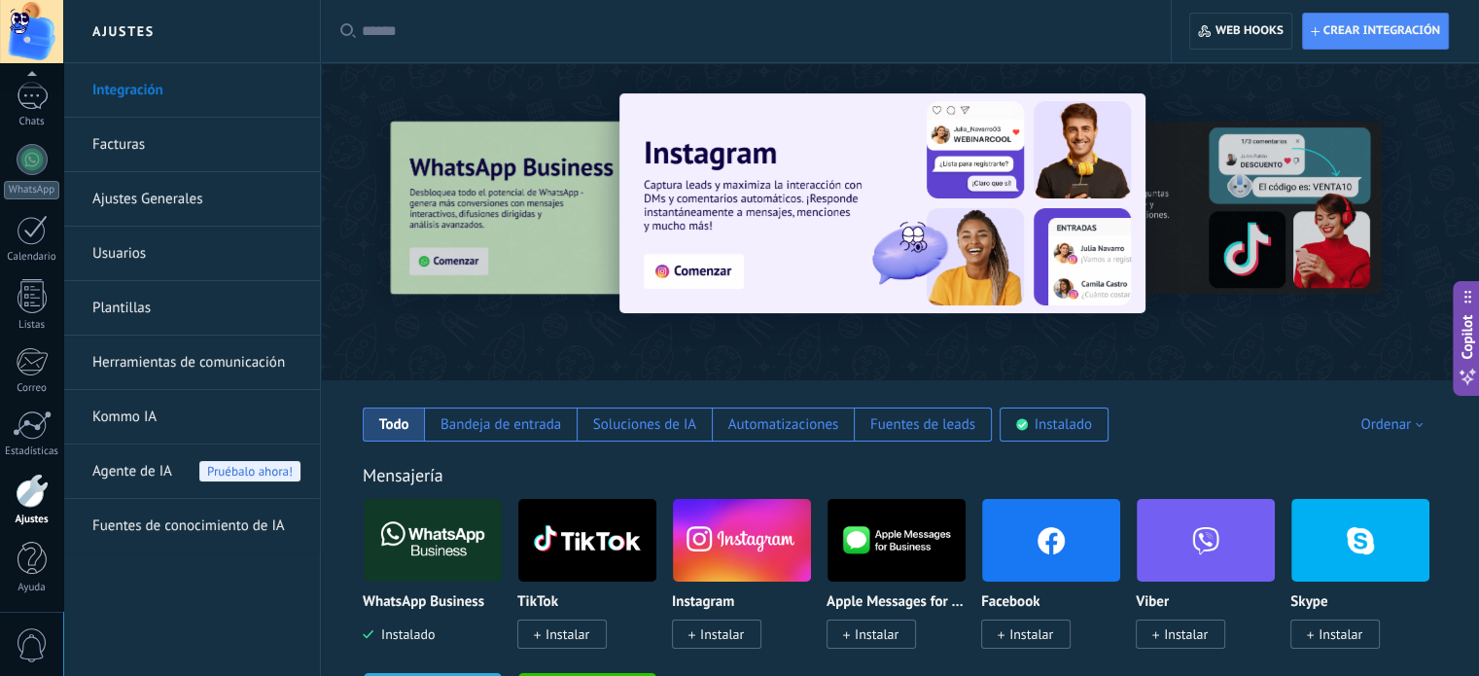
click at [120, 83] on link "Integración" at bounding box center [196, 90] width 208 height 54
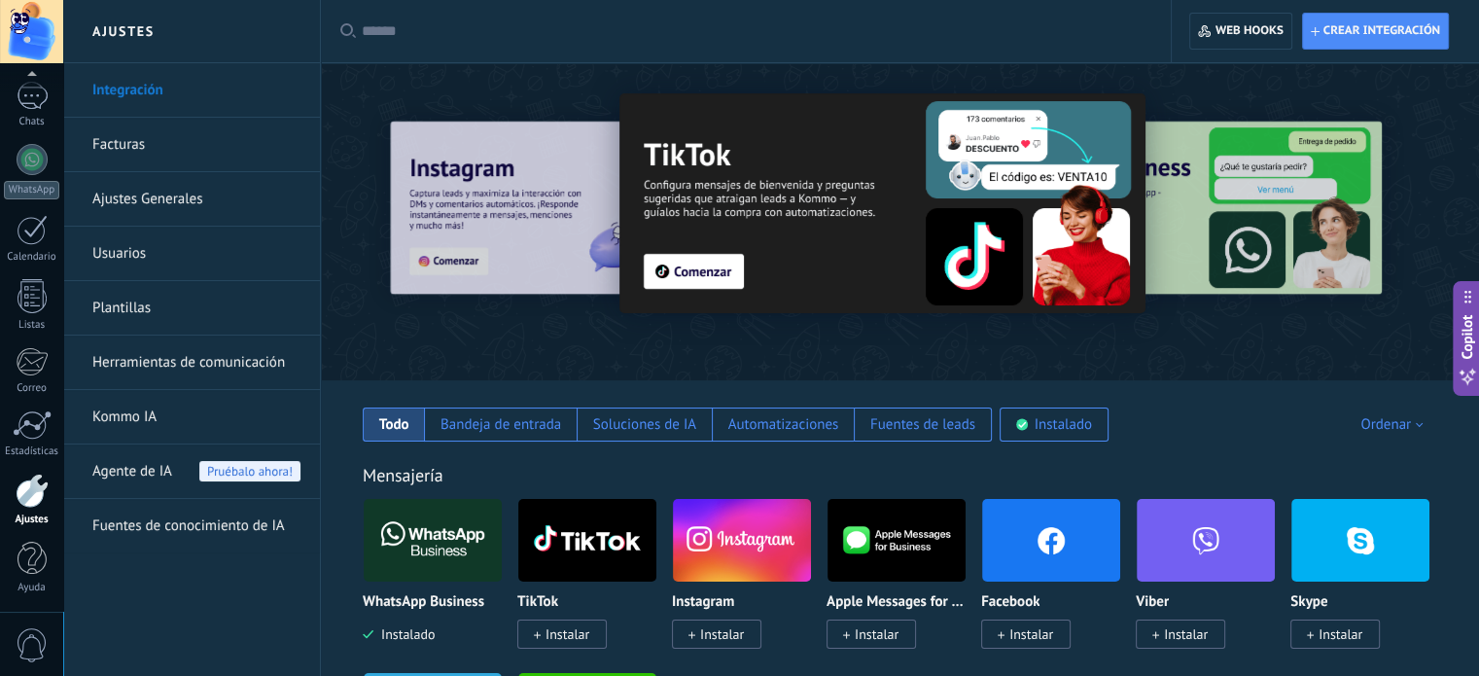
click at [563, 16] on div at bounding box center [753, 31] width 782 height 62
click at [563, 37] on input "text" at bounding box center [753, 31] width 782 height 20
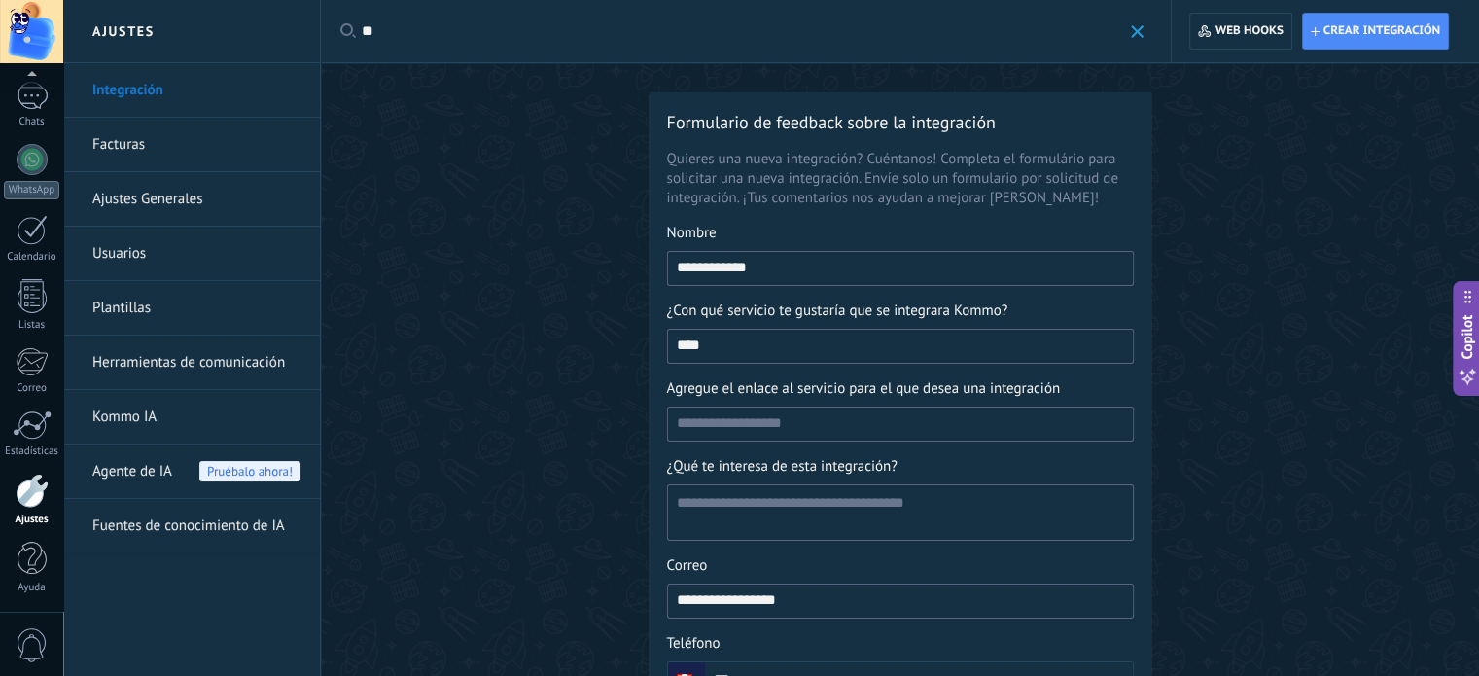
type input "*"
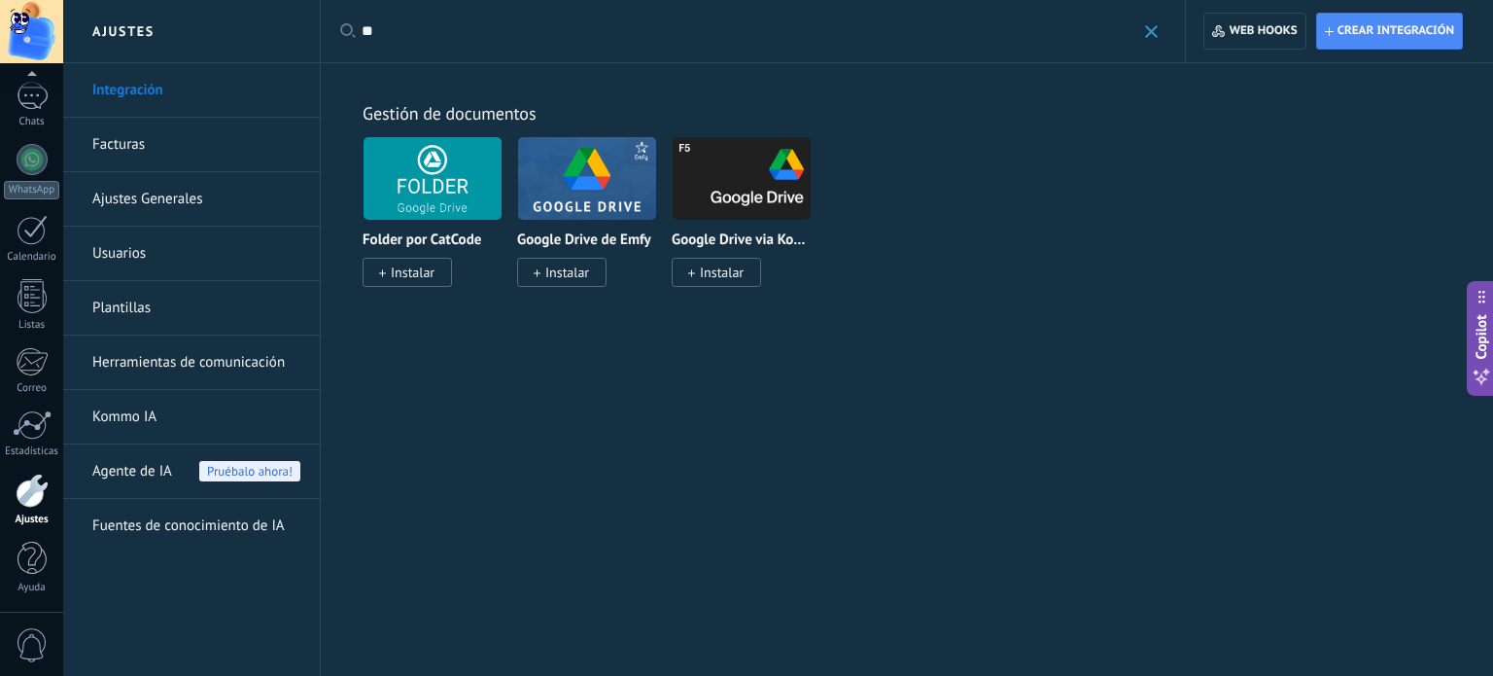
type input "*"
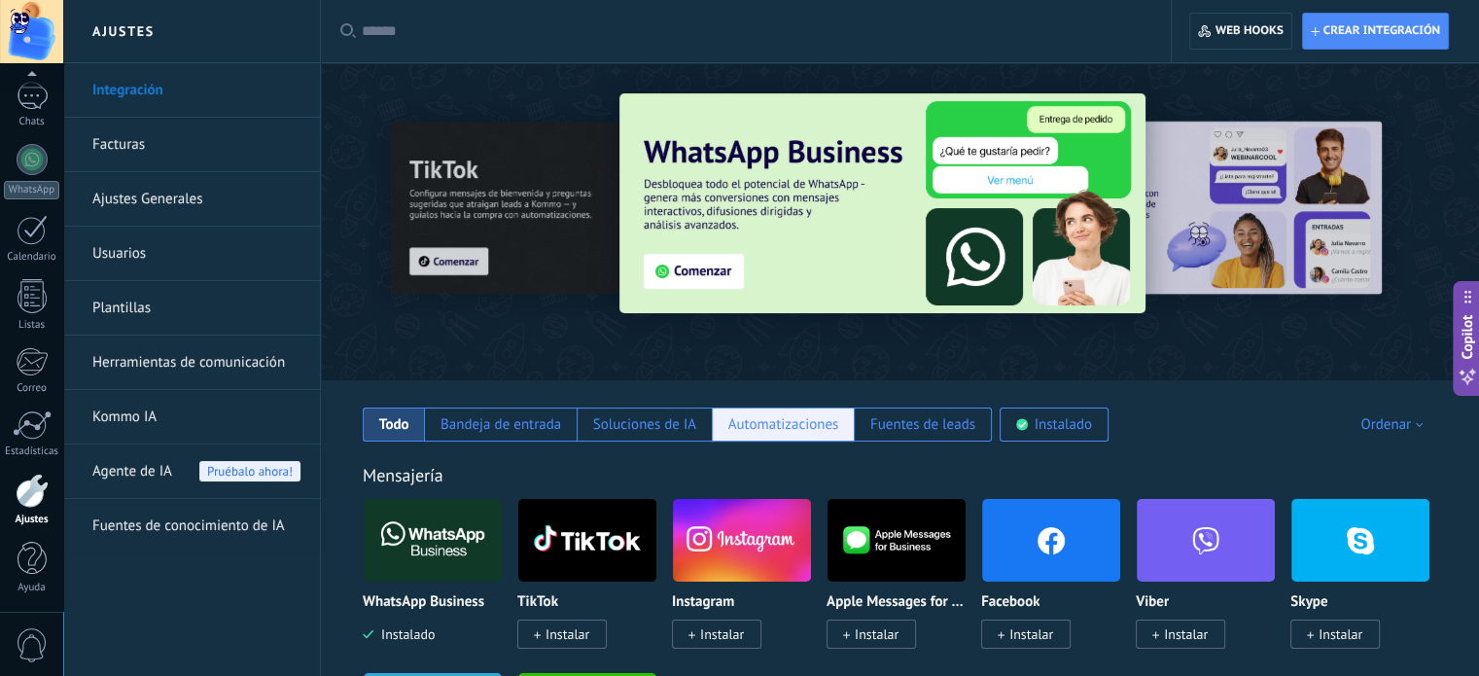
click at [806, 419] on div "Automatizaciones" at bounding box center [783, 424] width 111 height 18
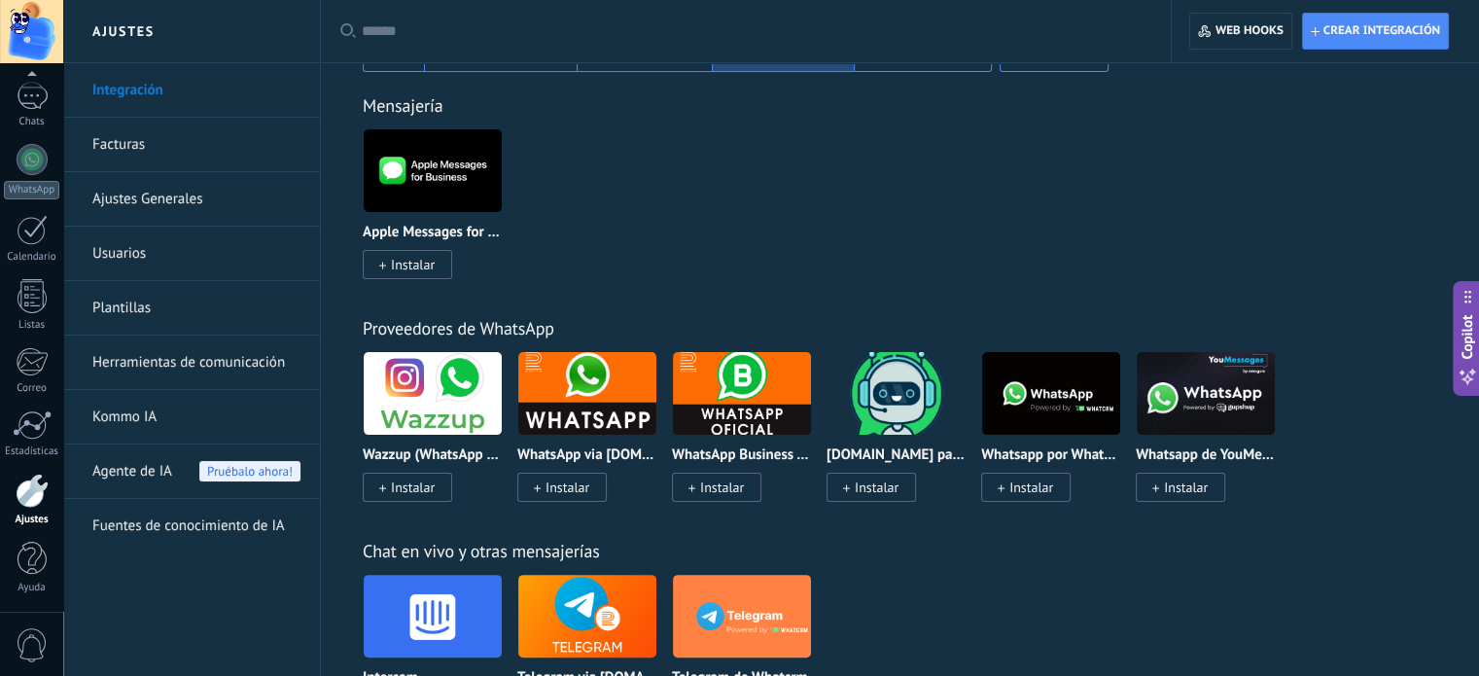
scroll to position [292, 0]
